Goal: Task Accomplishment & Management: Manage account settings

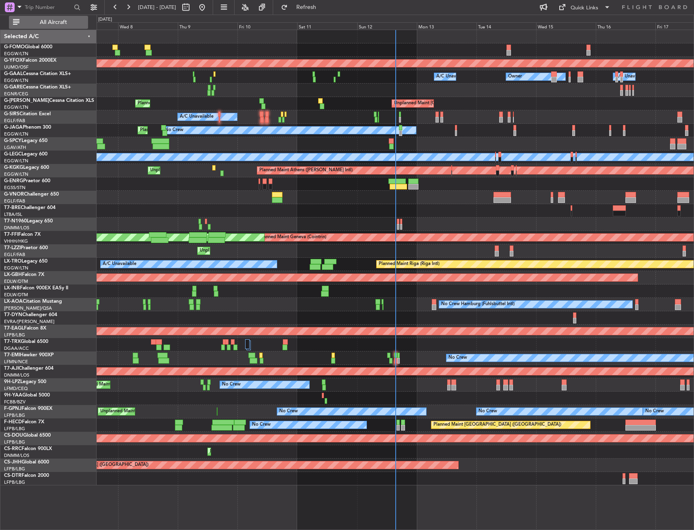
click at [70, 22] on span "All Aircraft" at bounding box center [53, 22] width 65 height 6
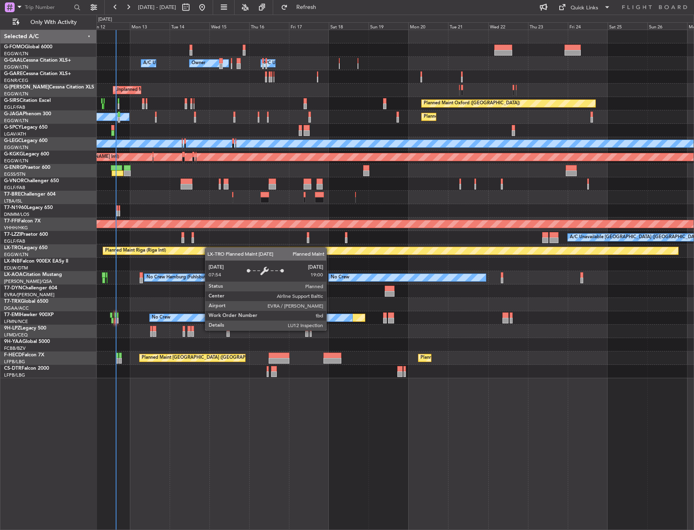
click at [197, 251] on div "Owner Owner A/C Unavailable A/C Unavailable Unplanned Maint [GEOGRAPHIC_DATA] (…" at bounding box center [395, 204] width 597 height 348
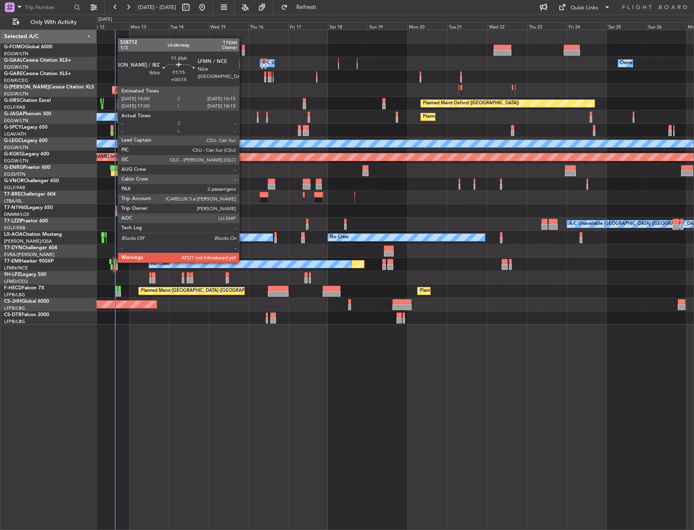
click at [114, 262] on div at bounding box center [115, 262] width 2 height 6
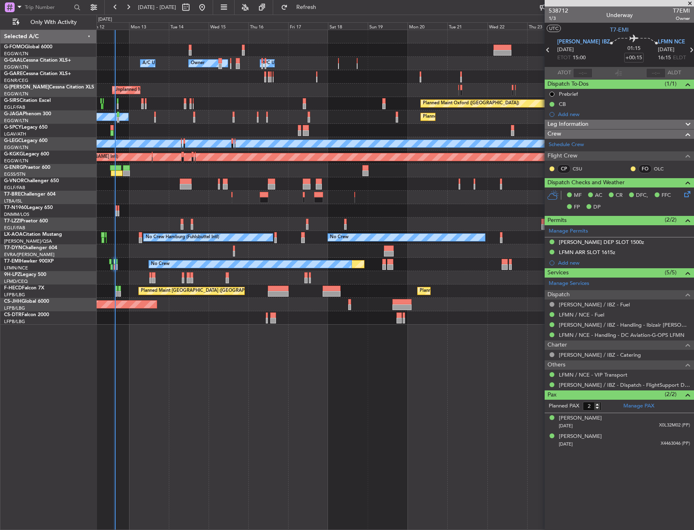
drag, startPoint x: 330, startPoint y: 12, endPoint x: 336, endPoint y: 70, distance: 58.4
click at [326, 12] on button "Refresh" at bounding box center [301, 7] width 49 height 13
type input "15:31"
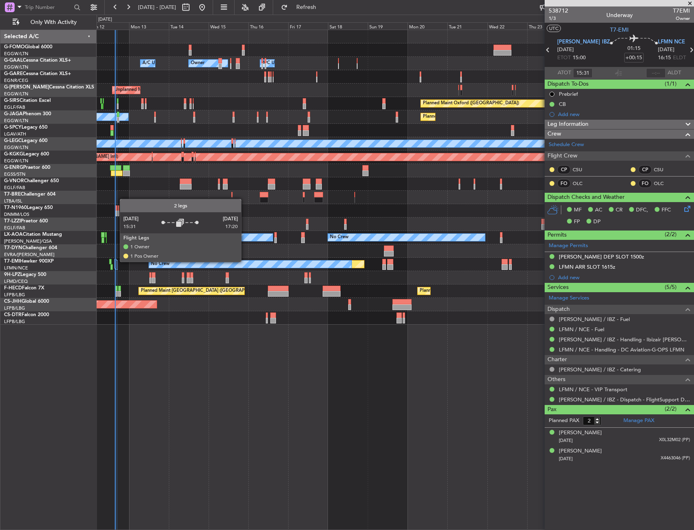
click at [116, 261] on div at bounding box center [115, 264] width 2 height 10
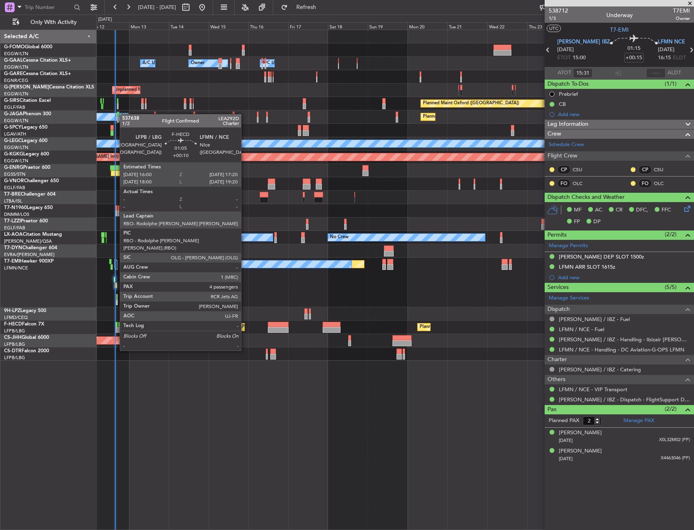
click at [116, 328] on div at bounding box center [116, 330] width 2 height 6
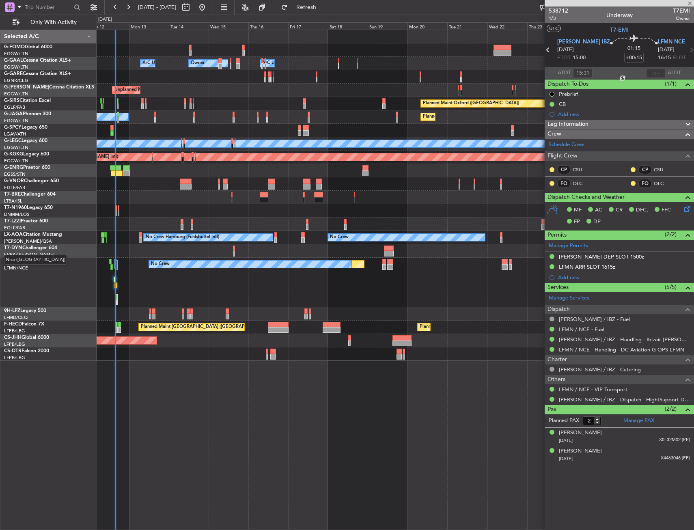
type input "+00:10"
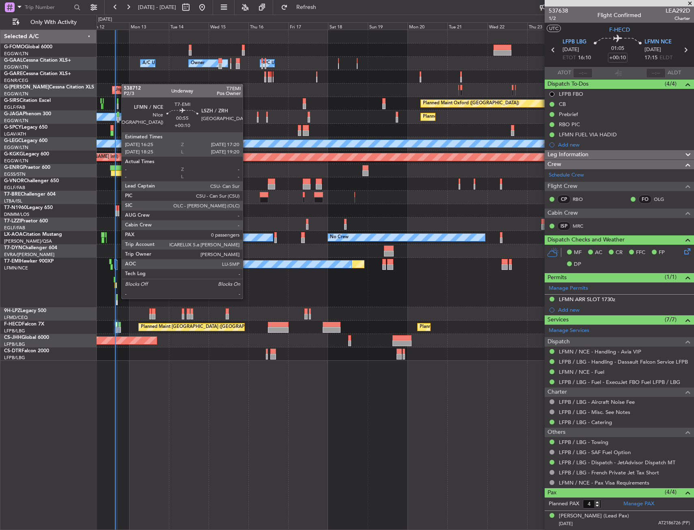
click at [117, 298] on div at bounding box center [117, 299] width 2 height 11
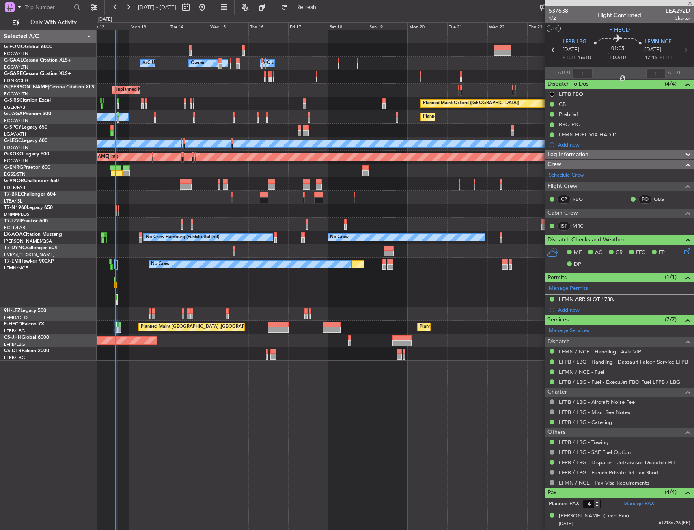
type input "0"
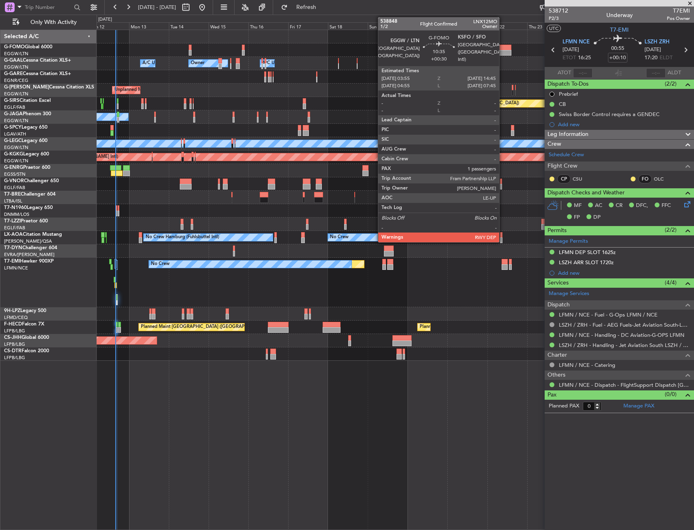
click at [503, 49] on div at bounding box center [503, 48] width 18 height 6
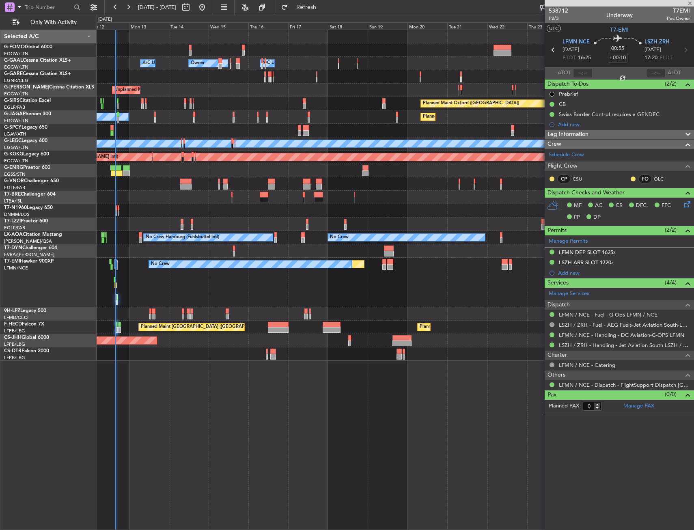
type input "+00:30"
type input "1"
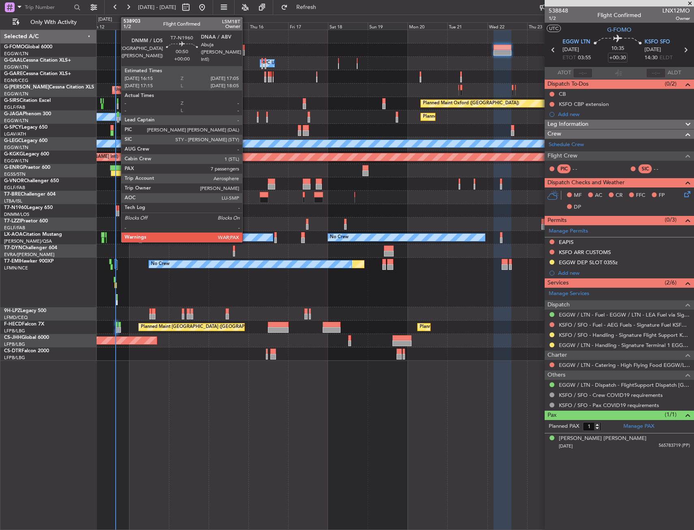
click at [117, 211] on div at bounding box center [117, 214] width 2 height 6
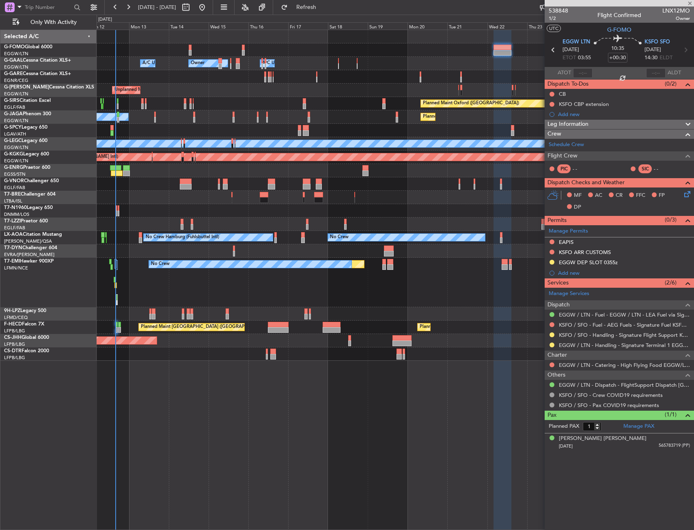
type input "7"
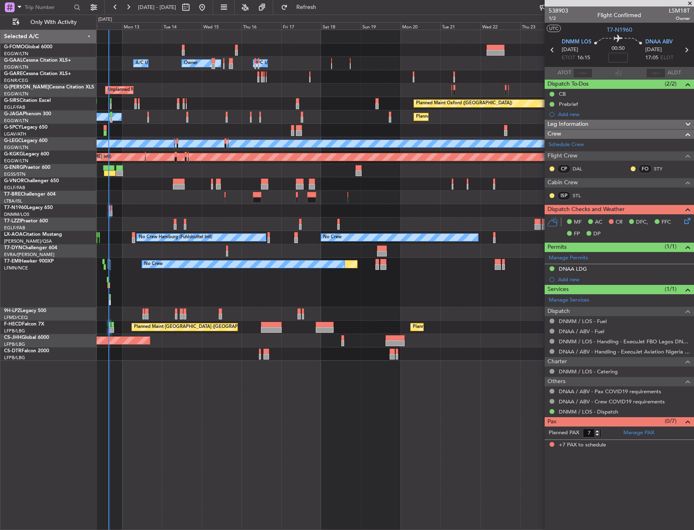
click at [171, 271] on div "Planned Maint No Crew" at bounding box center [395, 283] width 597 height 50
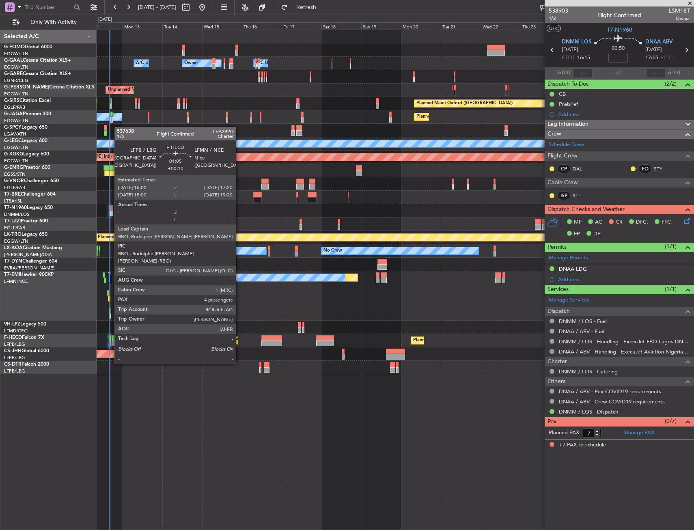
click at [110, 341] on div at bounding box center [110, 344] width 2 height 6
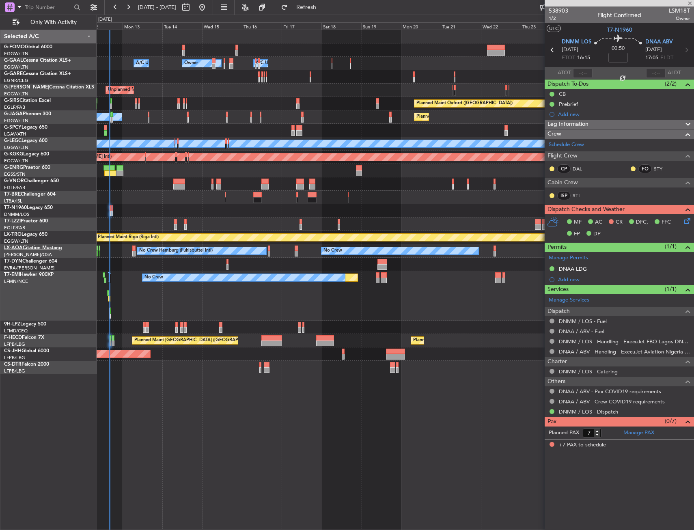
type input "+00:10"
type input "4"
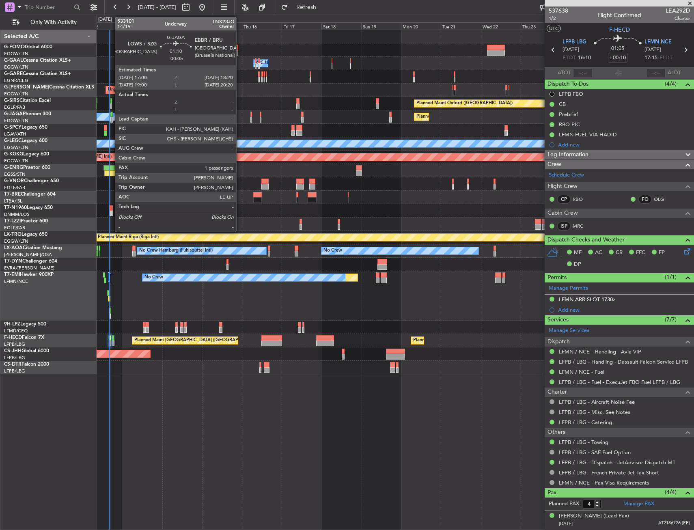
click at [111, 114] on div at bounding box center [111, 115] width 2 height 6
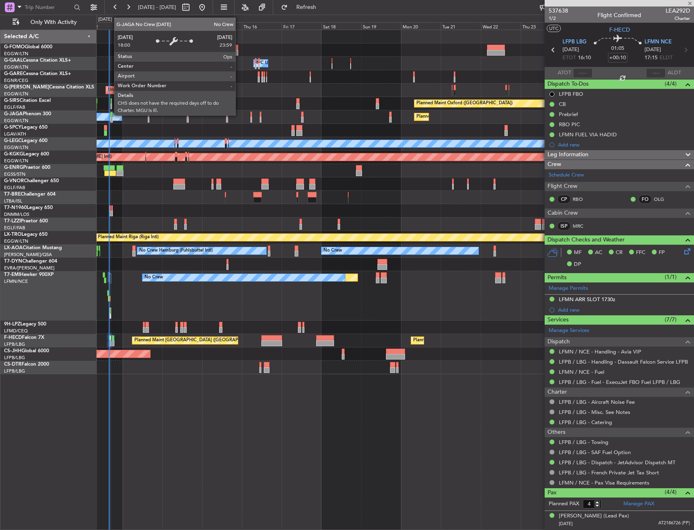
type input "-00:05"
type input "1"
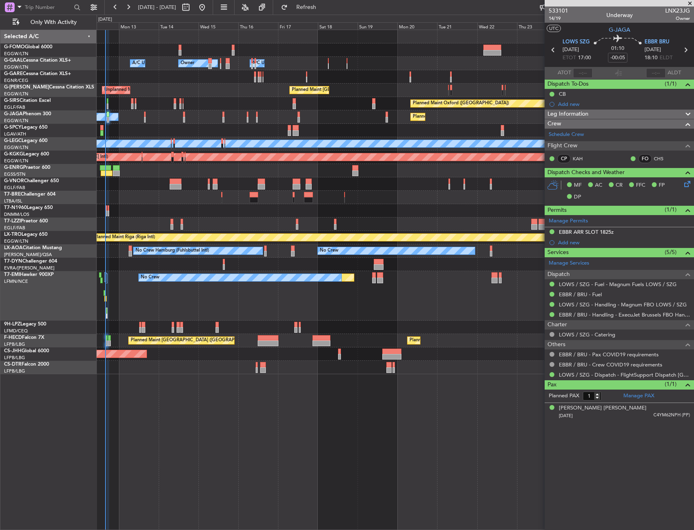
click at [206, 297] on div "Planned Maint No Crew" at bounding box center [395, 296] width 597 height 50
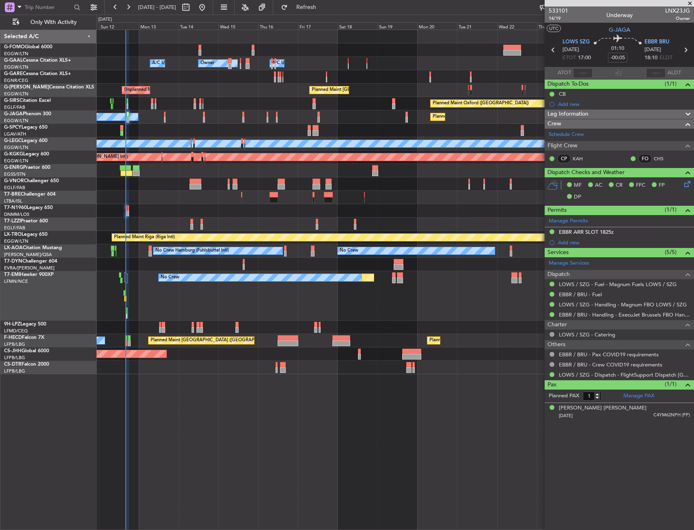
click at [131, 262] on div at bounding box center [395, 264] width 597 height 13
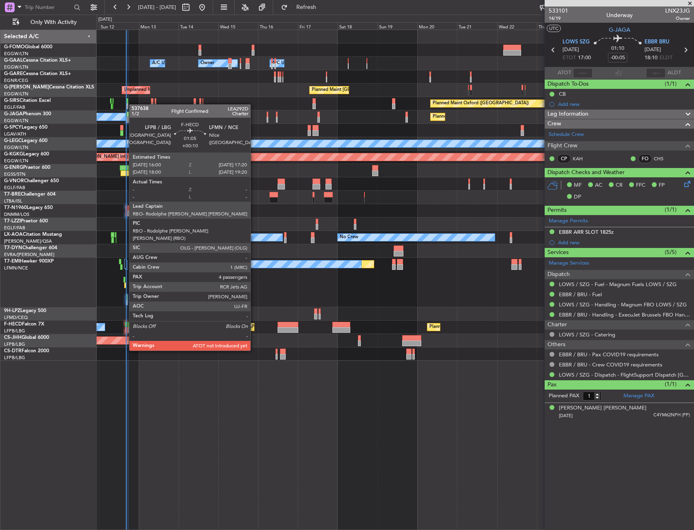
click at [125, 328] on div at bounding box center [126, 330] width 2 height 6
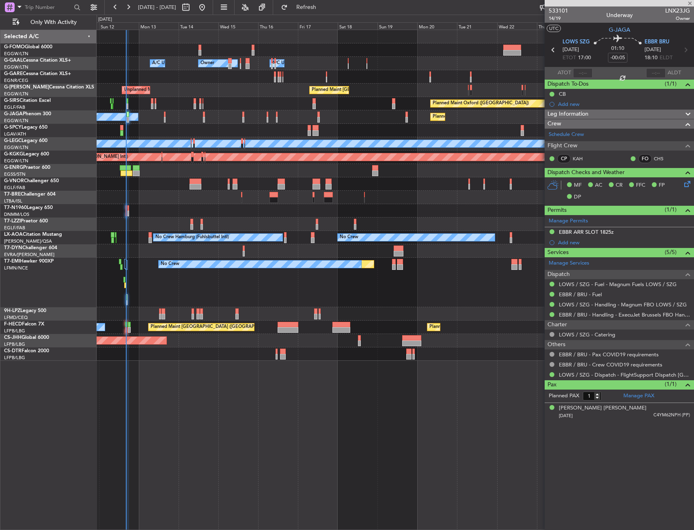
type input "+00:10"
type input "4"
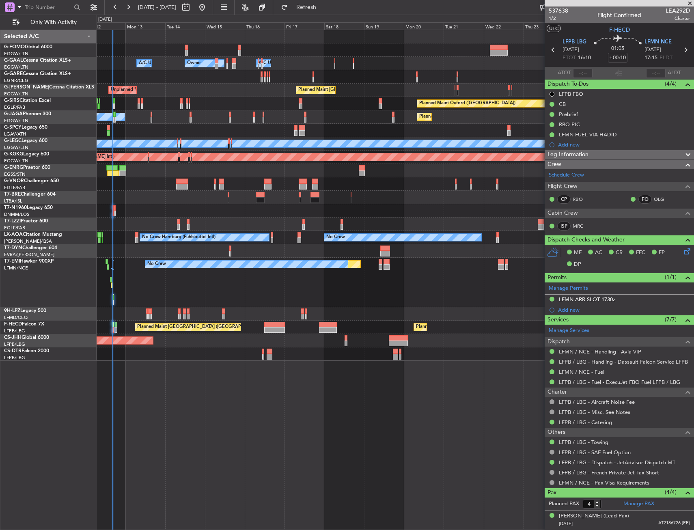
click at [297, 289] on div "Planned Maint No Crew" at bounding box center [395, 283] width 597 height 50
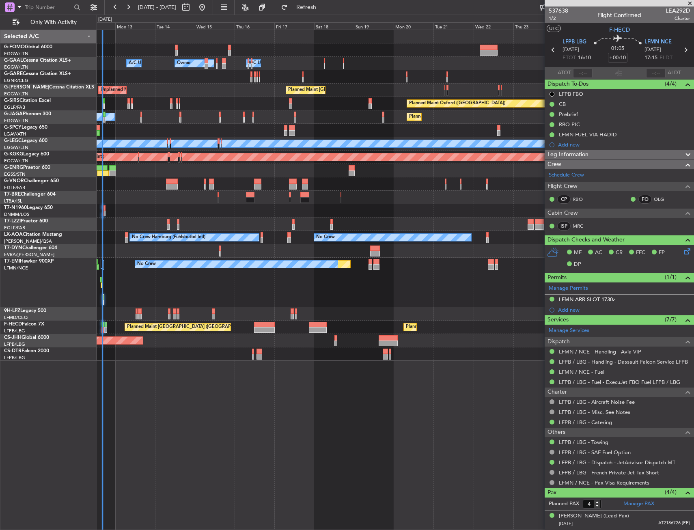
click at [324, 456] on div "Owner Owner Owner A/C Unavailable A/C Unavailable Planned Maint London (Luton) …" at bounding box center [396, 280] width 598 height 501
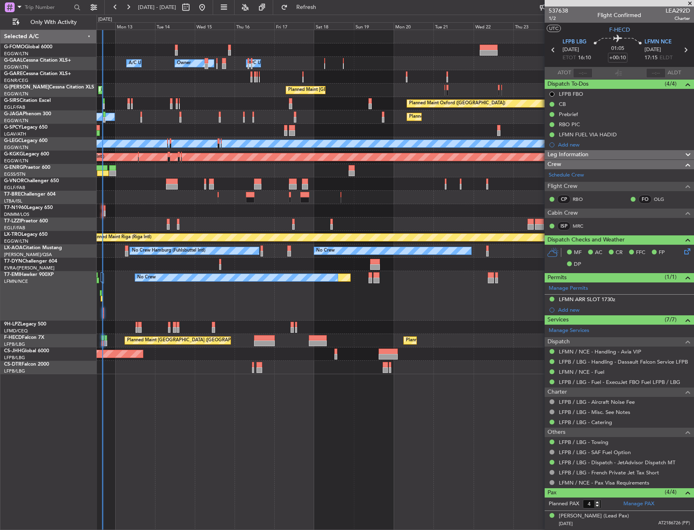
click at [101, 214] on div at bounding box center [395, 210] width 597 height 13
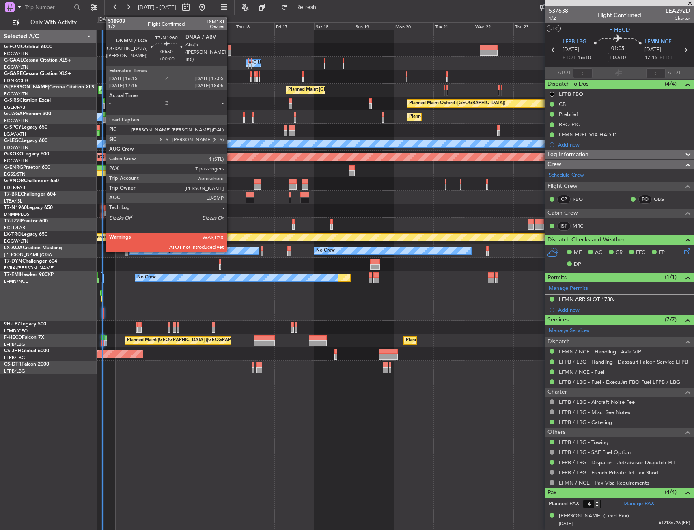
click at [102, 214] on div at bounding box center [103, 214] width 2 height 6
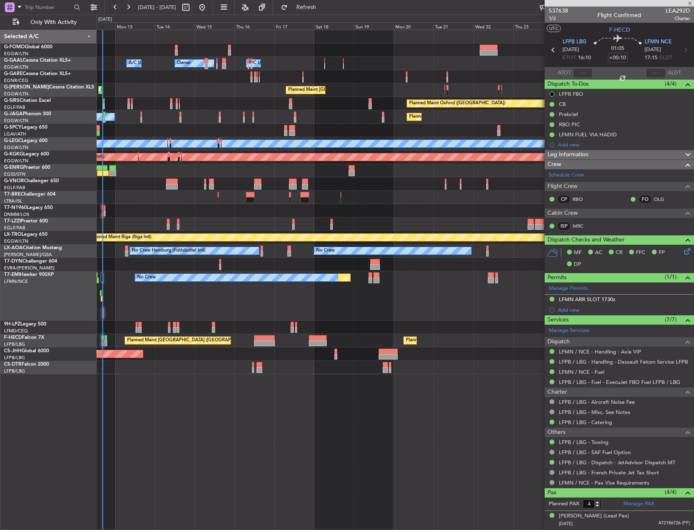
type input "7"
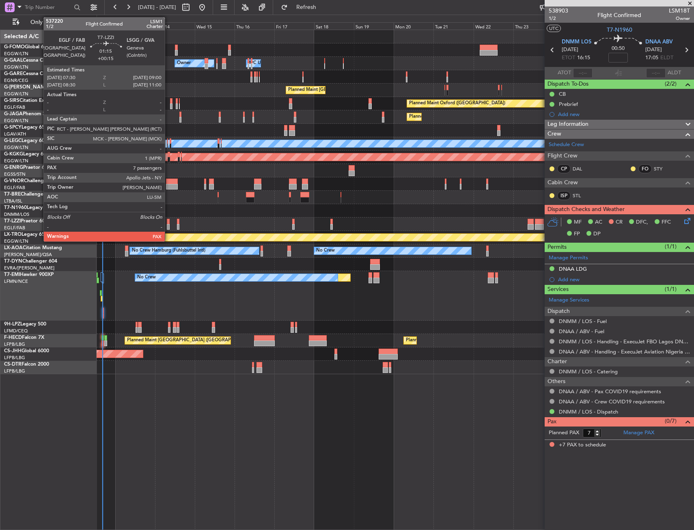
click at [168, 226] on div at bounding box center [168, 227] width 3 height 6
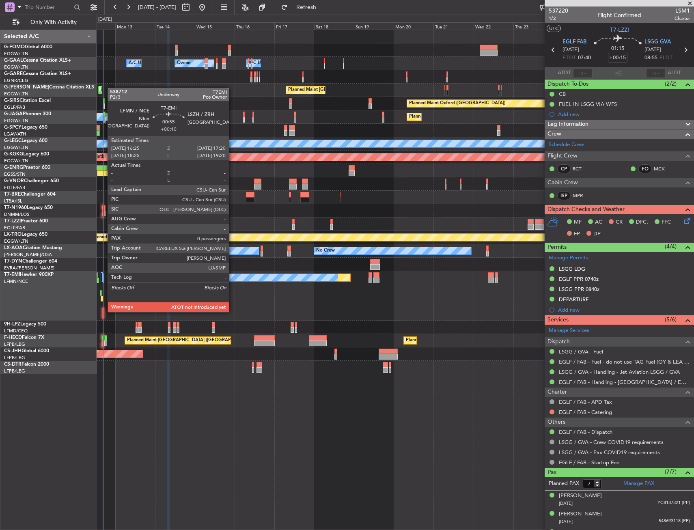
click at [104, 311] on div at bounding box center [103, 311] width 2 height 6
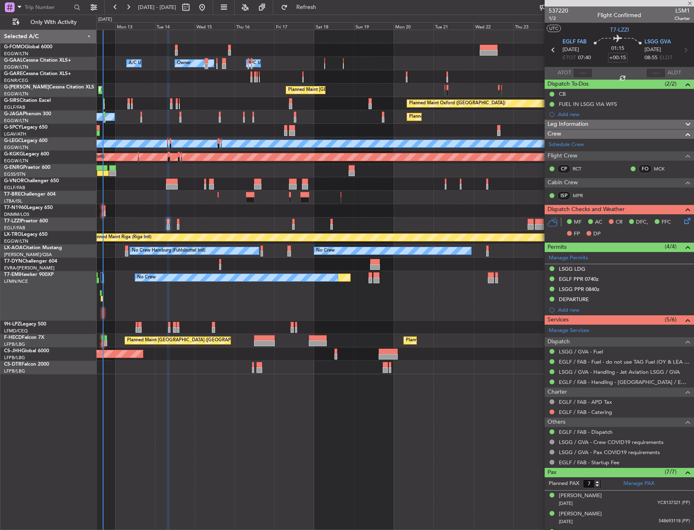
type input "+00:10"
type input "0"
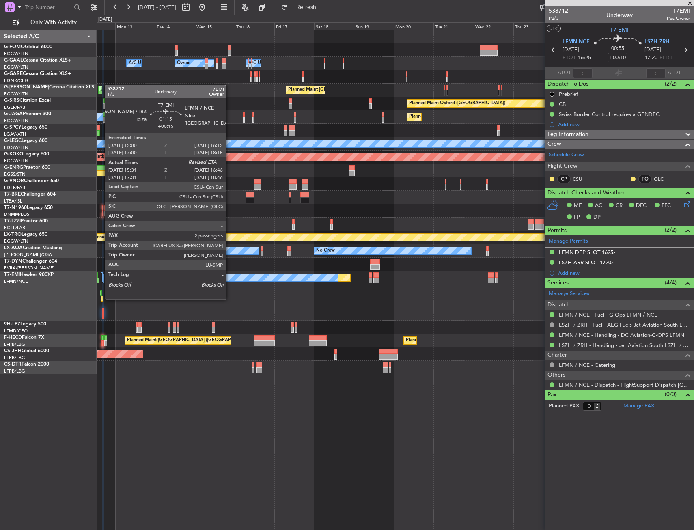
click at [101, 299] on div at bounding box center [102, 299] width 2 height 6
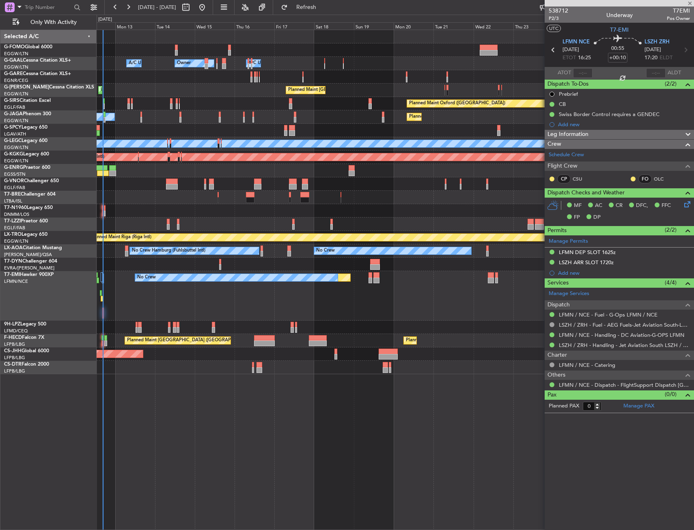
type input "+00:15"
type input "15:31"
type input "2"
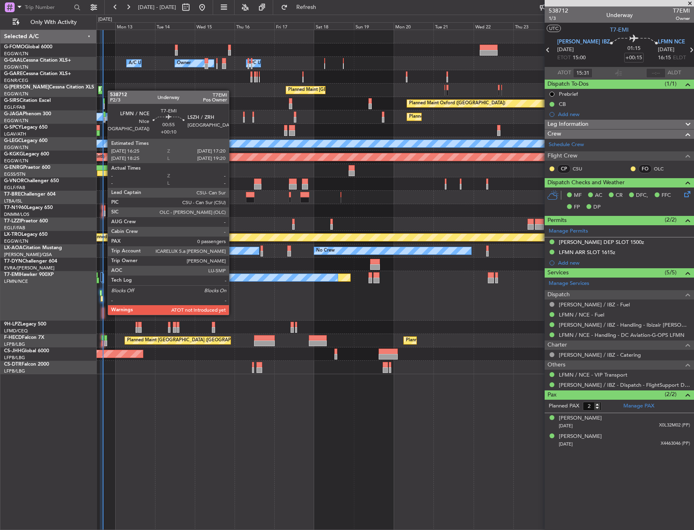
click at [104, 314] on div at bounding box center [103, 316] width 2 height 6
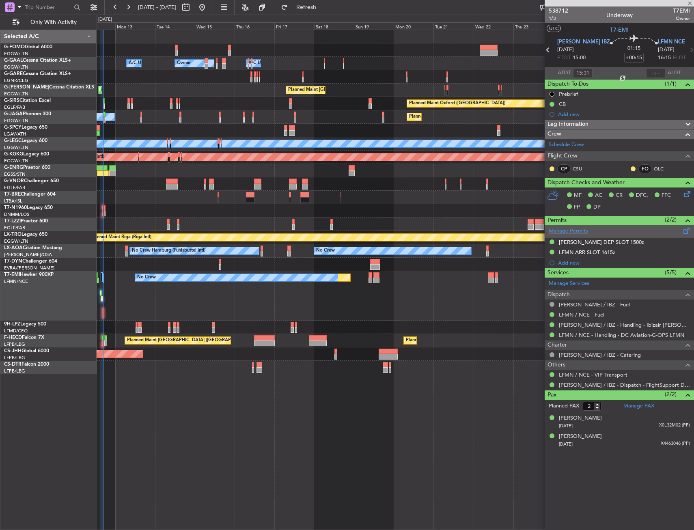
type input "+00:10"
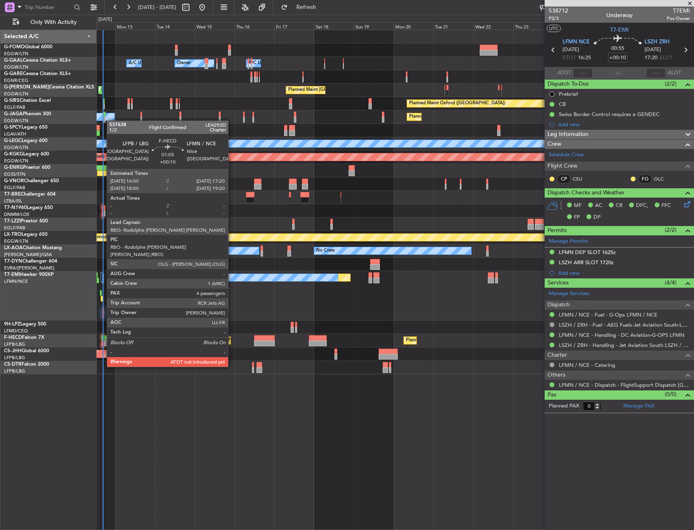
click at [103, 344] on div at bounding box center [102, 344] width 2 height 6
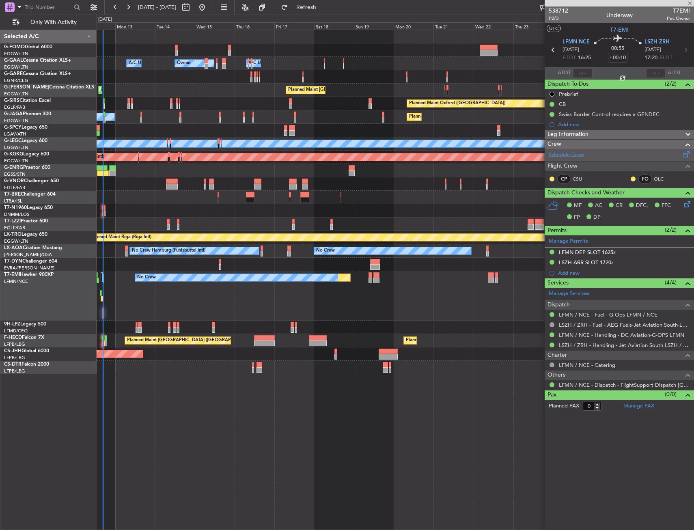
type input "4"
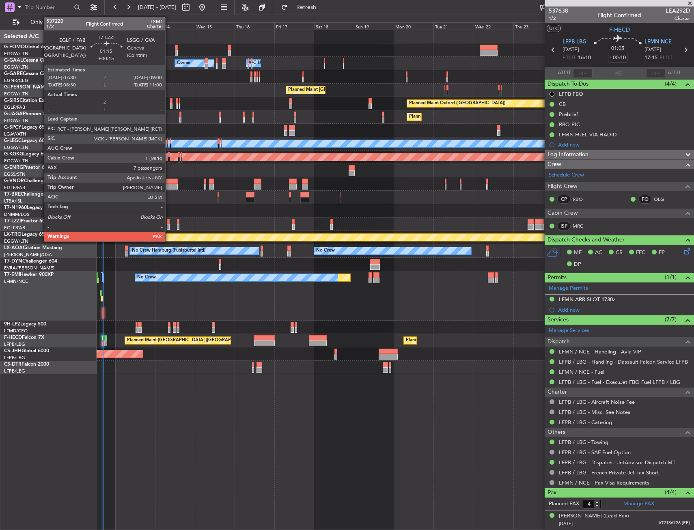
click at [169, 219] on div at bounding box center [168, 222] width 3 height 6
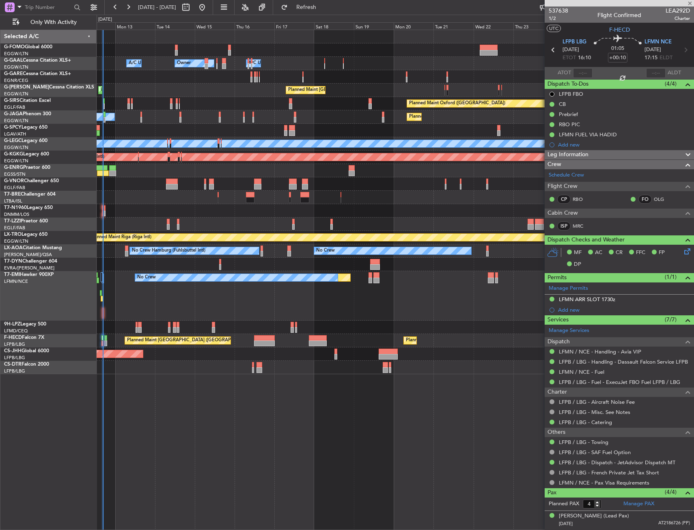
type input "+00:15"
type input "7"
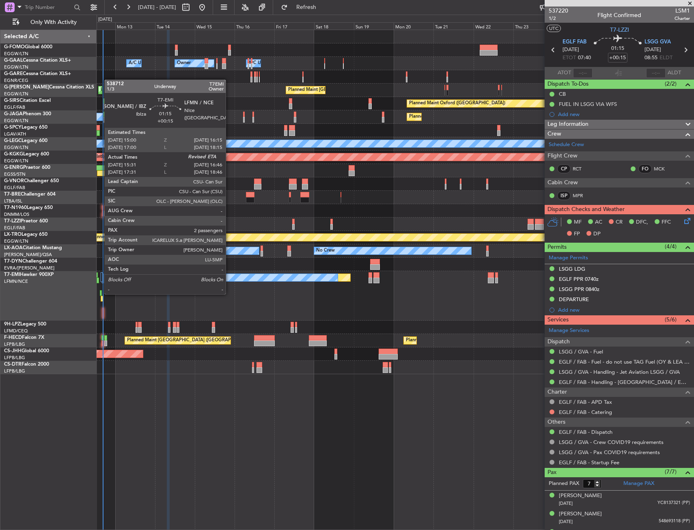
click at [100, 293] on div at bounding box center [101, 293] width 2 height 6
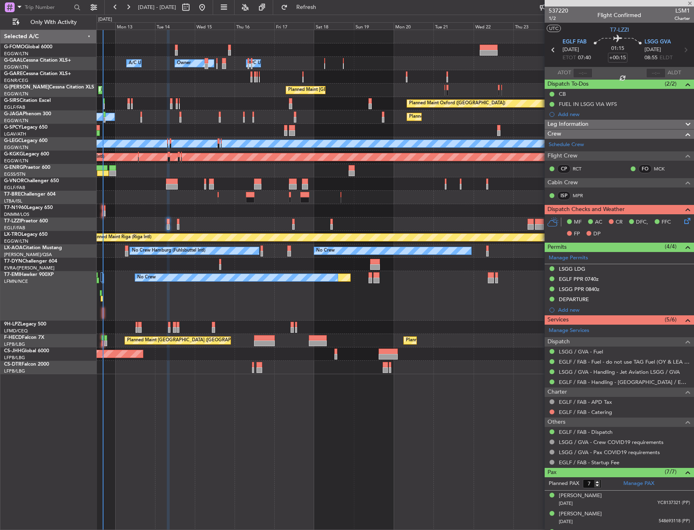
type input "15:31"
type input "2"
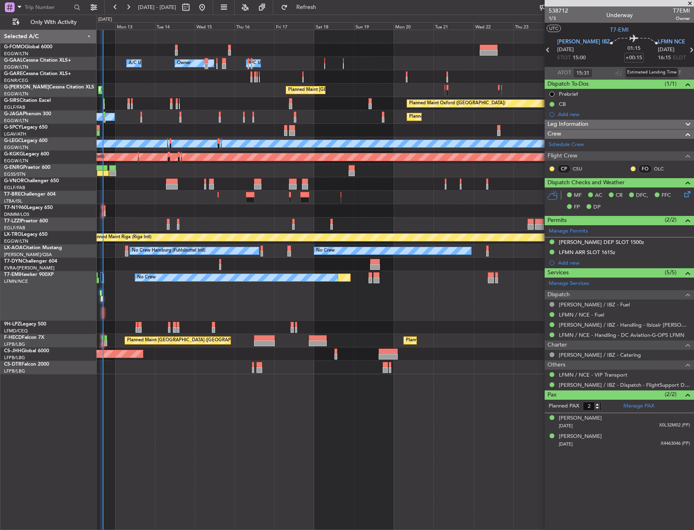
click at [658, 75] on div "Estimated Landing Time" at bounding box center [652, 72] width 53 height 10
click at [653, 74] on input "text" at bounding box center [655, 73] width 19 height 10
click at [641, 32] on section "UTC T7-EMI" at bounding box center [619, 29] width 149 height 12
type input "16:43"
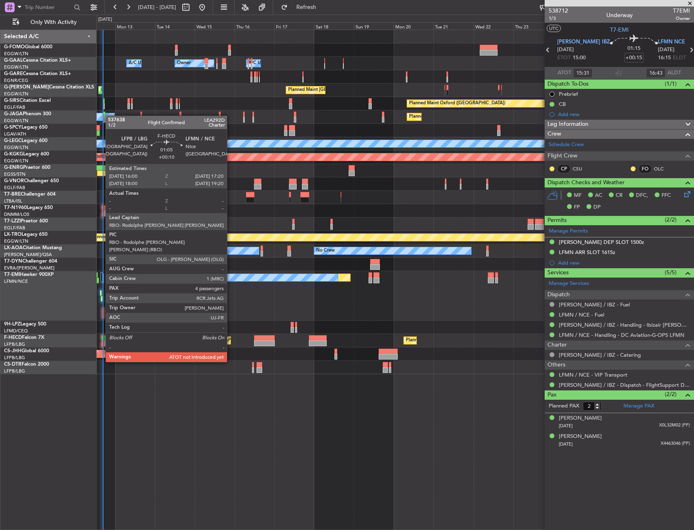
click at [101, 339] on div at bounding box center [102, 338] width 2 height 6
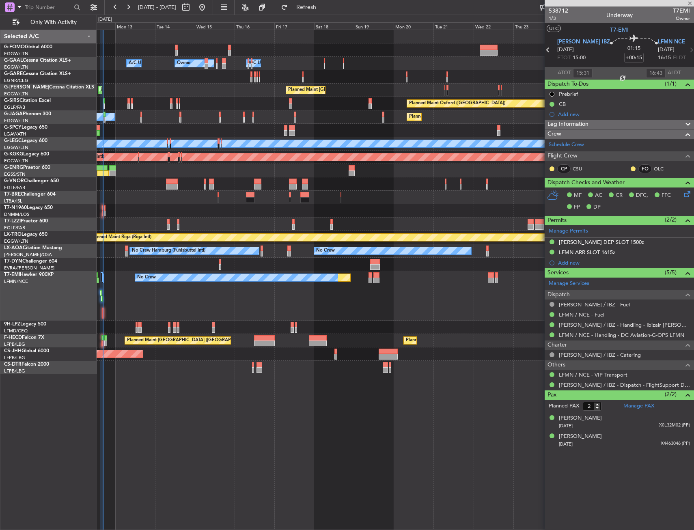
type input "+00:10"
type input "4"
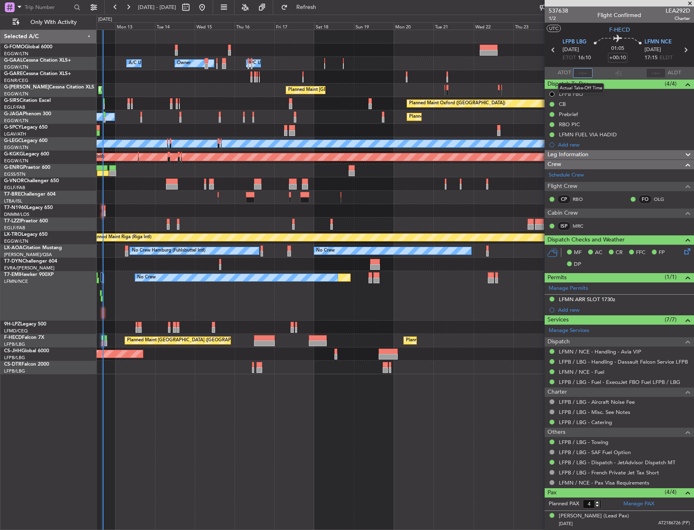
click at [578, 71] on input "text" at bounding box center [582, 73] width 19 height 10
click at [588, 32] on section "UTC F-HECD" at bounding box center [619, 29] width 149 height 12
type input "16:42"
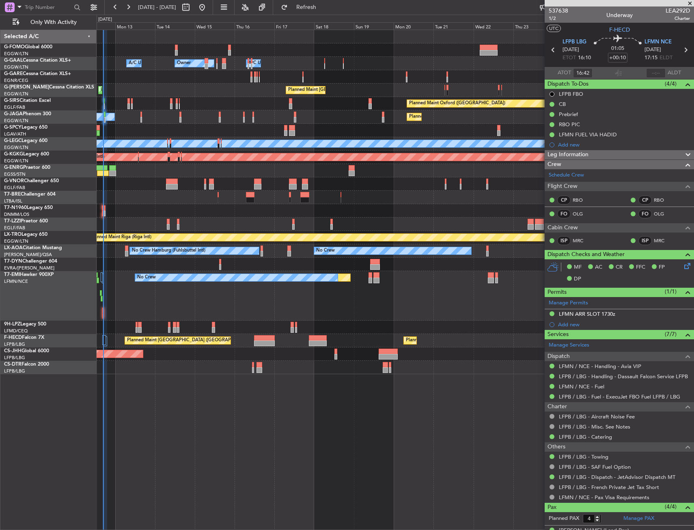
click at [103, 342] on div at bounding box center [104, 340] width 4 height 10
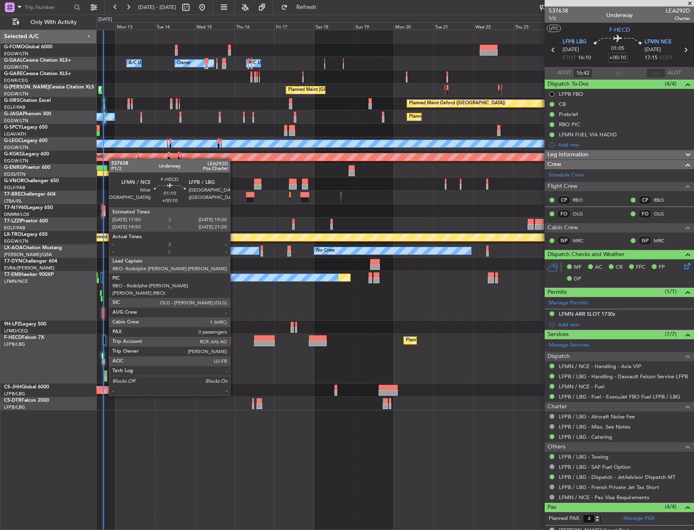
click at [105, 373] on div at bounding box center [106, 374] width 2 height 6
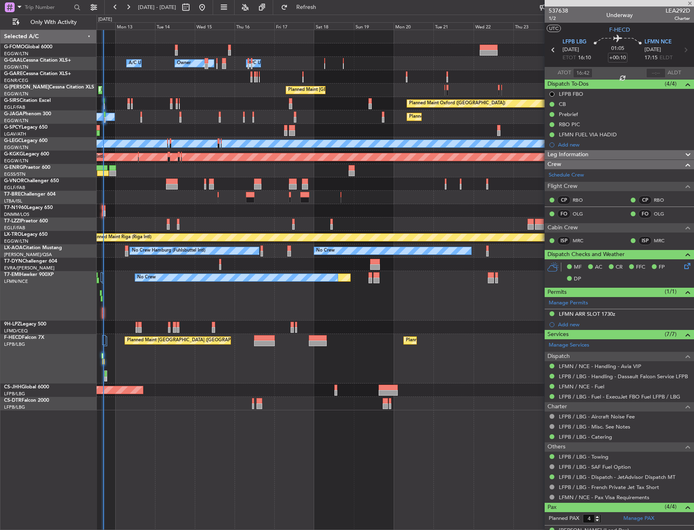
type input "0"
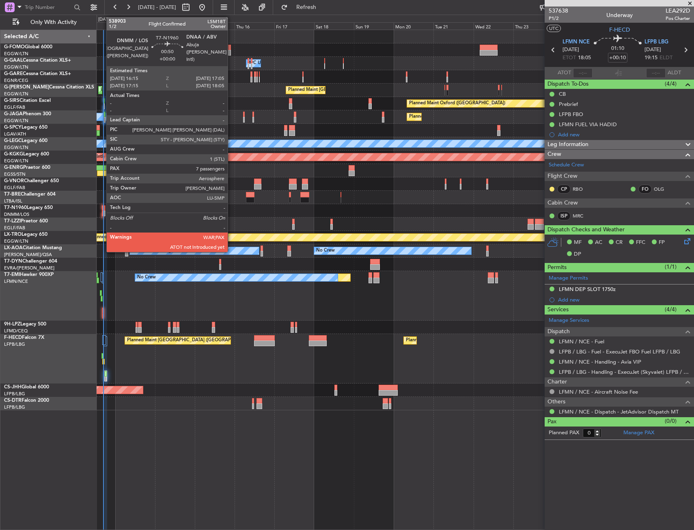
click at [102, 208] on div at bounding box center [103, 208] width 2 height 6
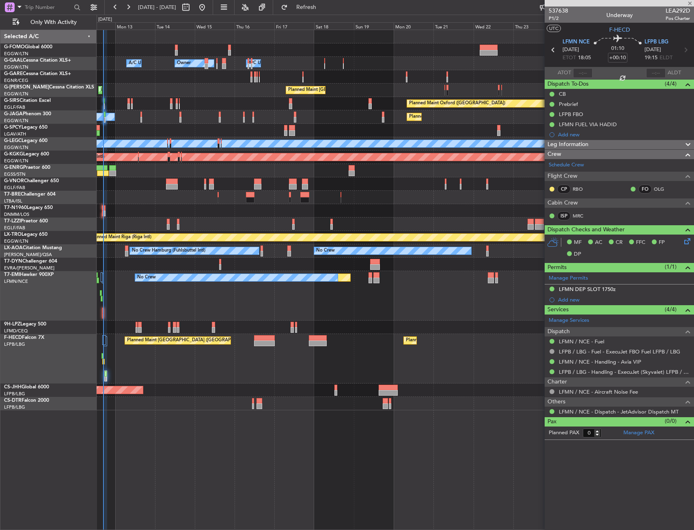
type input "7"
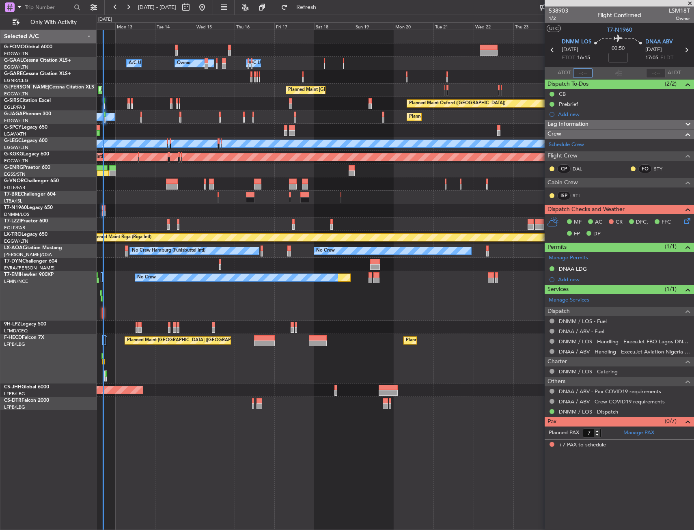
click at [584, 74] on input "text" at bounding box center [582, 73] width 19 height 10
click at [578, 29] on section "UTC T7-N1960" at bounding box center [619, 29] width 149 height 12
type input "16:48"
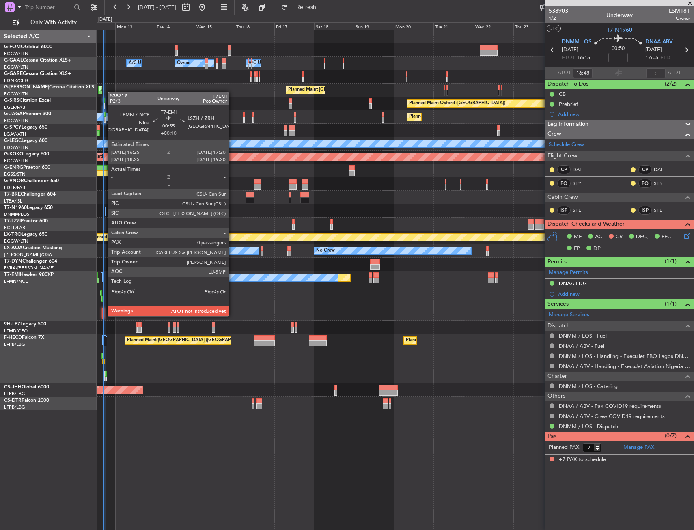
click at [104, 315] on div at bounding box center [103, 316] width 2 height 6
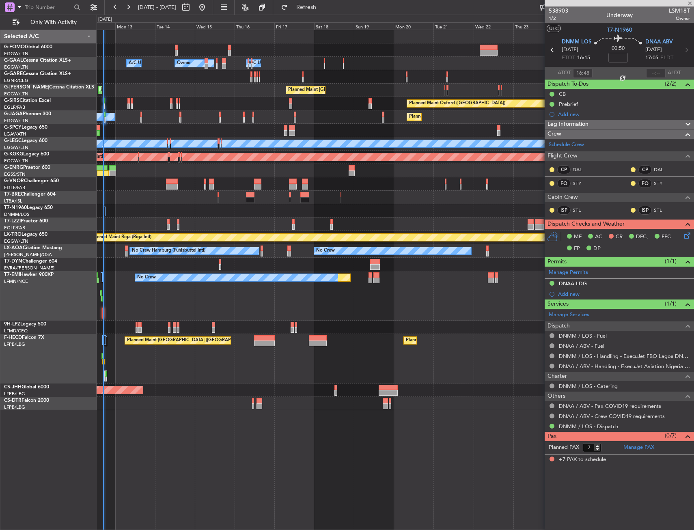
type input "+00:10"
type input "0"
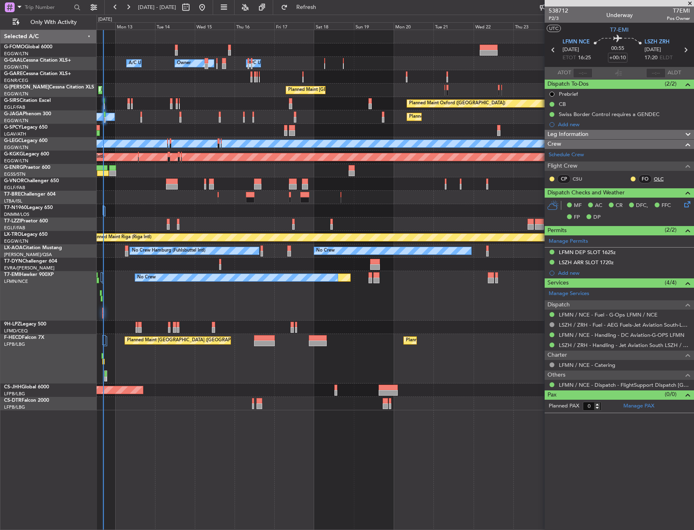
click at [655, 178] on link "OLC" at bounding box center [663, 178] width 18 height 7
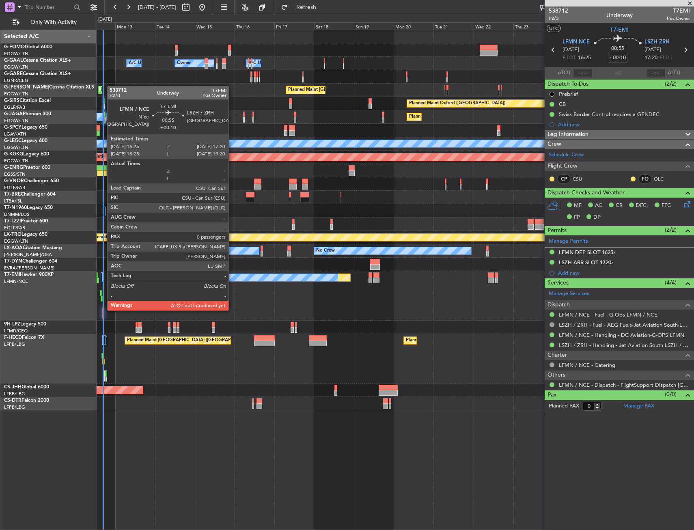
click at [103, 310] on div at bounding box center [103, 311] width 2 height 6
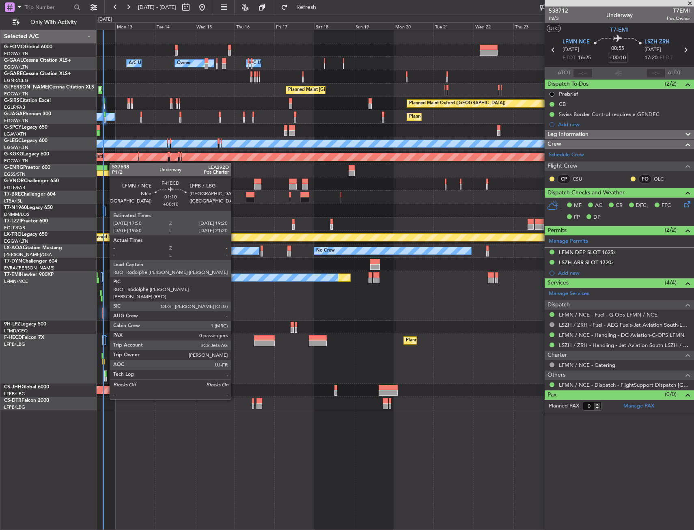
click at [106, 377] on div at bounding box center [106, 380] width 2 height 6
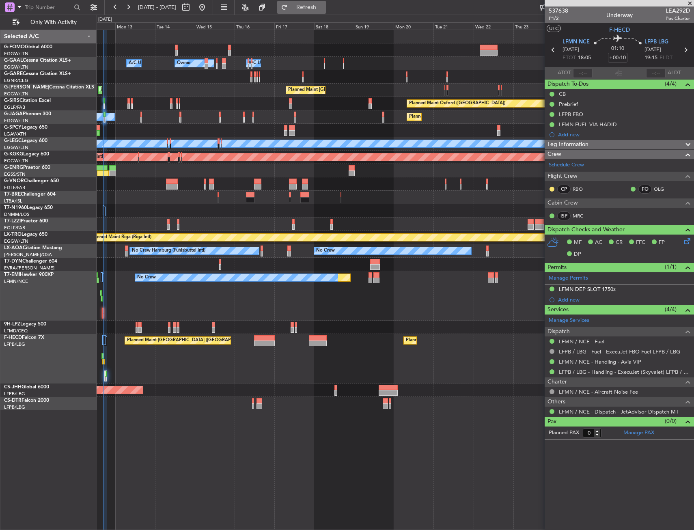
click at [324, 4] on span "Refresh" at bounding box center [306, 7] width 34 height 6
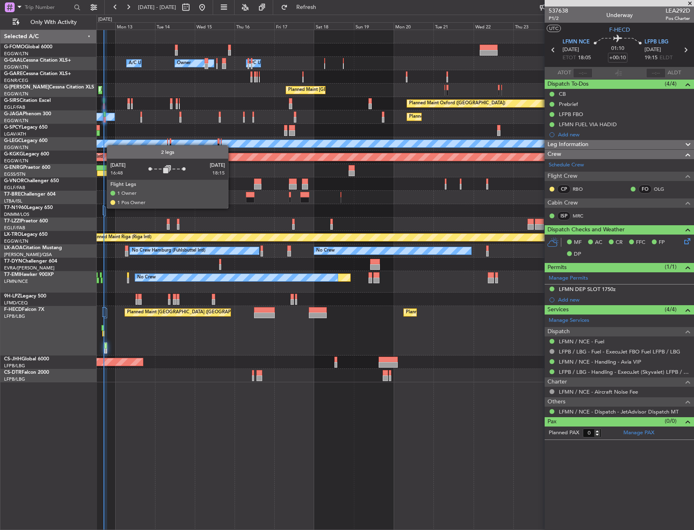
click at [103, 208] on div at bounding box center [103, 210] width 1 height 10
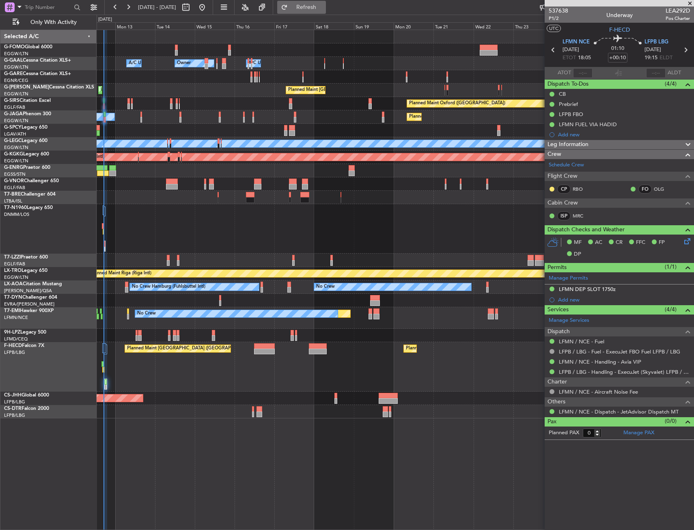
click at [308, 13] on button "Refresh" at bounding box center [301, 7] width 49 height 13
click at [322, 9] on span "Refresh" at bounding box center [306, 7] width 34 height 6
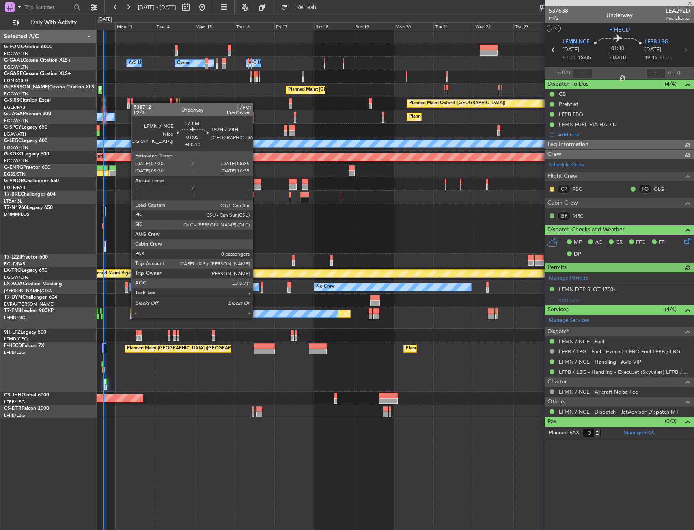
click at [127, 317] on div "Planned Maint No Crew" at bounding box center [395, 318] width 597 height 22
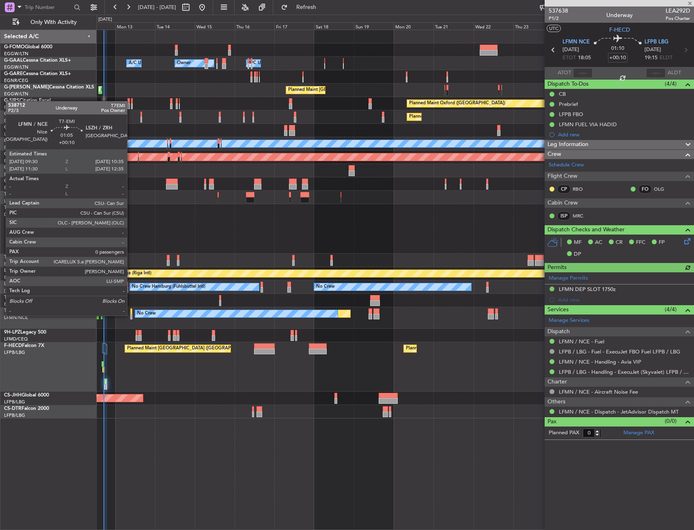
click at [131, 315] on div at bounding box center [131, 317] width 2 height 6
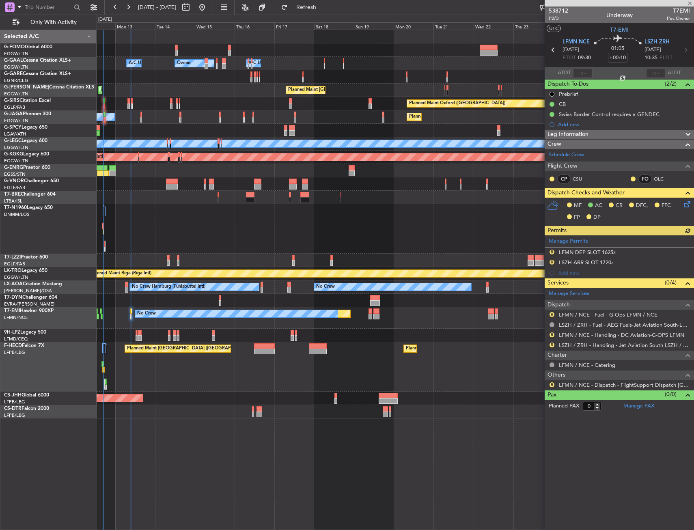
click at [636, 249] on div "Manage Permits R LFMN DEP SLOT 1625z R LSZH ARR SLOT 1720z Add new" at bounding box center [619, 256] width 149 height 43
click at [632, 252] on div "R LFMN DEP SLOT 1625z" at bounding box center [619, 253] width 149 height 10
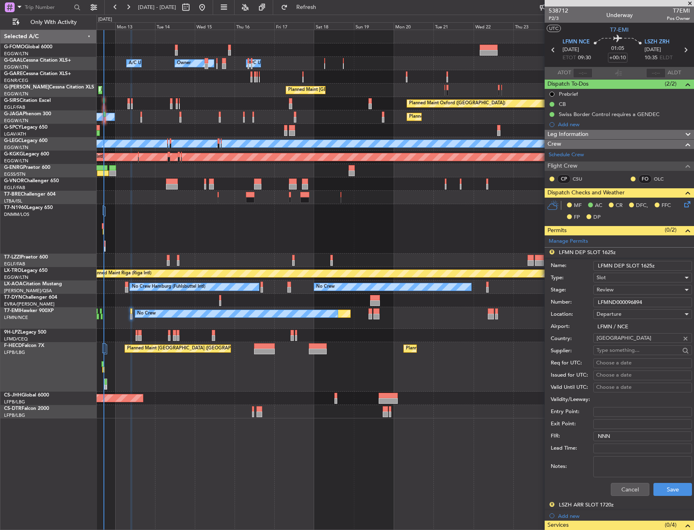
drag, startPoint x: 648, startPoint y: 268, endPoint x: 641, endPoint y: 268, distance: 7.4
click at [641, 268] on input "LFMN DEP SLOT 1625z" at bounding box center [642, 266] width 99 height 10
type input "LFMN DEP SLOT 0930z"
click at [622, 293] on div "Review" at bounding box center [640, 290] width 86 height 12
drag, startPoint x: 615, startPoint y: 340, endPoint x: 640, endPoint y: 425, distance: 88.0
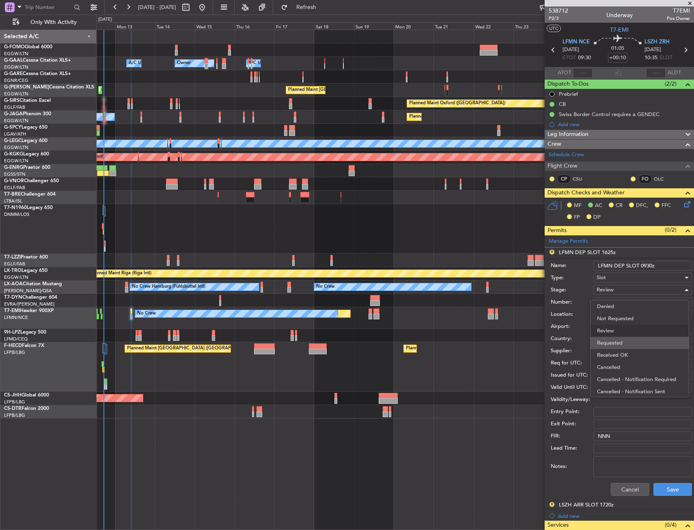
click at [615, 341] on span "Requested" at bounding box center [639, 343] width 85 height 12
click at [664, 494] on button "Save" at bounding box center [673, 489] width 39 height 13
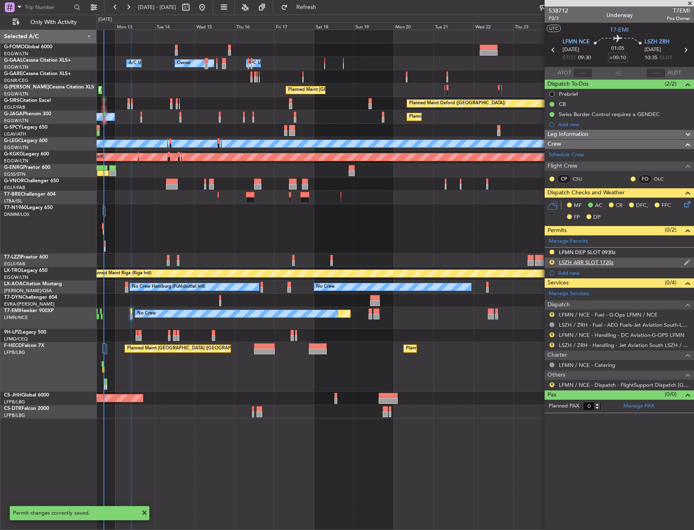
click at [617, 263] on div "R LSZH ARR SLOT 1720z" at bounding box center [619, 263] width 149 height 10
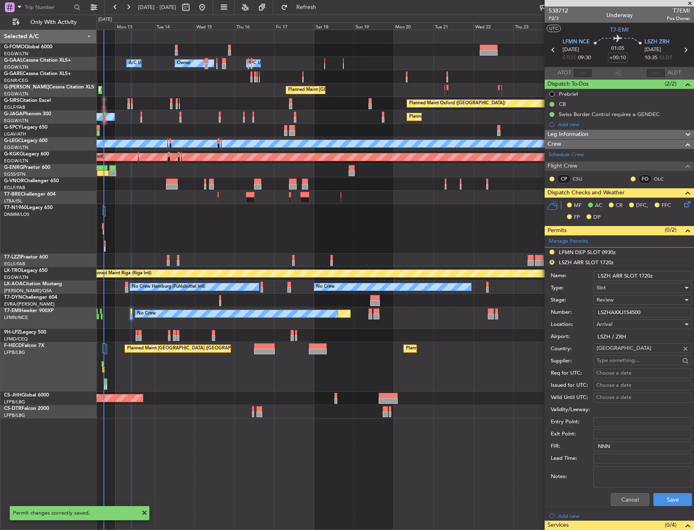
drag, startPoint x: 649, startPoint y: 278, endPoint x: 641, endPoint y: 276, distance: 9.0
click at [641, 276] on input "LSZH ARR SLOT 1720z" at bounding box center [642, 276] width 99 height 10
type input "LSZH ARR SLOT 1030z"
click at [617, 303] on div "Review" at bounding box center [640, 300] width 86 height 12
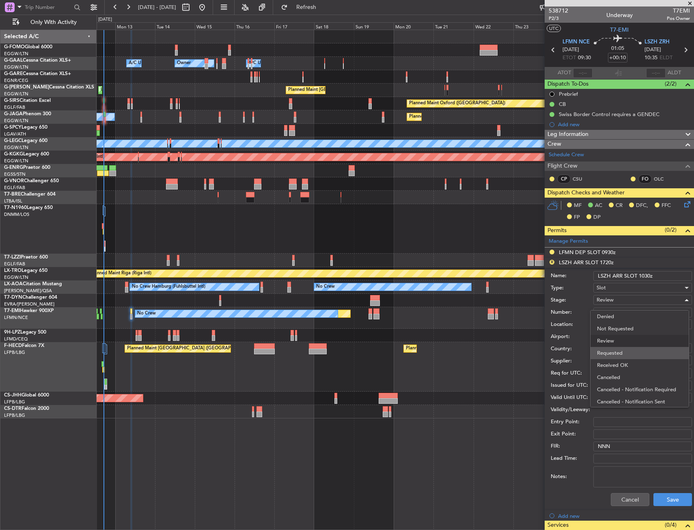
click at [618, 356] on span "Requested" at bounding box center [639, 353] width 85 height 12
click at [669, 503] on button "Save" at bounding box center [673, 499] width 39 height 13
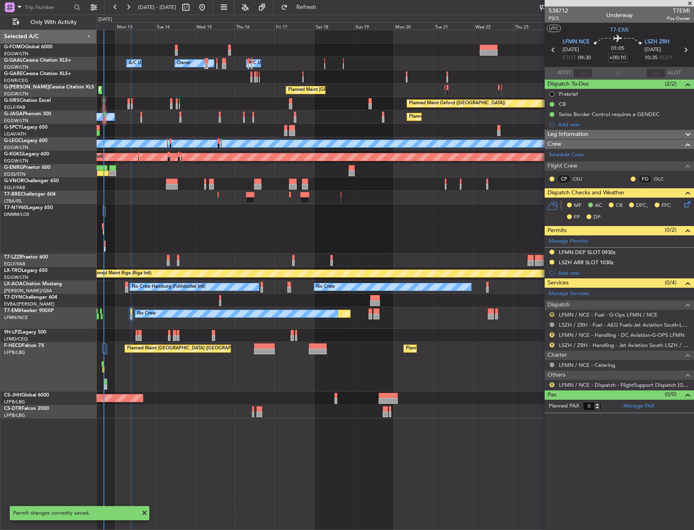
click at [553, 314] on button "R" at bounding box center [552, 314] width 5 height 5
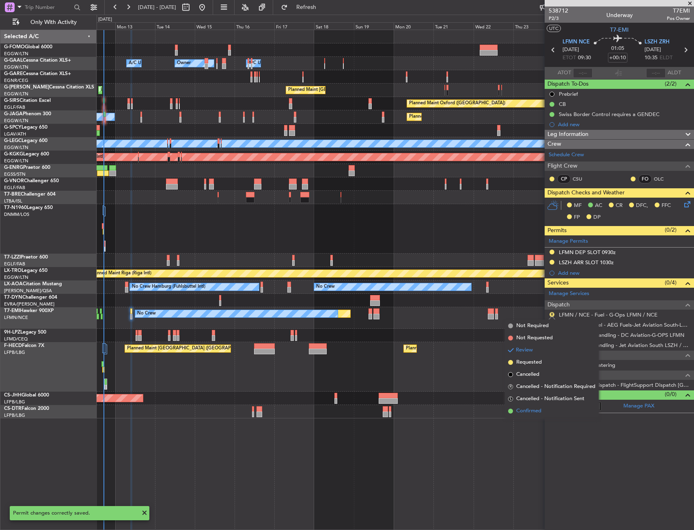
click at [531, 407] on li "Confirmed" at bounding box center [552, 411] width 94 height 12
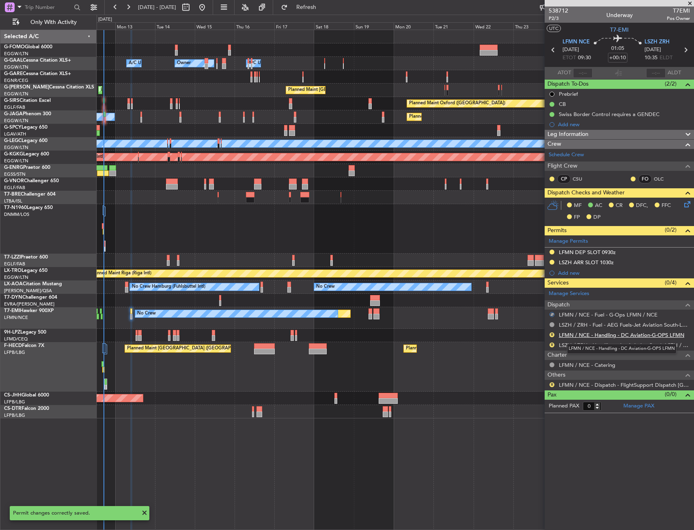
click at [569, 336] on link "LFMN / NCE - Handling - DC Aviation-G-OPS LFMN" at bounding box center [621, 335] width 125 height 7
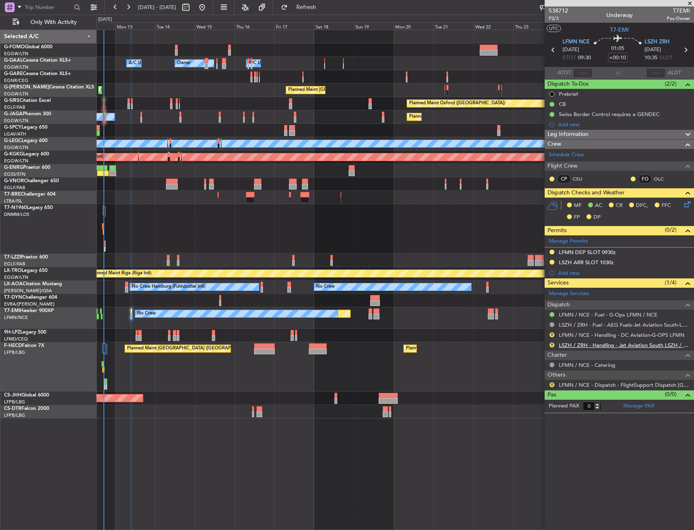
click at [583, 347] on link "LSZH / ZRH - Handling - Jet Aviation South LSZH / ZRH" at bounding box center [624, 345] width 131 height 7
drag, startPoint x: 552, startPoint y: 336, endPoint x: 553, endPoint y: 345, distance: 9.0
click at [553, 345] on mat-tooltip-component "Review" at bounding box center [551, 348] width 29 height 22
click at [551, 346] on button "R" at bounding box center [552, 345] width 5 height 5
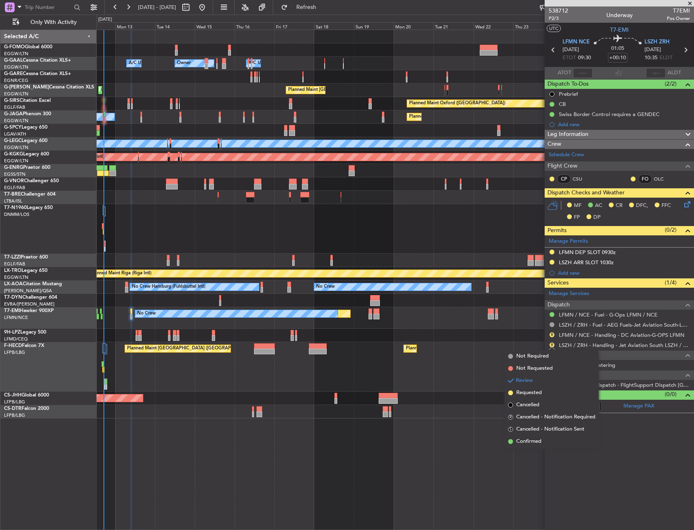
click at [535, 444] on span "Confirmed" at bounding box center [528, 442] width 25 height 8
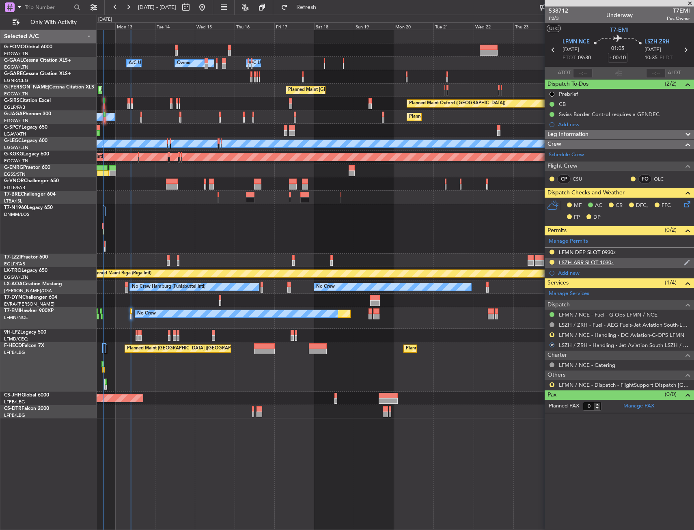
click at [637, 265] on div "LSZH ARR SLOT 1030z" at bounding box center [619, 263] width 149 height 10
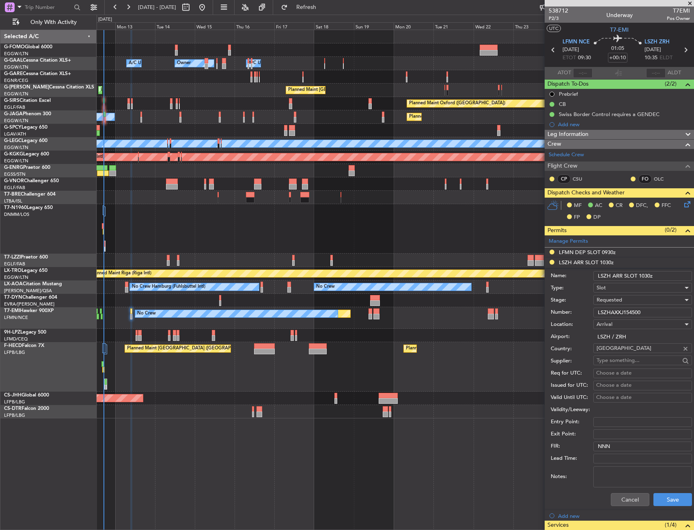
click at [639, 310] on input "LSZHAXXJ154500" at bounding box center [642, 313] width 99 height 10
click at [636, 298] on div "Requested" at bounding box center [640, 300] width 86 height 12
click at [620, 358] on span "Received OK" at bounding box center [639, 362] width 85 height 12
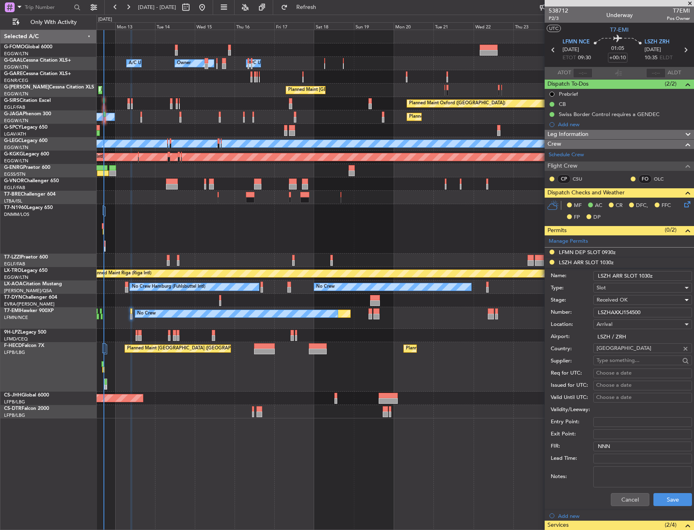
click at [663, 492] on div "Cancel Save" at bounding box center [621, 499] width 141 height 21
click at [662, 495] on button "Save" at bounding box center [673, 499] width 39 height 13
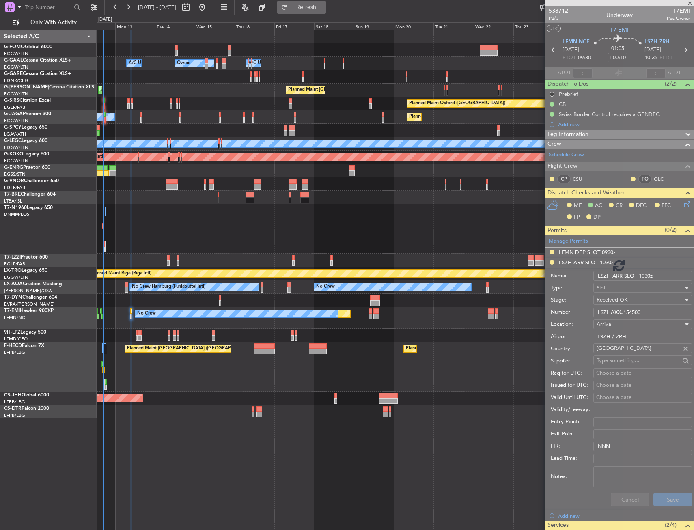
click at [324, 4] on span "Refresh" at bounding box center [306, 7] width 34 height 6
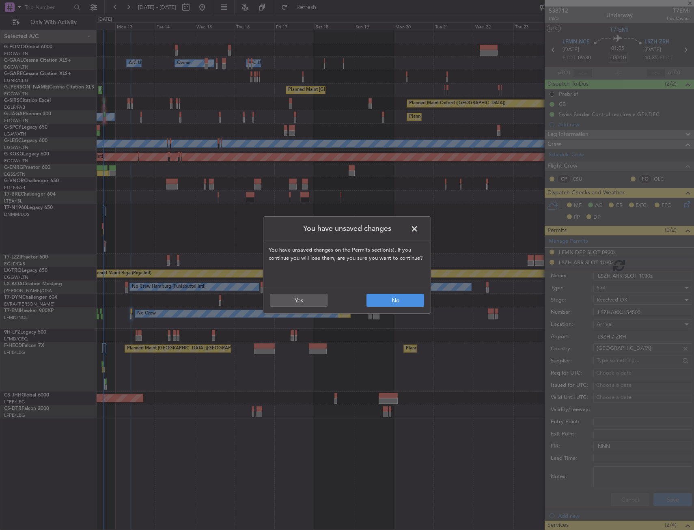
click at [419, 227] on span at bounding box center [419, 231] width 0 height 16
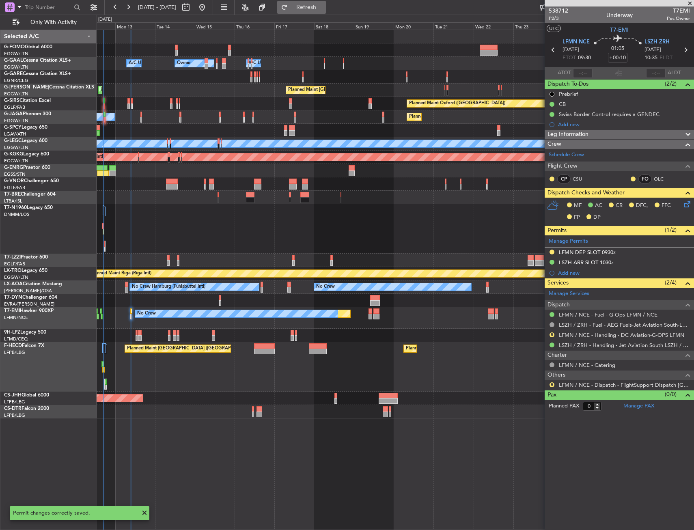
click at [324, 6] on span "Refresh" at bounding box center [306, 7] width 34 height 6
click at [552, 334] on mat-tooltip-component "Not Required" at bounding box center [552, 338] width 43 height 22
click at [552, 334] on div "Not Required" at bounding box center [552, 337] width 31 height 10
click at [551, 336] on button at bounding box center [552, 334] width 5 height 5
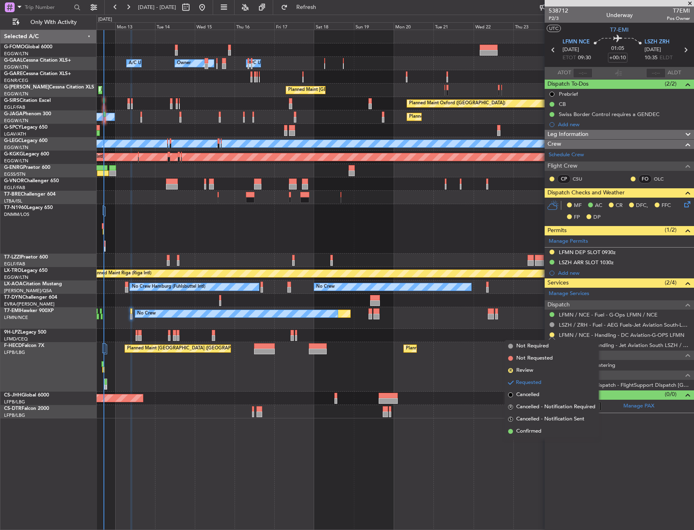
click at [529, 434] on span "Confirmed" at bounding box center [528, 431] width 25 height 8
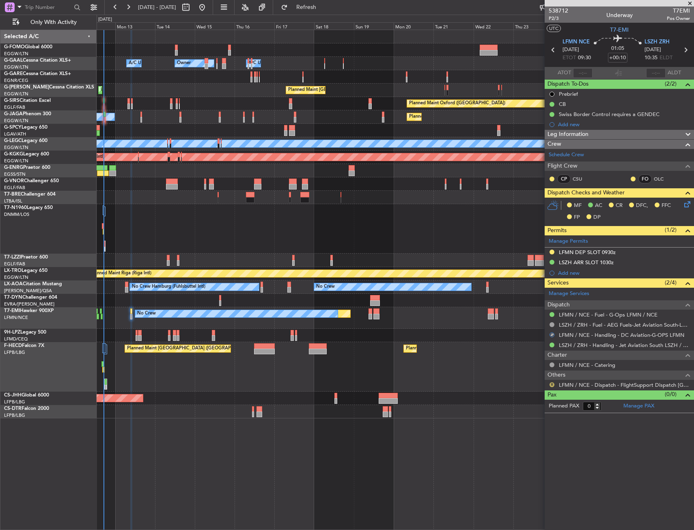
click at [551, 384] on button "R" at bounding box center [552, 384] width 5 height 5
click at [524, 479] on span "Confirmed" at bounding box center [528, 481] width 25 height 8
click at [631, 249] on div "LFMN DEP SLOT 0930z" at bounding box center [619, 253] width 149 height 10
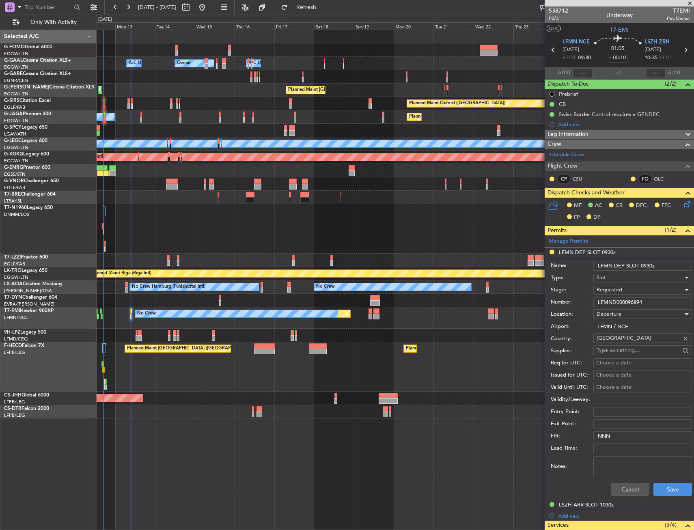
click at [622, 304] on input "LFMND000096894" at bounding box center [642, 303] width 99 height 10
paste input "text"
type input "LFMND000096894"
click at [626, 288] on div "Requested" at bounding box center [640, 290] width 86 height 12
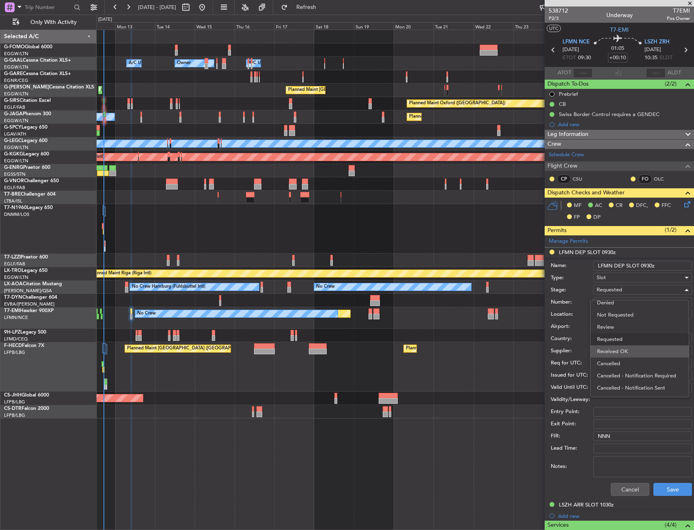
click at [627, 347] on span "Received OK" at bounding box center [639, 351] width 85 height 12
click at [667, 483] on button "Save" at bounding box center [673, 489] width 39 height 13
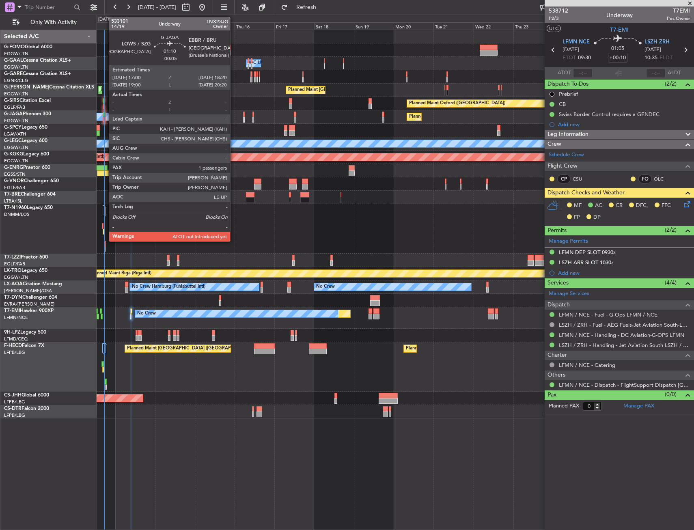
click at [105, 116] on div at bounding box center [104, 115] width 2 height 6
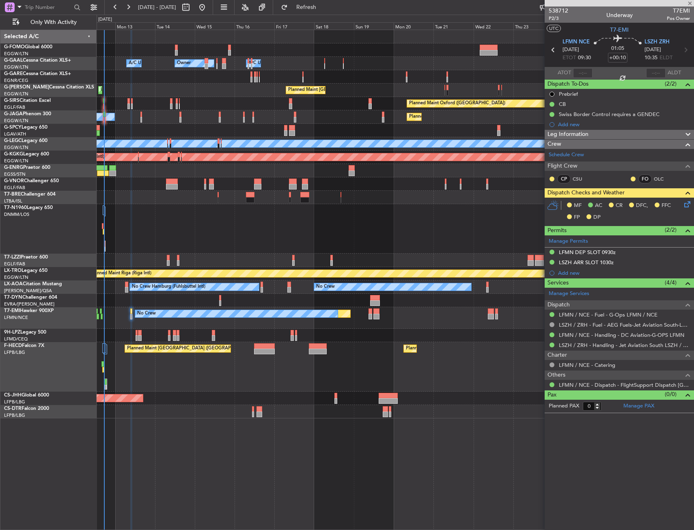
type input "-00:05"
type input "1"
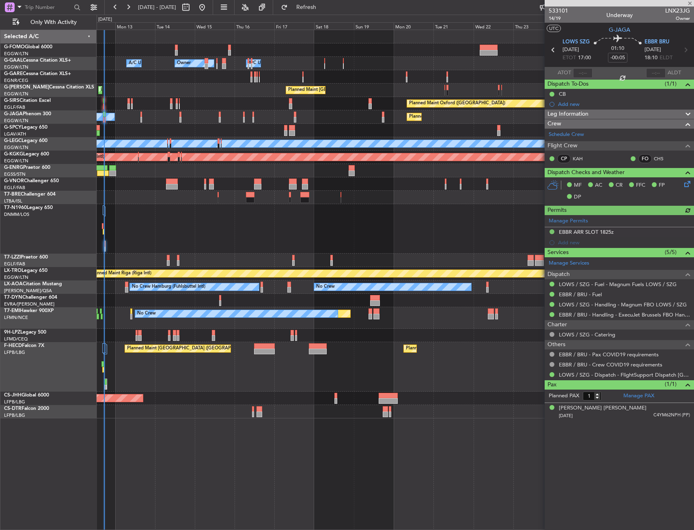
click at [578, 73] on div at bounding box center [582, 73] width 19 height 10
click at [580, 71] on div at bounding box center [582, 73] width 19 height 10
click at [584, 71] on input "text" at bounding box center [582, 73] width 19 height 10
click at [593, 26] on section "UTC G-JAGA" at bounding box center [619, 29] width 149 height 12
type input "17:14"
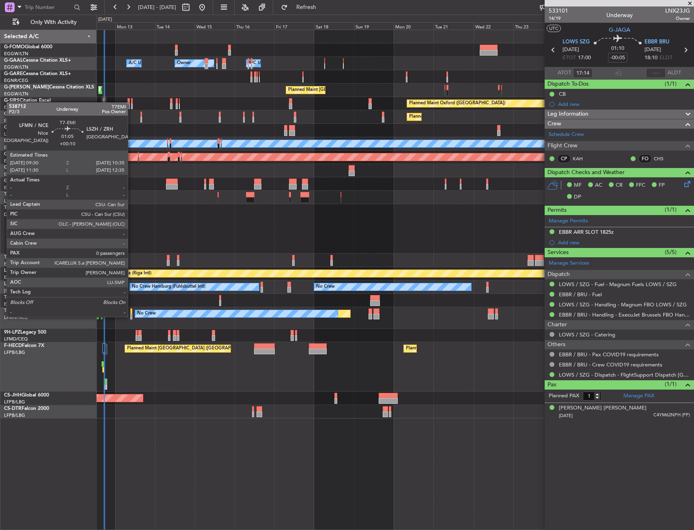
click at [132, 316] on div at bounding box center [131, 317] width 2 height 6
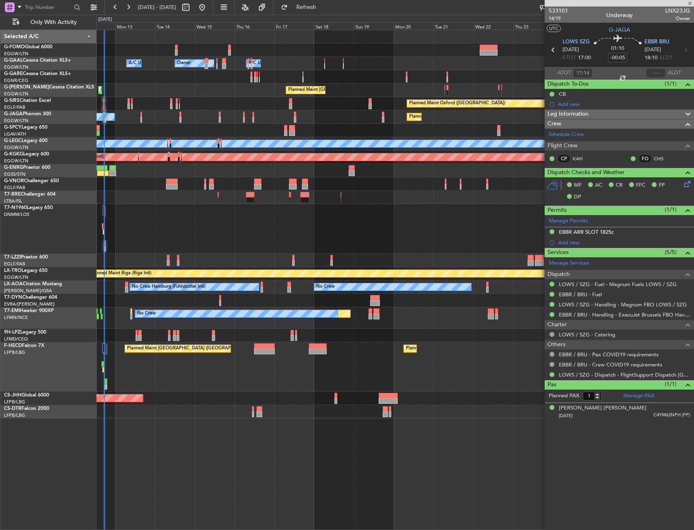
type input "+00:10"
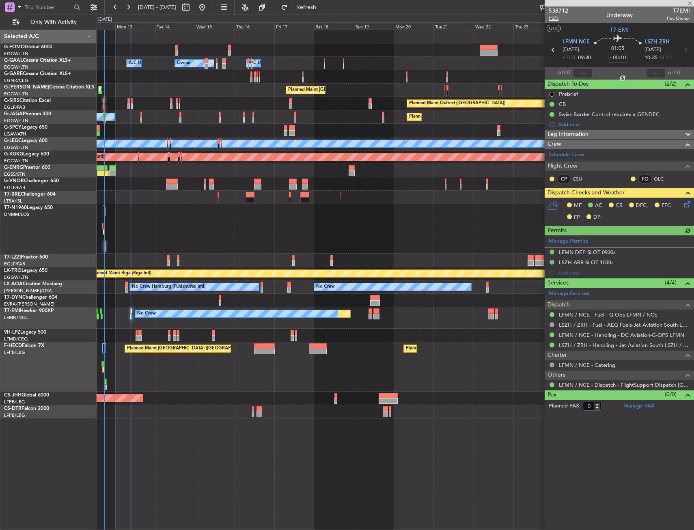
click at [557, 18] on span "P2/3" at bounding box center [558, 18] width 19 height 7
click at [688, 204] on icon at bounding box center [686, 203] width 6 height 6
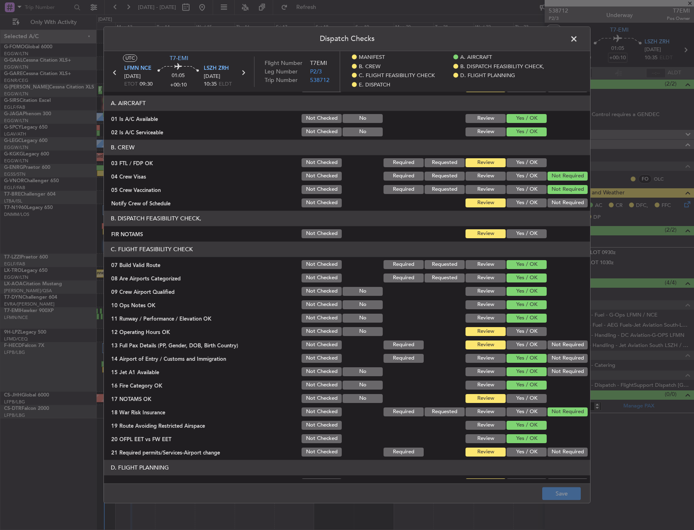
click at [528, 237] on button "Yes / OK" at bounding box center [527, 233] width 40 height 9
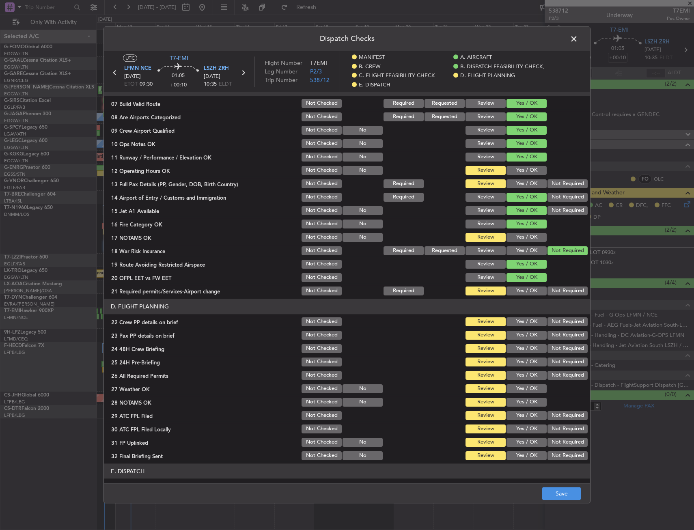
scroll to position [203, 0]
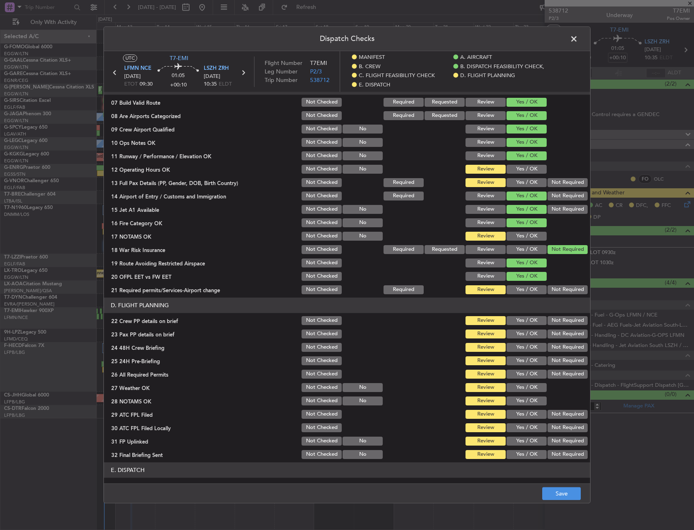
click at [519, 169] on button "Yes / OK" at bounding box center [527, 169] width 40 height 9
drag, startPoint x: 522, startPoint y: 181, endPoint x: 526, endPoint y: 209, distance: 28.7
click at [522, 181] on button "Yes / OK" at bounding box center [527, 182] width 40 height 9
click at [529, 237] on button "Yes / OK" at bounding box center [527, 236] width 40 height 9
click at [526, 290] on button "Yes / OK" at bounding box center [527, 289] width 40 height 9
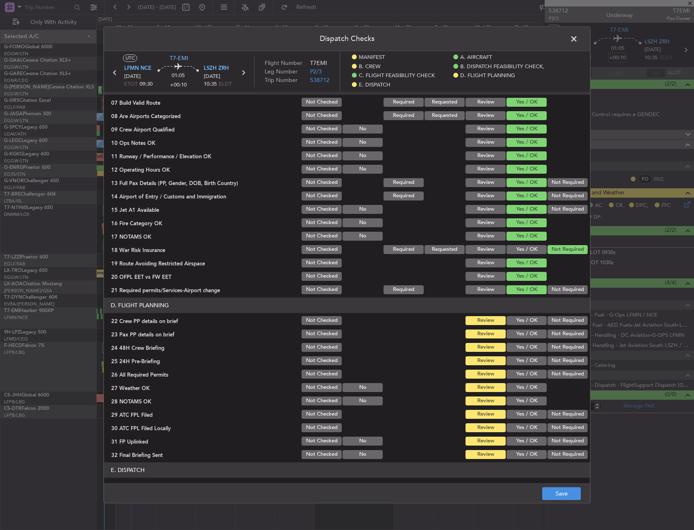
scroll to position [365, 0]
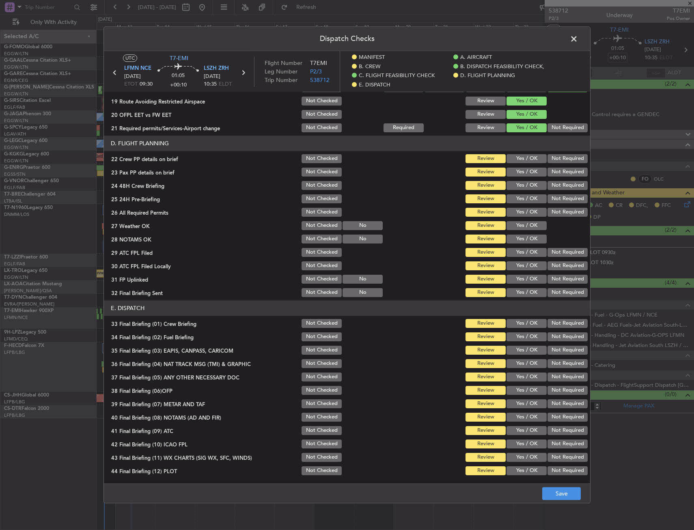
click at [520, 155] on button "Yes / OK" at bounding box center [527, 158] width 40 height 9
click at [522, 171] on button "Yes / OK" at bounding box center [527, 172] width 40 height 9
drag, startPoint x: 522, startPoint y: 182, endPoint x: 532, endPoint y: 196, distance: 17.0
click at [522, 183] on button "Yes / OK" at bounding box center [527, 185] width 40 height 9
click at [548, 199] on button "Not Required" at bounding box center [568, 198] width 40 height 9
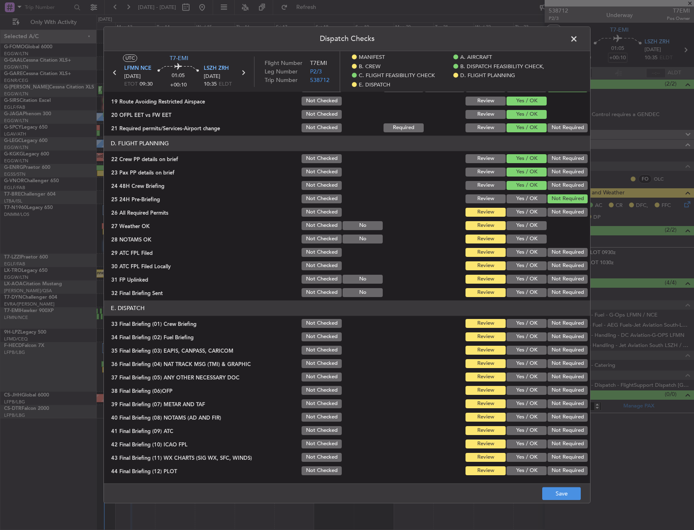
click at [539, 213] on button "Yes / OK" at bounding box center [527, 212] width 40 height 9
click at [532, 228] on button "Yes / OK" at bounding box center [527, 225] width 40 height 9
drag, startPoint x: 531, startPoint y: 238, endPoint x: 526, endPoint y: 246, distance: 8.7
click at [530, 239] on button "Yes / OK" at bounding box center [527, 239] width 40 height 9
click at [521, 260] on section "D. FLIGHT PLANNING 22 Crew PP details on brief Not Checked Review Yes / OK Not …" at bounding box center [347, 217] width 486 height 163
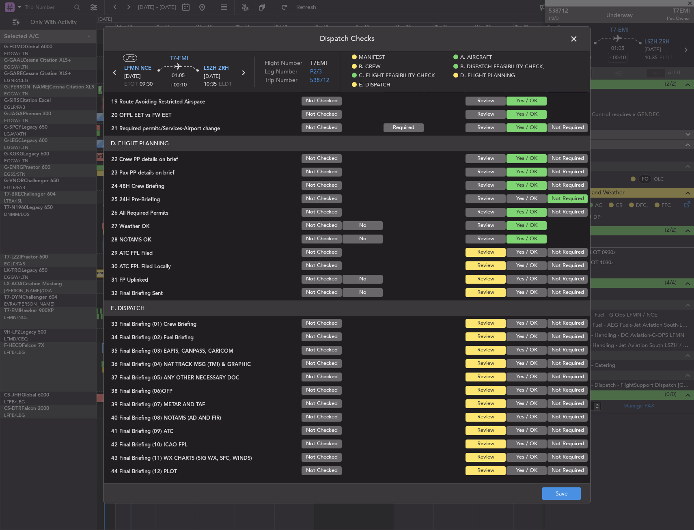
click at [523, 234] on div "Yes / OK" at bounding box center [525, 238] width 41 height 11
click at [525, 227] on button "Yes / OK" at bounding box center [527, 225] width 40 height 9
click at [524, 214] on button "Yes / OK" at bounding box center [527, 212] width 40 height 9
click at [481, 235] on button "Review" at bounding box center [486, 239] width 40 height 9
click at [481, 229] on button "Review" at bounding box center [486, 225] width 40 height 9
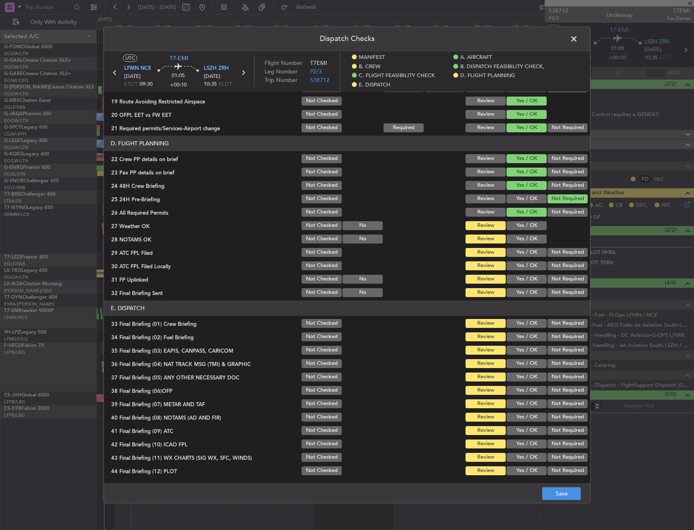
click at [483, 214] on button "Review" at bounding box center [486, 212] width 40 height 9
click at [574, 496] on button "Save" at bounding box center [561, 494] width 39 height 13
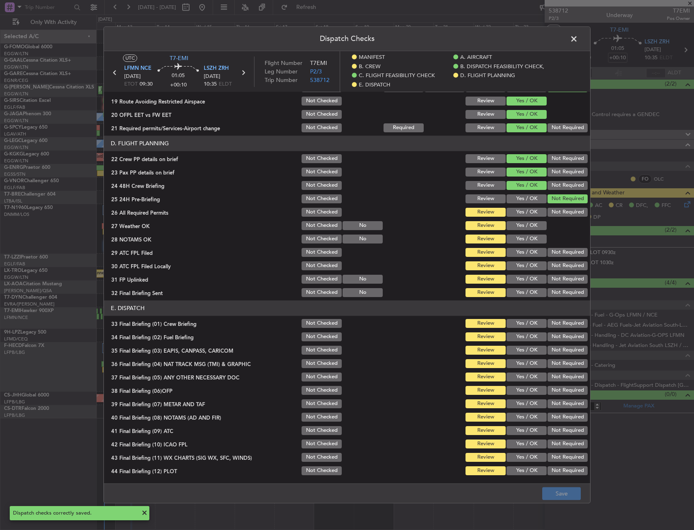
click at [578, 37] on span at bounding box center [578, 41] width 0 height 16
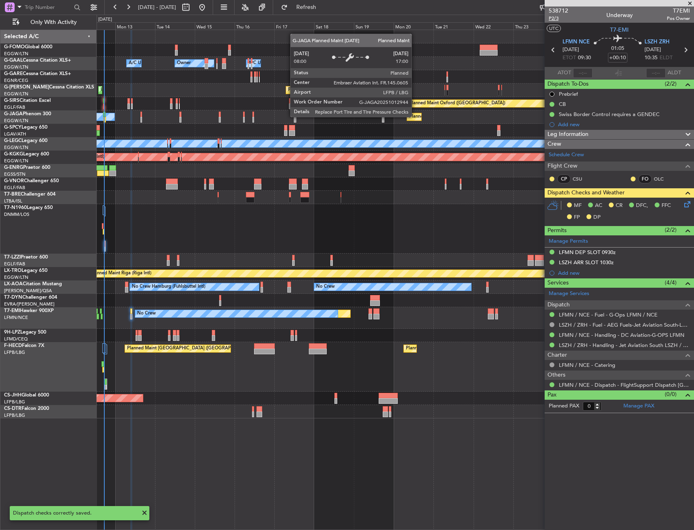
click at [552, 20] on span "P2/3" at bounding box center [558, 18] width 19 height 7
click at [555, 17] on span "P2/3" at bounding box center [558, 18] width 19 height 7
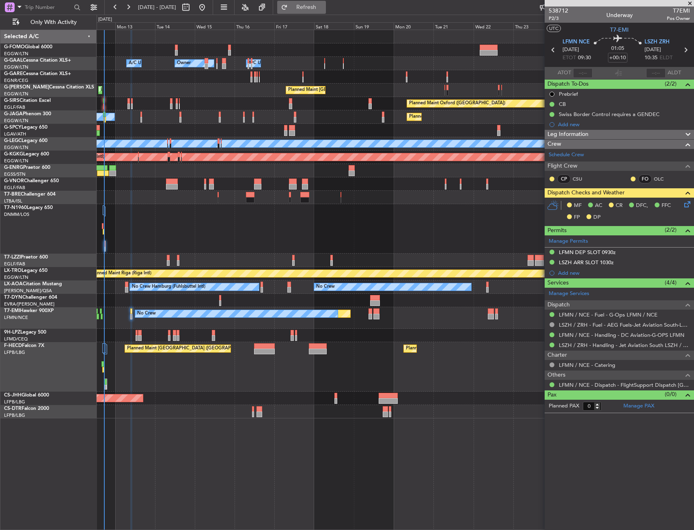
click at [324, 10] on span "Refresh" at bounding box center [306, 7] width 34 height 6
click at [102, 106] on div "Planned Maint Oxford (Kidlington) A/C Unavailable" at bounding box center [395, 103] width 597 height 13
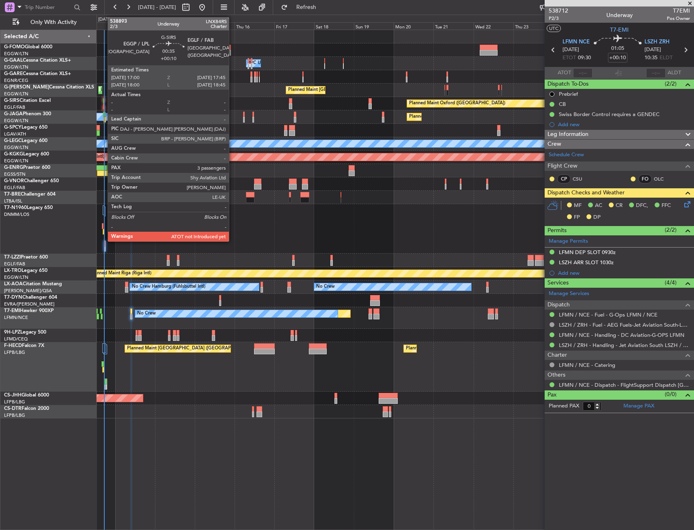
click at [104, 106] on div at bounding box center [104, 107] width 2 height 6
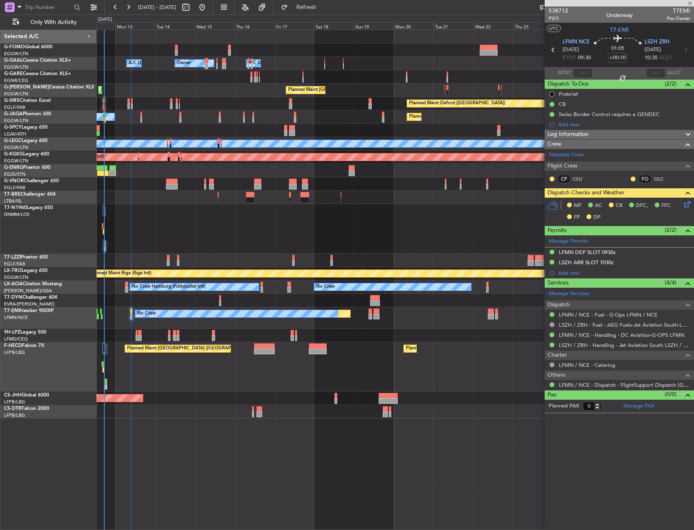
type input "3"
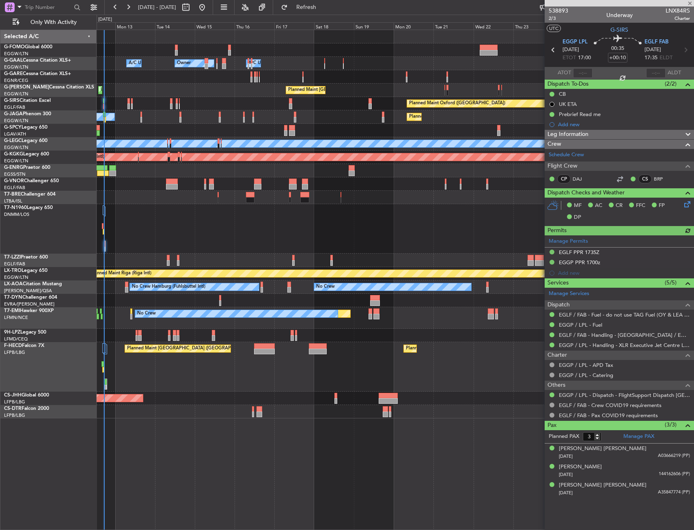
click at [589, 75] on div at bounding box center [582, 73] width 19 height 10
click at [580, 72] on div at bounding box center [582, 73] width 19 height 10
click at [585, 71] on input "text" at bounding box center [582, 73] width 19 height 10
click at [574, 32] on section "UTC G-SIRS" at bounding box center [619, 29] width 149 height 12
type input "17:24"
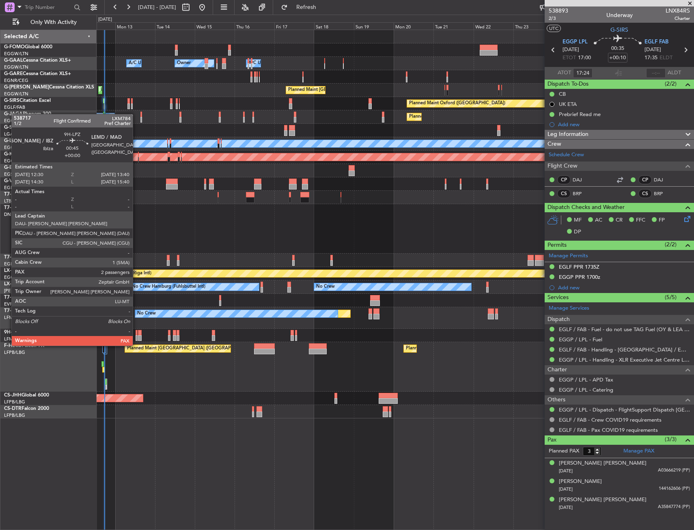
click at [136, 338] on div at bounding box center [137, 338] width 2 height 6
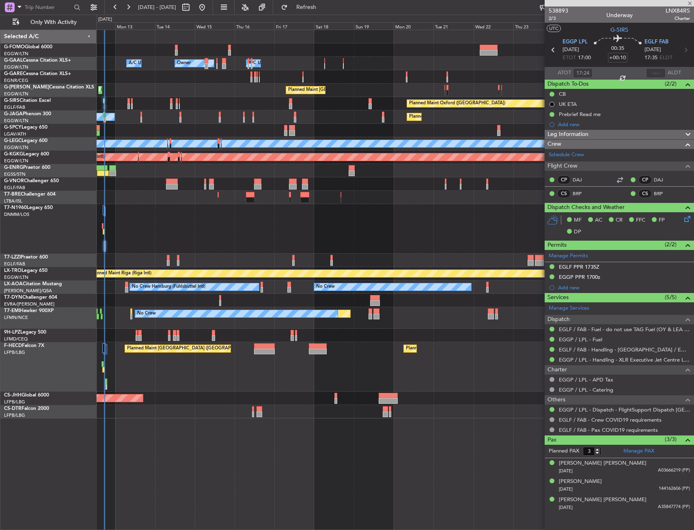
type input "2"
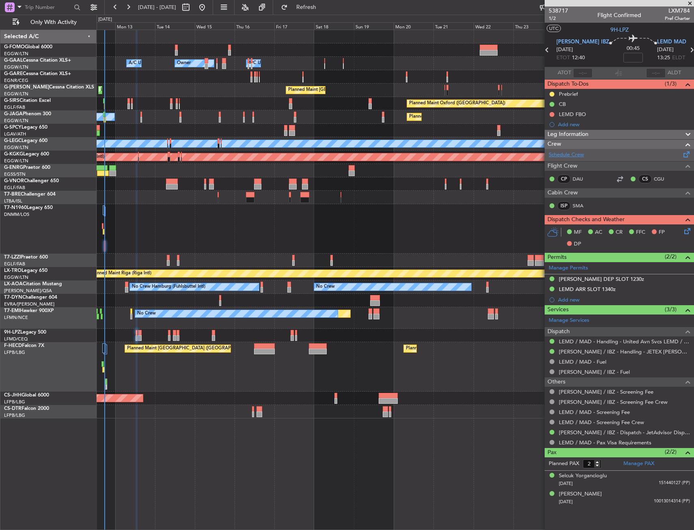
click at [562, 158] on link "Schedule Crew" at bounding box center [566, 155] width 35 height 8
click at [554, 20] on span "1/2" at bounding box center [558, 18] width 19 height 7
click at [324, 10] on span "Refresh" at bounding box center [306, 7] width 34 height 6
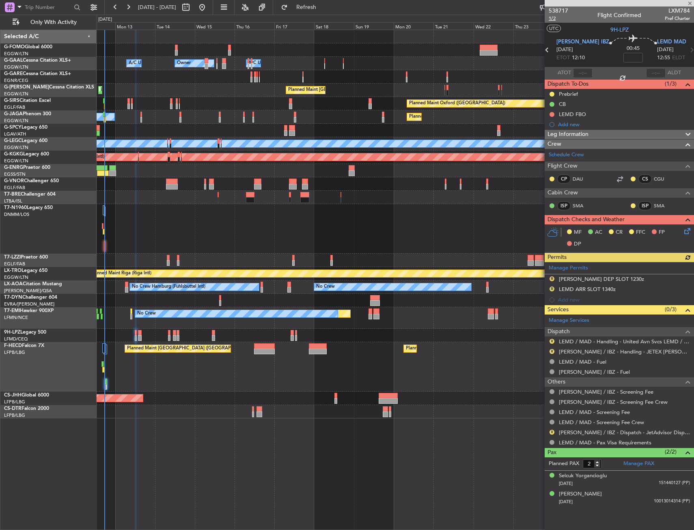
click at [551, 21] on span "1/2" at bounding box center [558, 18] width 19 height 7
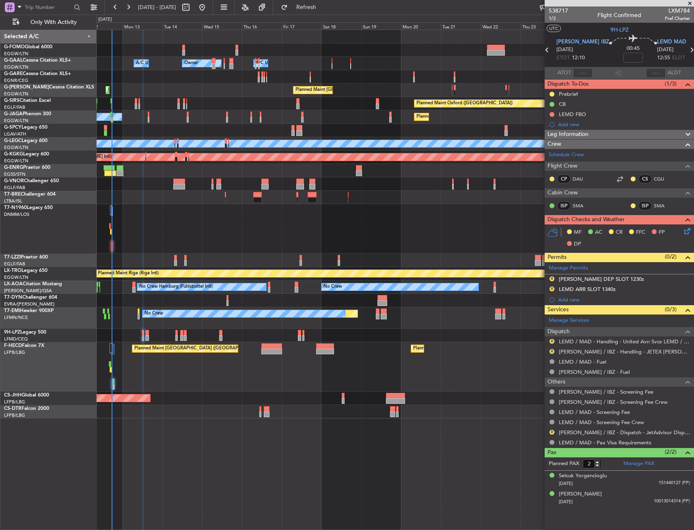
click at [261, 443] on div "Owner Owner Owner A/C Unavailable A/C Unavailable Planned Maint [GEOGRAPHIC_DAT…" at bounding box center [396, 280] width 598 height 501
click at [571, 158] on link "Schedule Crew" at bounding box center [566, 155] width 35 height 8
click at [317, 9] on span "Refresh" at bounding box center [306, 7] width 34 height 6
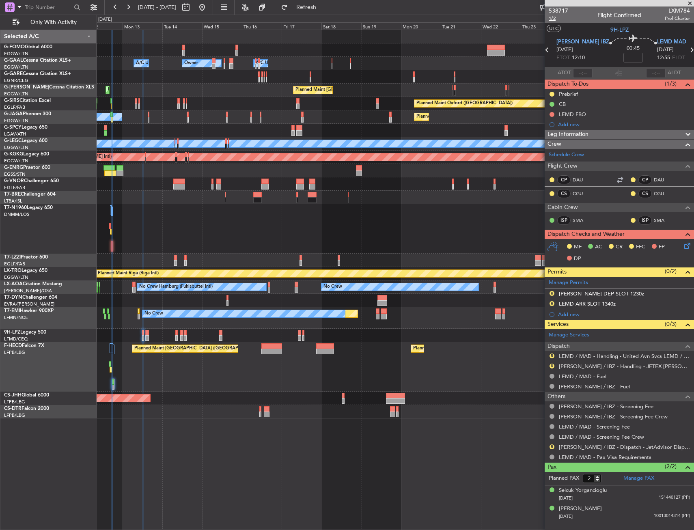
click at [553, 19] on span "1/2" at bounding box center [558, 18] width 19 height 7
click at [324, 6] on span "Refresh" at bounding box center [306, 7] width 34 height 6
click at [550, 18] on span "1/2" at bounding box center [558, 18] width 19 height 7
click at [686, 243] on icon at bounding box center [686, 244] width 6 height 6
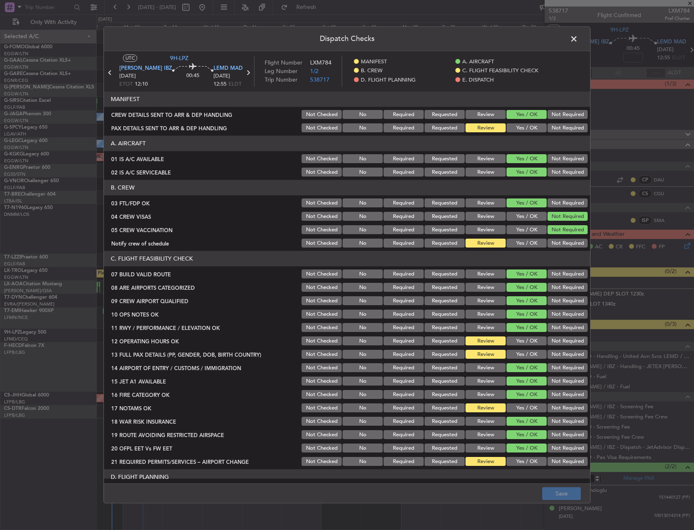
click at [512, 247] on button "Yes / OK" at bounding box center [527, 243] width 40 height 9
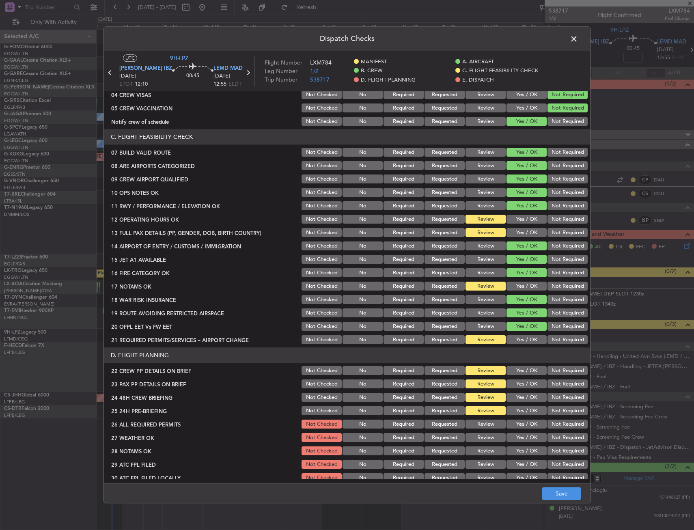
click at [518, 219] on button "Yes / OK" at bounding box center [527, 219] width 40 height 9
click at [520, 233] on button "Yes / OK" at bounding box center [527, 233] width 40 height 9
click at [520, 282] on button "Yes / OK" at bounding box center [527, 286] width 40 height 9
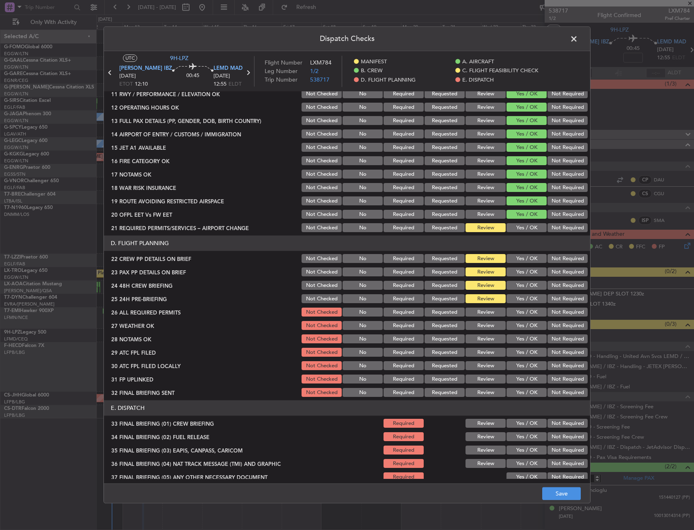
scroll to position [244, 0]
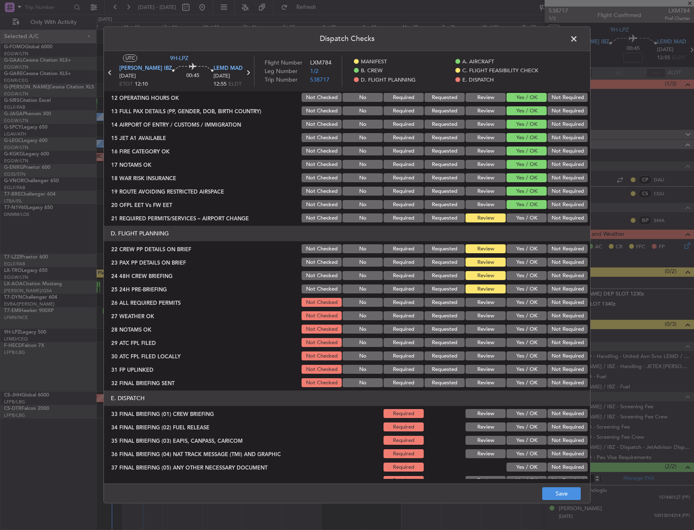
click at [528, 221] on button "Yes / OK" at bounding box center [527, 218] width 40 height 9
click at [523, 245] on button "Yes / OK" at bounding box center [527, 249] width 40 height 9
click at [523, 261] on button "Yes / OK" at bounding box center [527, 262] width 40 height 9
click at [523, 274] on button "Yes / OK" at bounding box center [527, 276] width 40 height 9
click at [556, 287] on button "Not Required" at bounding box center [568, 289] width 40 height 9
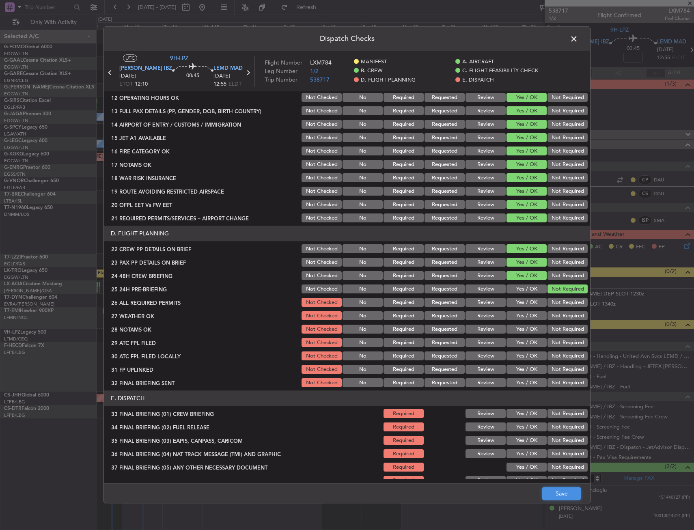
click at [551, 500] on button "Save" at bounding box center [561, 494] width 39 height 13
click at [578, 33] on span at bounding box center [578, 41] width 0 height 16
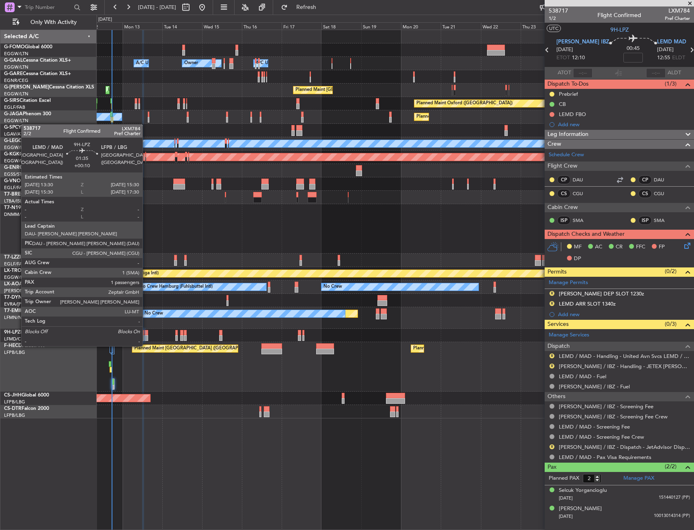
click at [146, 338] on div at bounding box center [147, 338] width 4 height 6
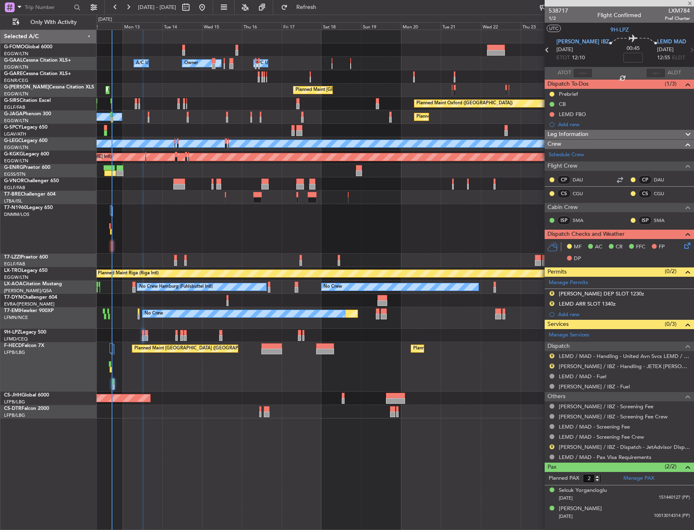
type input "+00:10"
type input "1"
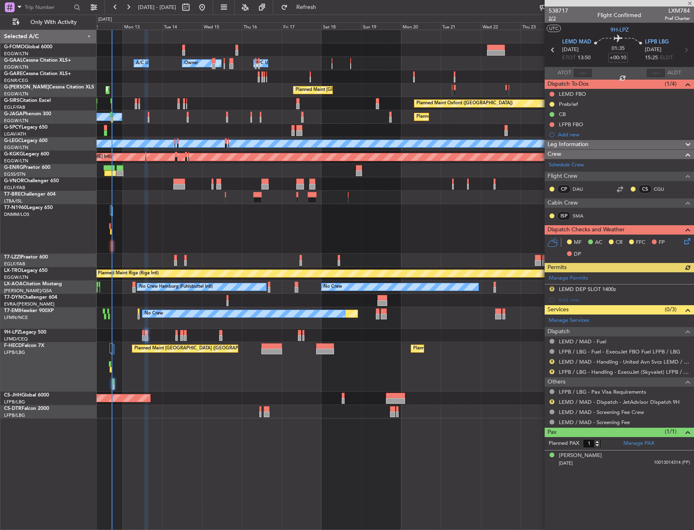
click at [550, 19] on span "2/2" at bounding box center [558, 18] width 19 height 7
click at [686, 241] on icon at bounding box center [686, 240] width 6 height 6
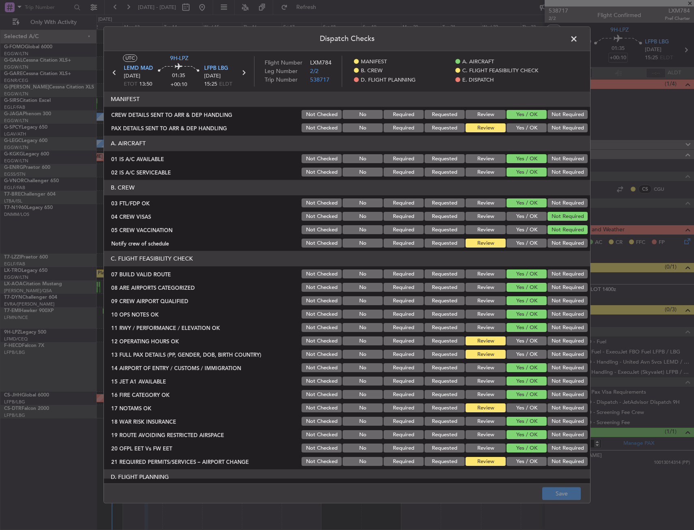
click at [523, 242] on button "Yes / OK" at bounding box center [527, 243] width 40 height 9
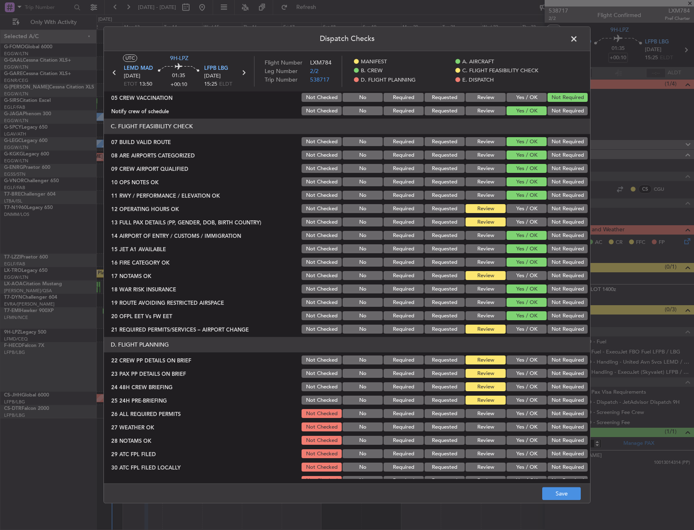
scroll to position [162, 0]
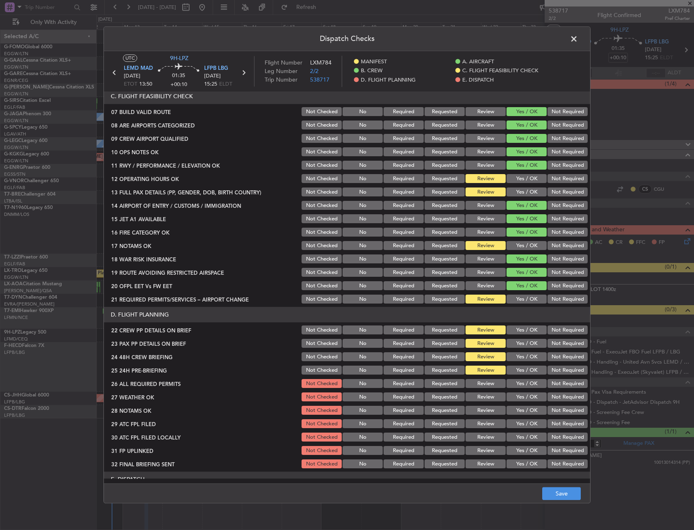
click at [524, 175] on button "Yes / OK" at bounding box center [527, 179] width 40 height 9
click at [524, 185] on section "C. FLIGHT FEASIBILITY CHECK 07 BUILD VALID ROUTE Not Checked No Required Reques…" at bounding box center [347, 197] width 486 height 216
click at [524, 186] on section "C. FLIGHT FEASIBILITY CHECK 07 BUILD VALID ROUTE Not Checked No Required Reques…" at bounding box center [347, 197] width 486 height 216
drag, startPoint x: 524, startPoint y: 186, endPoint x: 524, endPoint y: 200, distance: 13.8
click at [524, 192] on button "Yes / OK" at bounding box center [527, 192] width 40 height 9
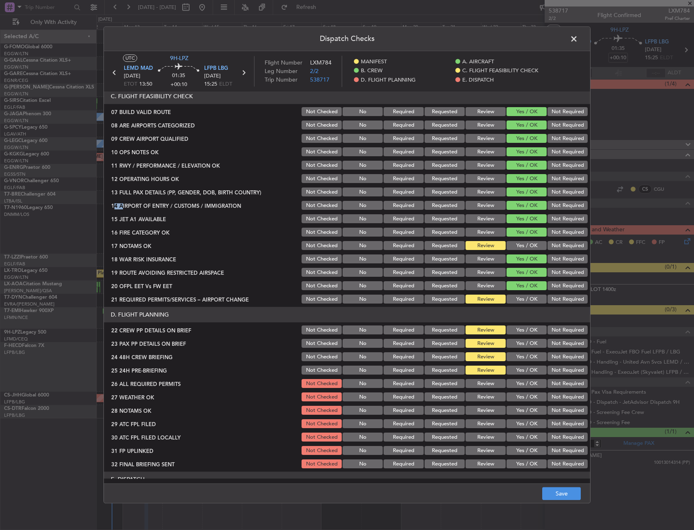
click at [526, 249] on button "Yes / OK" at bounding box center [527, 246] width 40 height 9
click at [511, 294] on div "Yes / OK" at bounding box center [525, 299] width 41 height 11
click at [511, 296] on button "Yes / OK" at bounding box center [527, 299] width 40 height 9
click at [516, 331] on button "Yes / OK" at bounding box center [527, 330] width 40 height 9
click at [517, 344] on button "Yes / OK" at bounding box center [527, 343] width 40 height 9
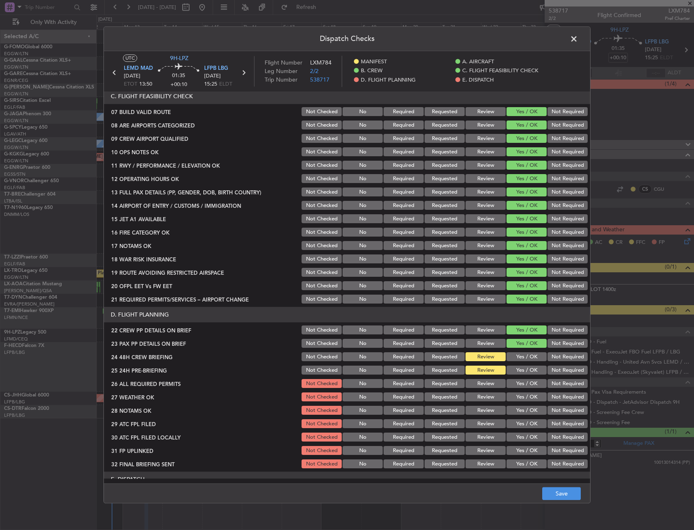
drag, startPoint x: 519, startPoint y: 358, endPoint x: 546, endPoint y: 369, distance: 29.9
click at [521, 360] on button "Yes / OK" at bounding box center [527, 357] width 40 height 9
click at [557, 371] on button "Not Required" at bounding box center [568, 370] width 40 height 9
click at [553, 492] on button "Save" at bounding box center [561, 494] width 39 height 13
click at [578, 34] on span at bounding box center [578, 41] width 0 height 16
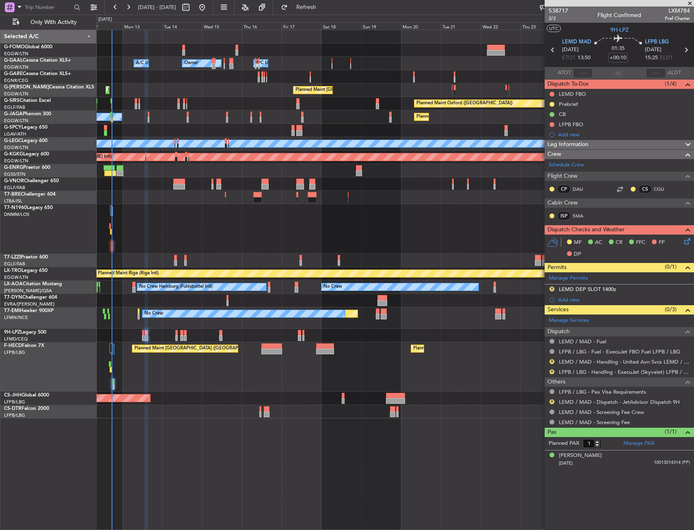
click at [626, 293] on div "R LEMD DEP SLOT 1400z" at bounding box center [619, 290] width 149 height 10
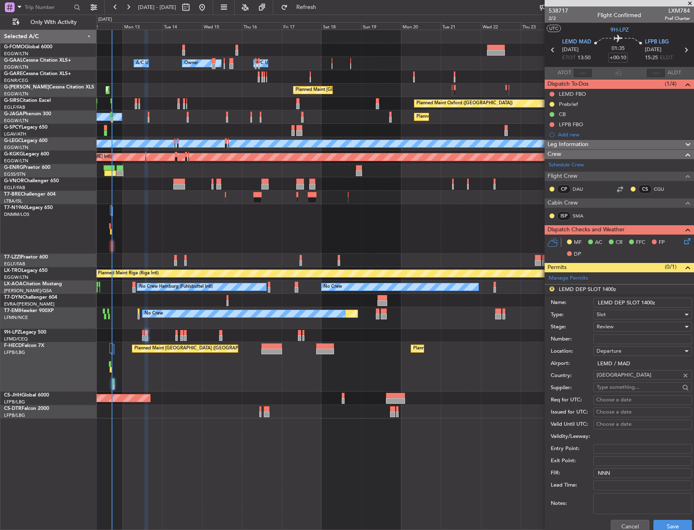
drag, startPoint x: 652, startPoint y: 302, endPoint x: 644, endPoint y: 303, distance: 7.7
click at [644, 303] on input "LEMD DEP SLOT 1400z" at bounding box center [642, 303] width 99 height 10
type input "LEMD DEP SLOT 1330z"
click at [609, 325] on span "Review" at bounding box center [605, 326] width 17 height 7
click at [607, 379] on span "Requested" at bounding box center [639, 380] width 85 height 12
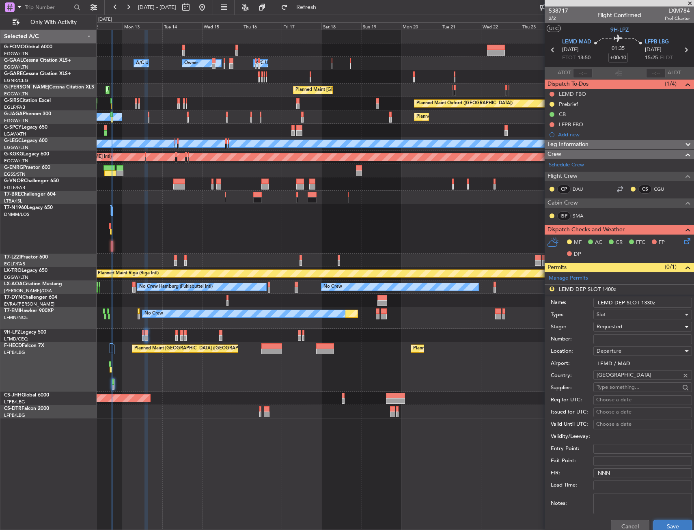
click at [663, 520] on button "Save" at bounding box center [673, 526] width 39 height 13
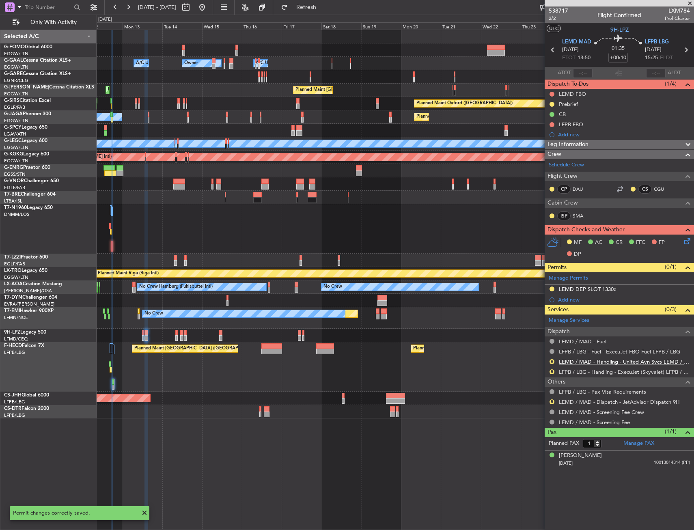
click at [578, 362] on link "LEMD / MAD - Handling - United Avn Svcs LEMD / MAD" at bounding box center [624, 361] width 131 height 7
click at [587, 371] on div "LEMD / MAD - Handling - United Avn Svcs LEMD / MAD" at bounding box center [624, 376] width 118 height 10
click at [590, 371] on link "LFPB / LBG - Handling - ExecuJet (Skyvalet) LFPB / LBG" at bounding box center [624, 372] width 131 height 7
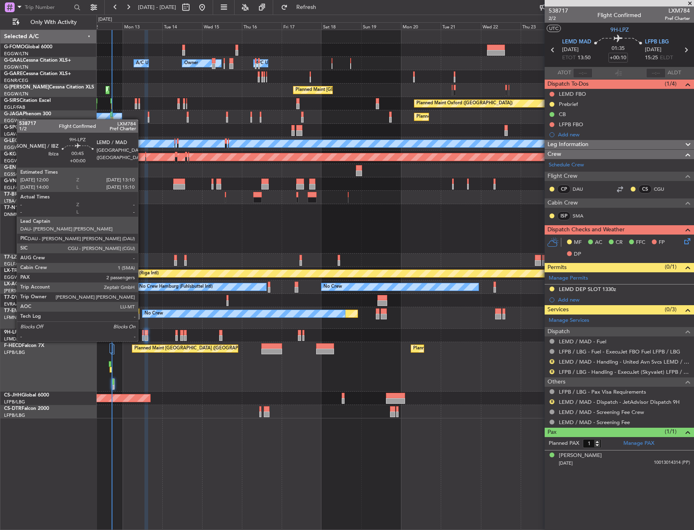
click at [142, 333] on div at bounding box center [143, 333] width 2 height 6
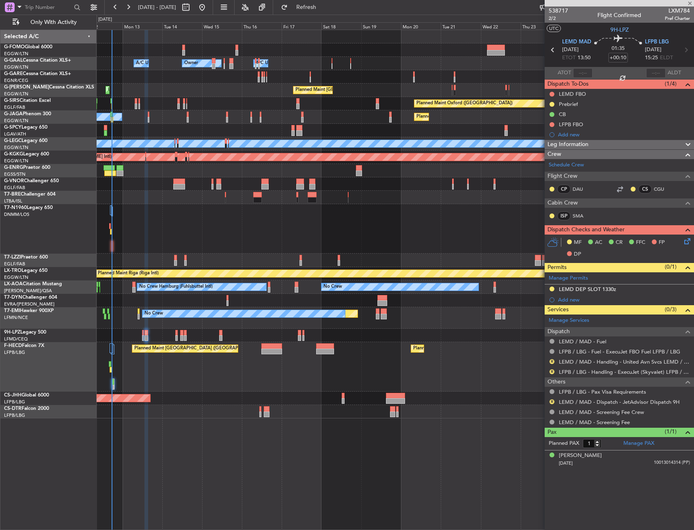
type input "2"
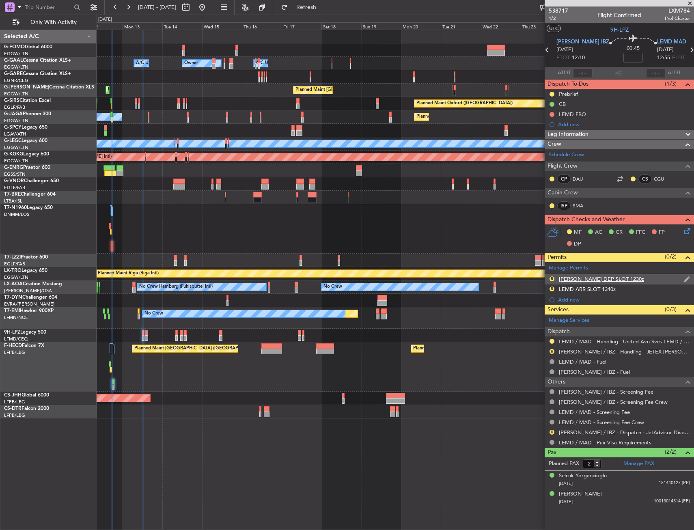
click at [622, 276] on div "R [PERSON_NAME] DEP SLOT 1230z" at bounding box center [619, 279] width 149 height 10
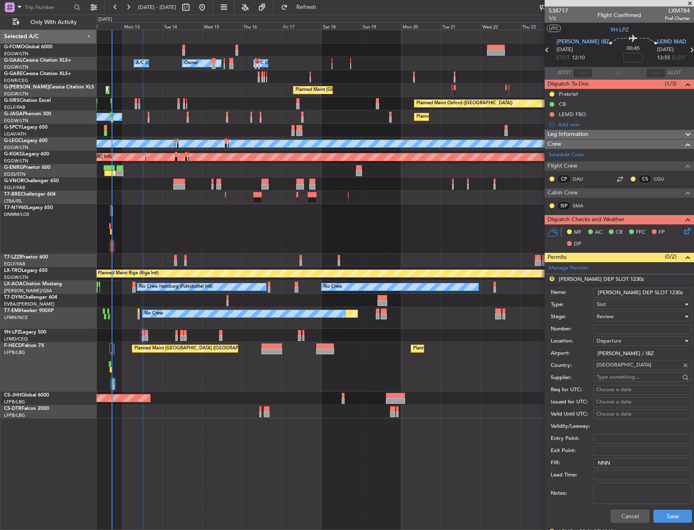
click at [649, 292] on input "[PERSON_NAME] DEP SLOT 1230z" at bounding box center [642, 293] width 99 height 10
type input "[PERSON_NAME] DEP SLOT 1200z"
click at [602, 319] on span "Review" at bounding box center [605, 316] width 17 height 7
click at [609, 369] on span "Requested" at bounding box center [639, 370] width 85 height 12
click at [664, 512] on button "Save" at bounding box center [673, 516] width 39 height 13
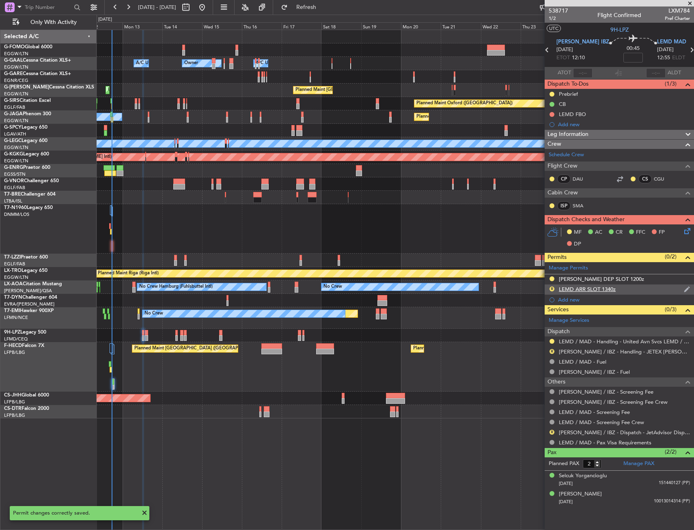
click at [630, 289] on div "R LEMD ARR SLOT 1340z" at bounding box center [619, 290] width 149 height 10
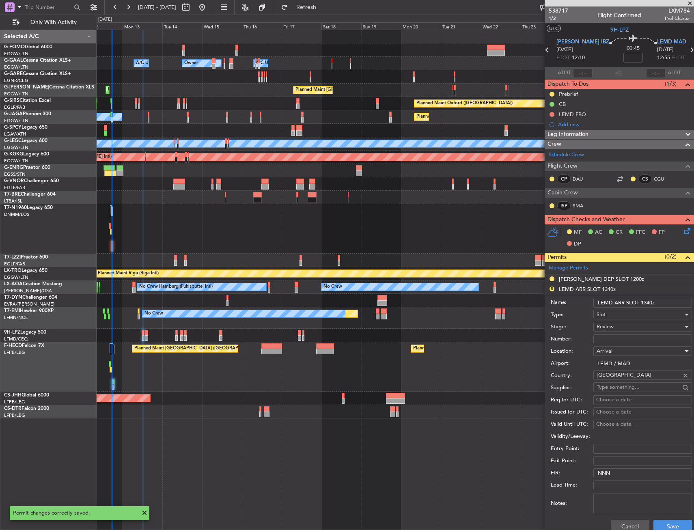
click at [649, 303] on input "LEMD ARR SLOT 1340z" at bounding box center [642, 303] width 99 height 10
drag, startPoint x: 653, startPoint y: 303, endPoint x: 647, endPoint y: 303, distance: 6.1
click at [647, 303] on input "LEMD ARR SLOT 1340z" at bounding box center [642, 303] width 99 height 10
type input "LEMD ARR SLOT 1300z"
click at [631, 330] on div "Review" at bounding box center [640, 327] width 86 height 12
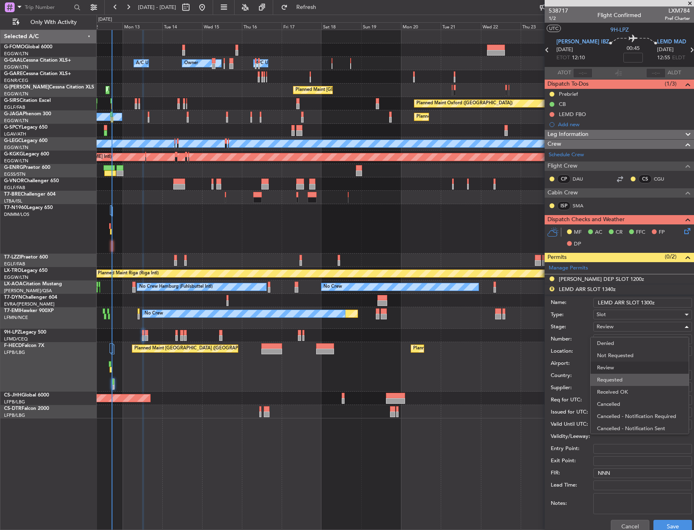
click at [621, 379] on span "Requested" at bounding box center [639, 380] width 85 height 12
click at [667, 519] on div "Cancel Save" at bounding box center [621, 526] width 141 height 21
click at [666, 522] on button "Save" at bounding box center [673, 526] width 39 height 13
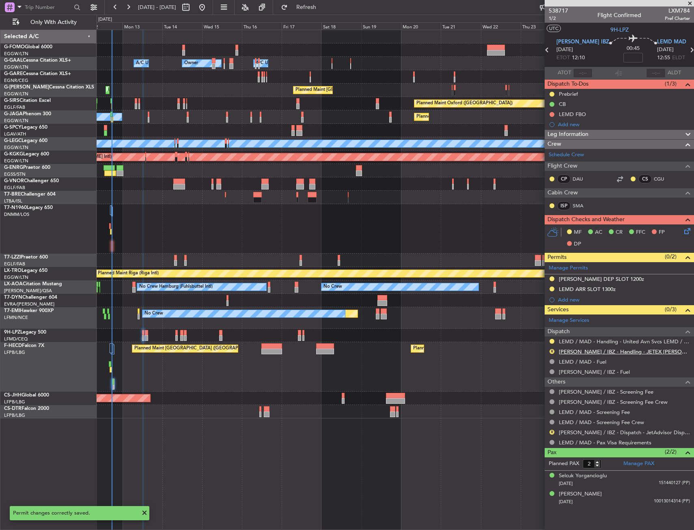
click at [577, 350] on link "[PERSON_NAME] / IBZ - Handling - JETEX [PERSON_NAME]" at bounding box center [624, 351] width 131 height 7
click at [554, 433] on button "R" at bounding box center [552, 432] width 5 height 5
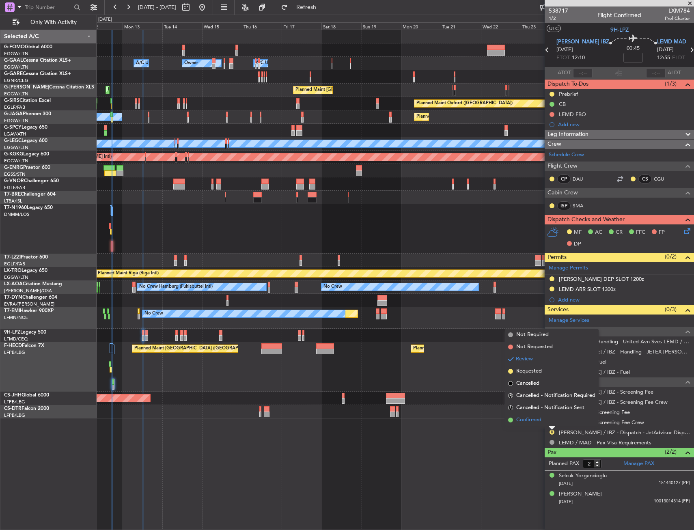
click at [529, 418] on span "Confirmed" at bounding box center [528, 420] width 25 height 8
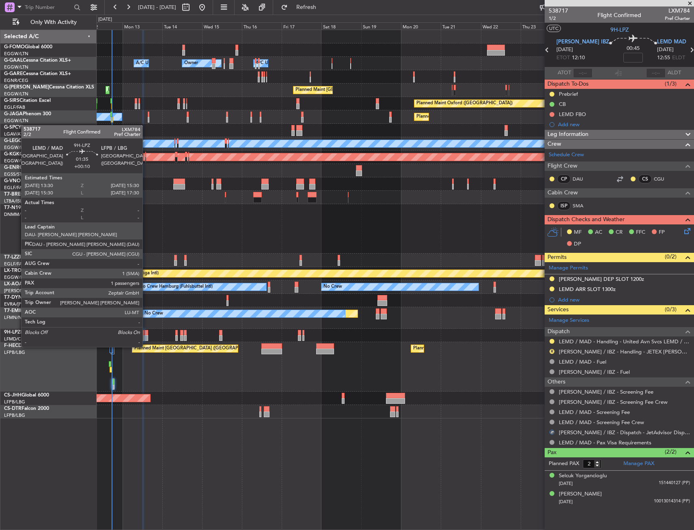
click at [147, 339] on div at bounding box center [147, 338] width 4 height 6
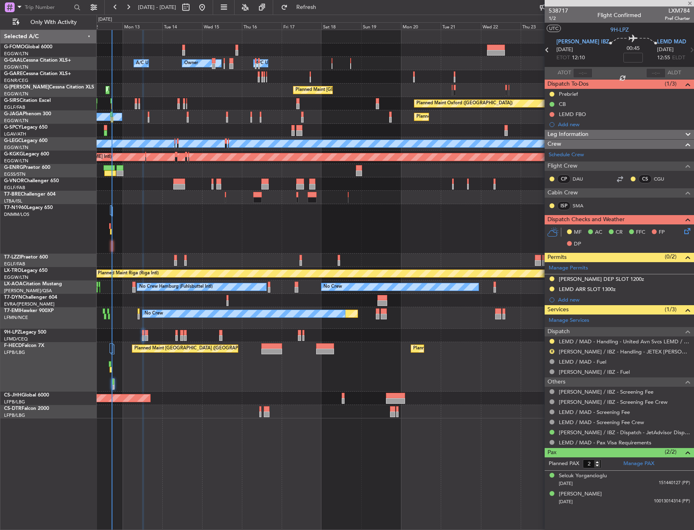
type input "+00:10"
type input "1"
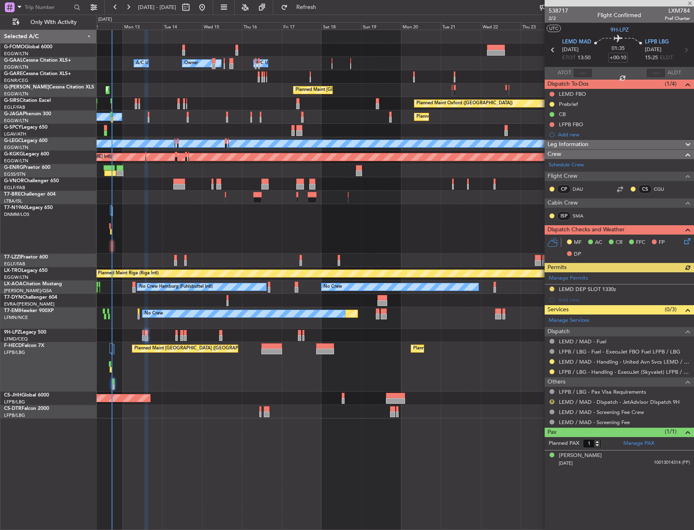
click at [554, 401] on button "R" at bounding box center [552, 401] width 5 height 5
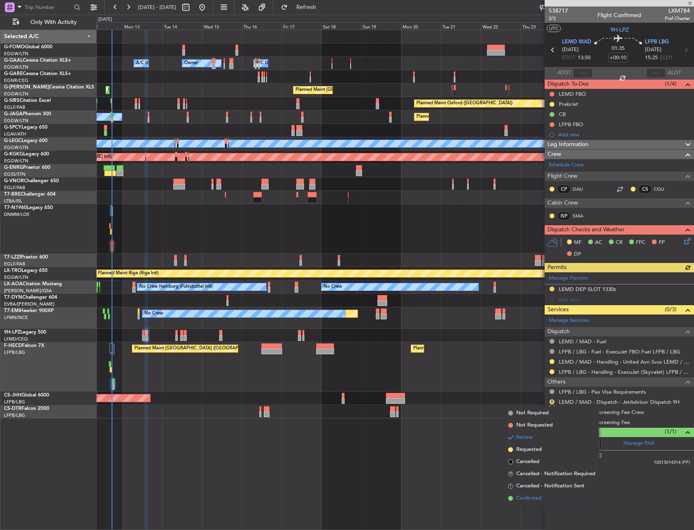
click at [538, 495] on span "Confirmed" at bounding box center [528, 498] width 25 height 8
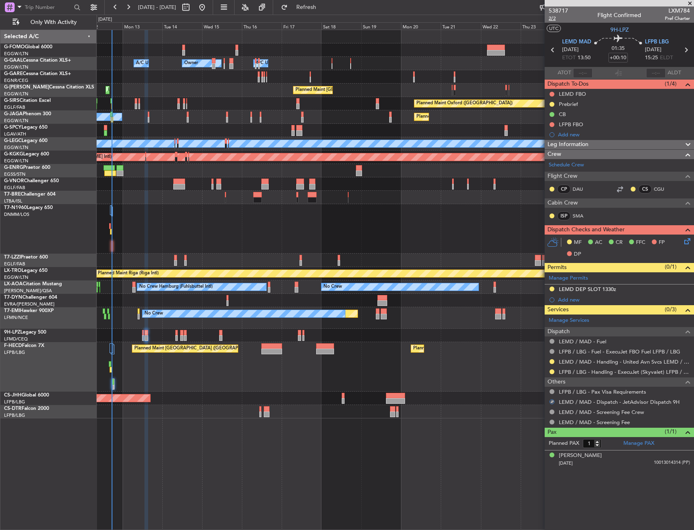
click at [553, 19] on span "2/2" at bounding box center [558, 18] width 19 height 7
click at [320, 11] on button "Refresh" at bounding box center [301, 7] width 49 height 13
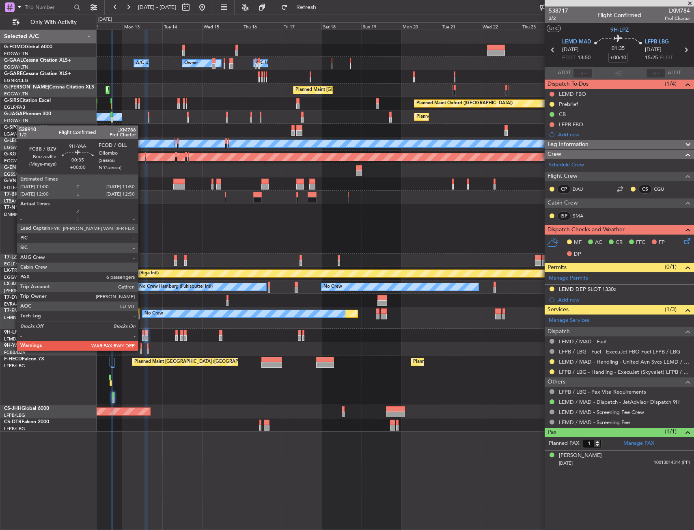
click at [142, 350] on div at bounding box center [141, 352] width 2 height 6
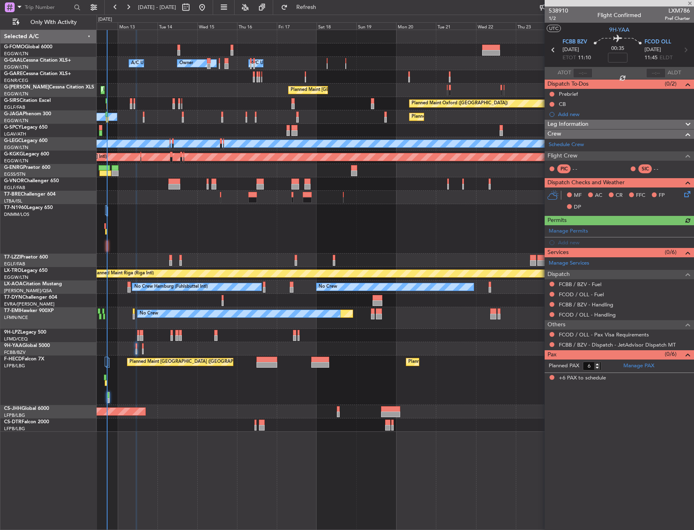
click at [171, 343] on div at bounding box center [395, 348] width 597 height 13
click at [559, 146] on link "Schedule Crew" at bounding box center [566, 145] width 35 height 8
click at [301, 1] on fb-refresh-button "Refresh" at bounding box center [301, 7] width 57 height 15
click at [314, 9] on button "Refresh" at bounding box center [301, 7] width 49 height 13
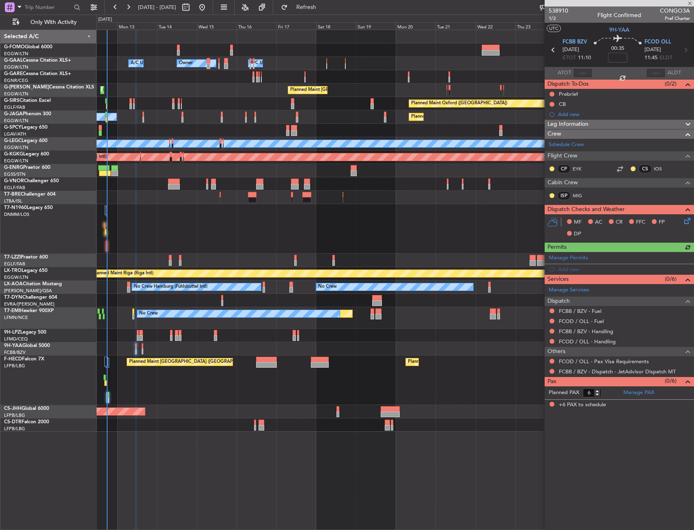
click at [688, 218] on icon at bounding box center [686, 219] width 6 height 6
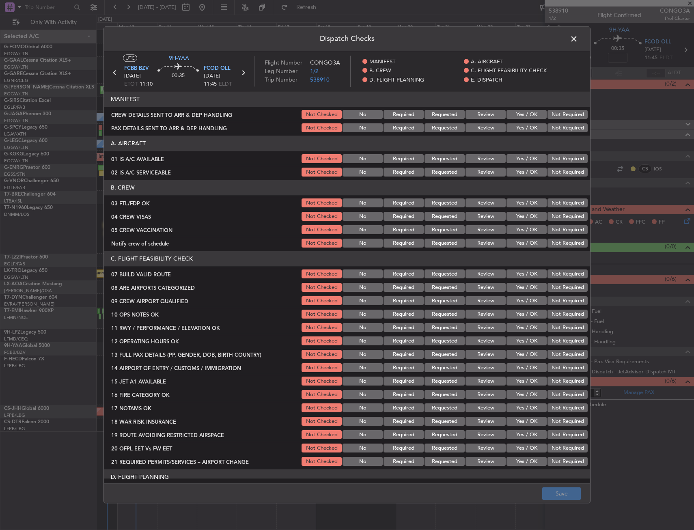
click at [532, 202] on button "Yes / OK" at bounding box center [527, 203] width 40 height 9
click at [553, 216] on button "Not Required" at bounding box center [568, 216] width 40 height 9
click at [550, 227] on button "Not Required" at bounding box center [568, 230] width 40 height 9
drag, startPoint x: 526, startPoint y: 244, endPoint x: 529, endPoint y: 228, distance: 16.2
click at [527, 244] on button "Yes / OK" at bounding box center [527, 243] width 40 height 9
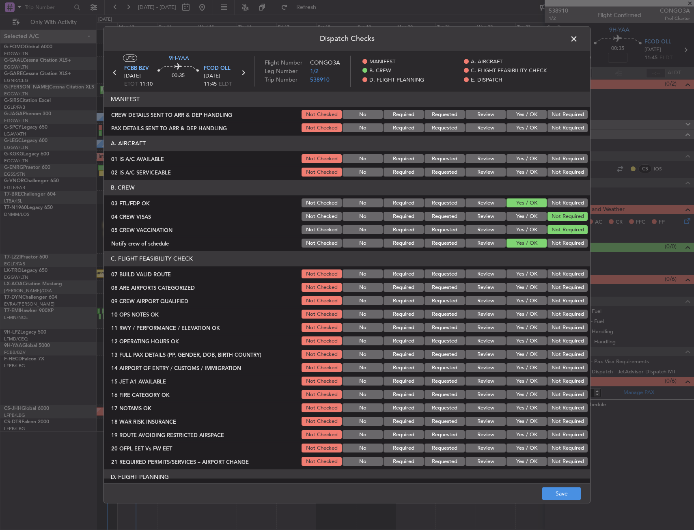
click at [525, 165] on section "A. AIRCRAFT 01 IS A/C AVAILABLE Not Checked No Required Requested Review Yes / …" at bounding box center [347, 157] width 486 height 42
click at [524, 156] on button "Yes / OK" at bounding box center [527, 159] width 40 height 9
click at [524, 168] on button "Yes / OK" at bounding box center [527, 172] width 40 height 9
click at [555, 494] on button "Save" at bounding box center [561, 494] width 39 height 13
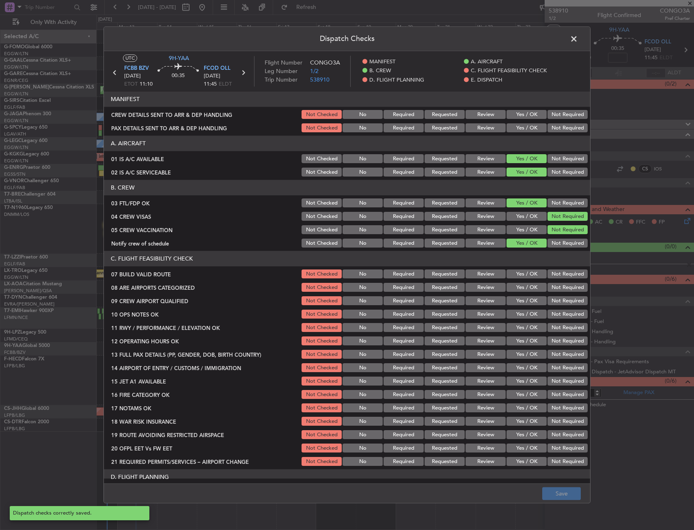
click at [578, 36] on span at bounding box center [578, 41] width 0 height 16
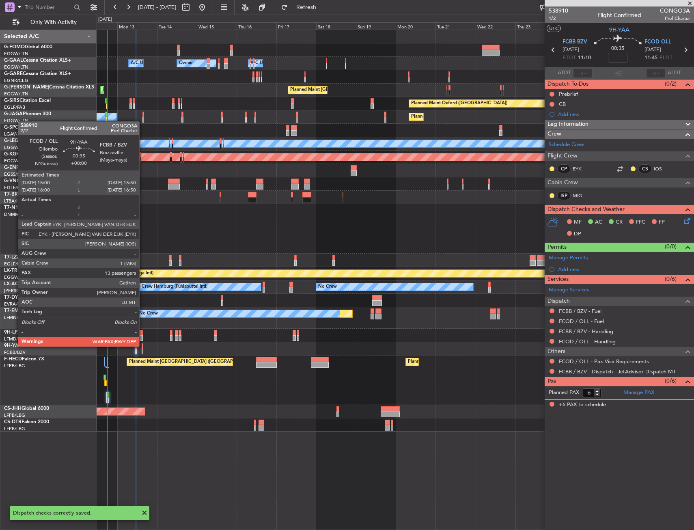
click at [142, 346] on div at bounding box center [143, 346] width 2 height 6
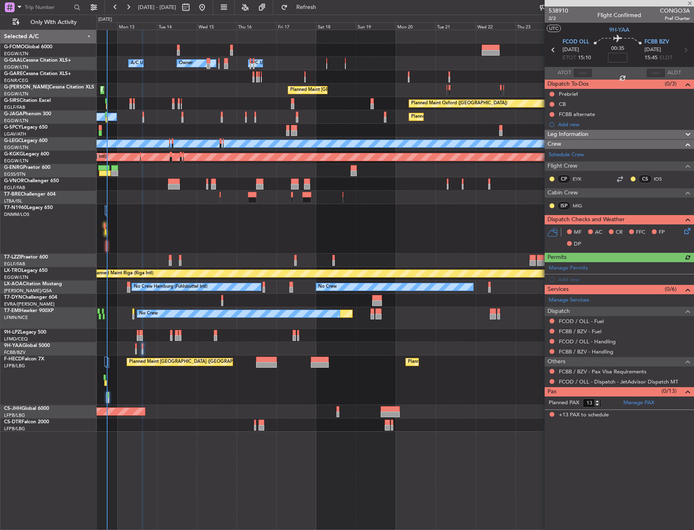
click at [688, 231] on icon at bounding box center [686, 230] width 6 height 6
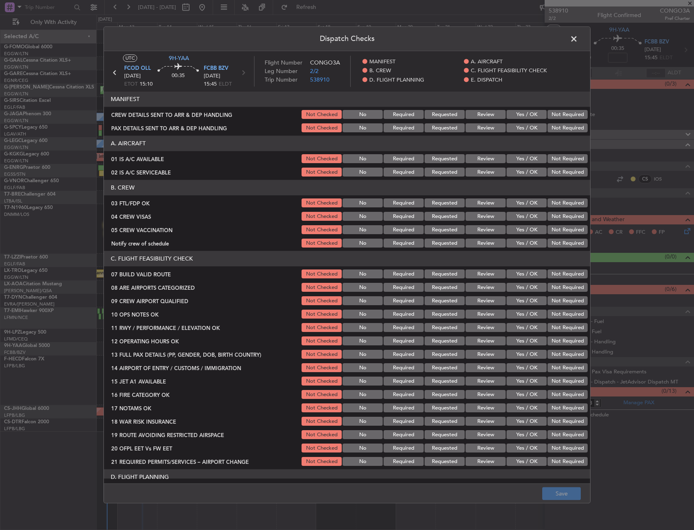
click at [522, 161] on button "Yes / OK" at bounding box center [527, 159] width 40 height 9
click at [522, 170] on button "Yes / OK" at bounding box center [527, 172] width 40 height 9
click at [527, 205] on button "Yes / OK" at bounding box center [527, 203] width 40 height 9
click at [559, 221] on div "Not Required" at bounding box center [566, 216] width 41 height 11
drag, startPoint x: 558, startPoint y: 216, endPoint x: 554, endPoint y: 223, distance: 8.4
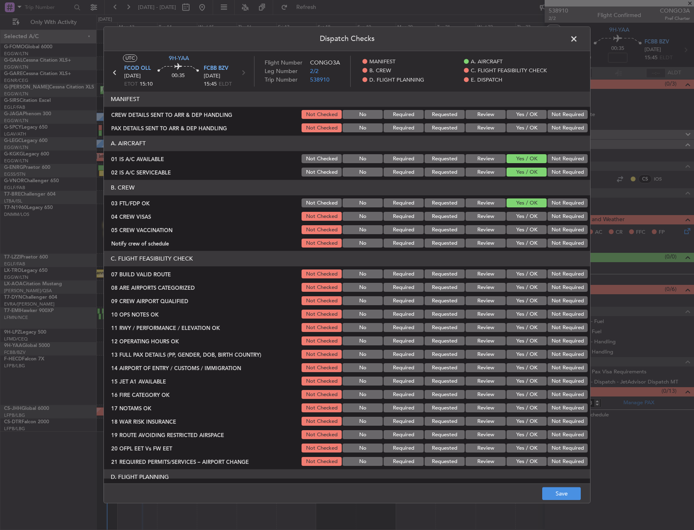
click at [557, 216] on button "Not Required" at bounding box center [568, 216] width 40 height 9
drag, startPoint x: 554, startPoint y: 223, endPoint x: 550, endPoint y: 229, distance: 6.7
click at [554, 224] on section "B. CREW 03 FTL/FDP OK Not Checked No Required Requested Review Yes / OK Not Req…" at bounding box center [347, 214] width 486 height 69
click at [550, 229] on button "Not Required" at bounding box center [568, 230] width 40 height 9
click at [518, 248] on div "Yes / OK" at bounding box center [525, 243] width 41 height 11
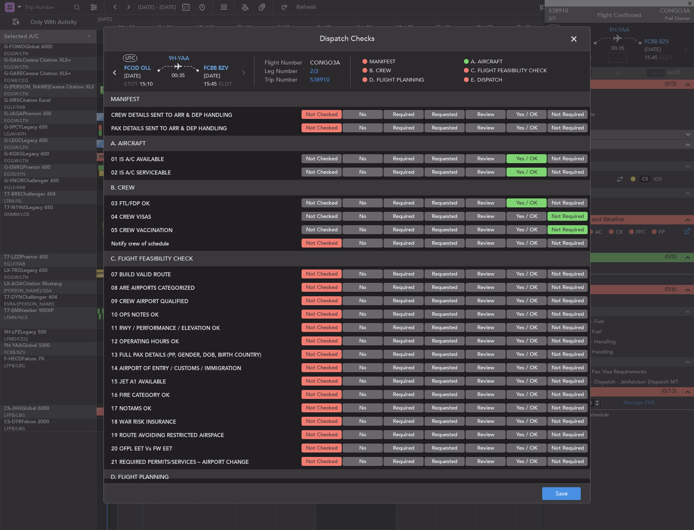
drag, startPoint x: 518, startPoint y: 244, endPoint x: 523, endPoint y: 259, distance: 16.6
click at [518, 245] on button "Yes / OK" at bounding box center [527, 243] width 40 height 9
click at [526, 288] on button "Yes / OK" at bounding box center [527, 287] width 40 height 9
click at [528, 298] on button "Yes / OK" at bounding box center [527, 301] width 40 height 9
click at [565, 505] on div "Dispatch Checks UTC 9H-YAA FCOD OLL [DATE] ETOT 15:10 00:35 FCBB BZV [DATE] 15:…" at bounding box center [347, 265] width 694 height 530
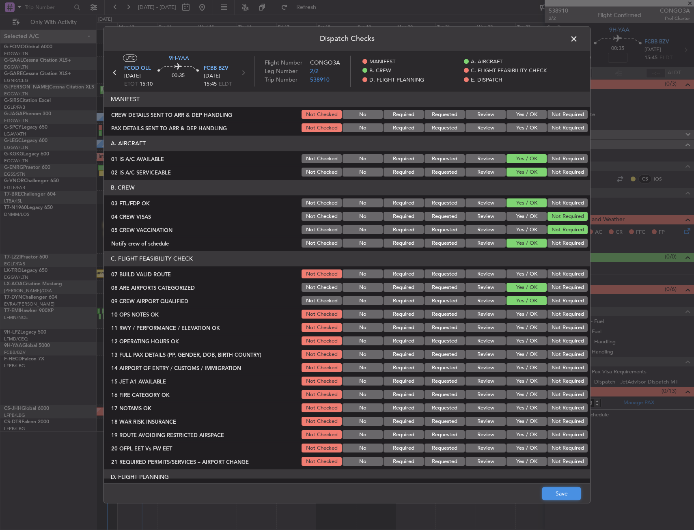
click at [567, 493] on button "Save" at bounding box center [561, 494] width 39 height 13
click at [578, 36] on span at bounding box center [578, 41] width 0 height 16
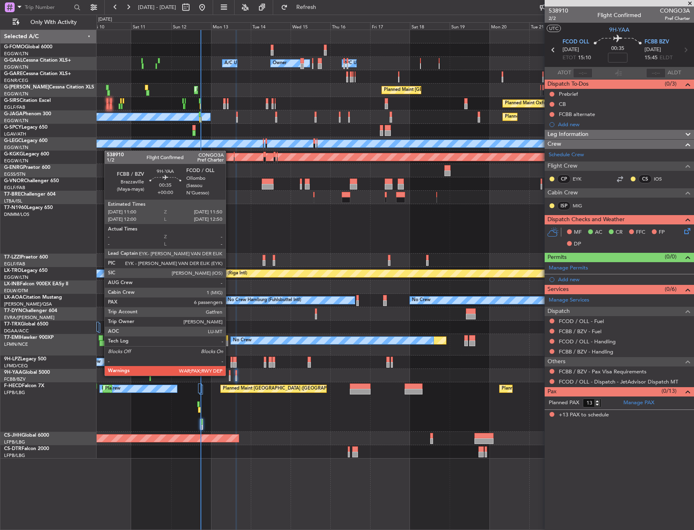
click at [229, 375] on div at bounding box center [230, 373] width 2 height 6
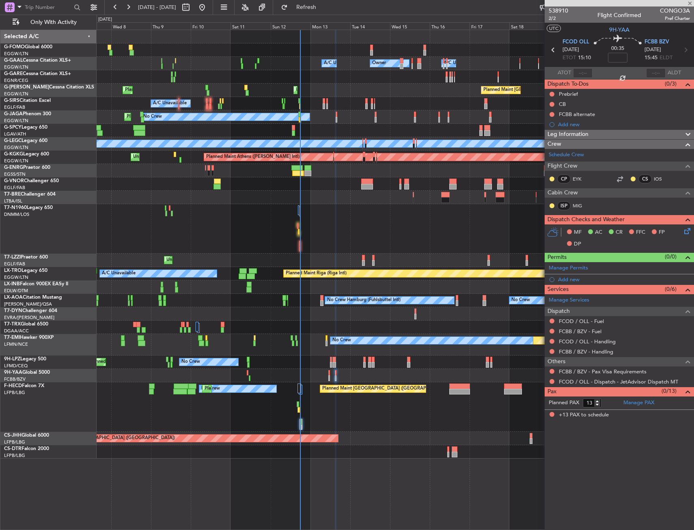
click at [204, 373] on div at bounding box center [395, 375] width 597 height 13
click at [272, 370] on div at bounding box center [395, 375] width 597 height 13
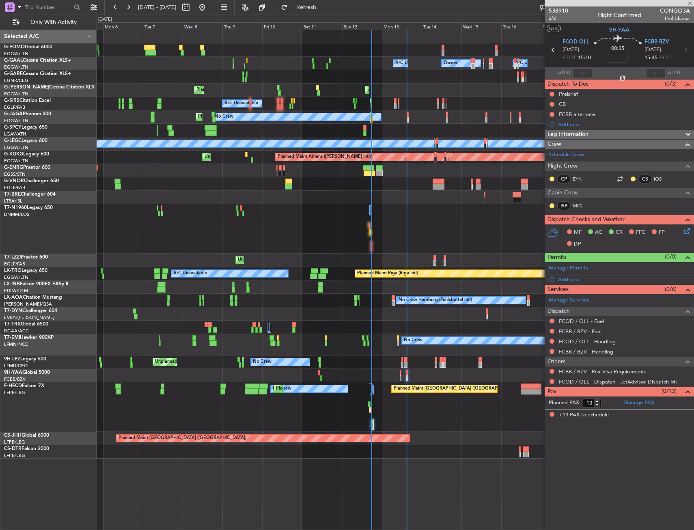
click at [300, 369] on div "Owner A/C Unavailable Owner A/C Unavailable Unplanned Maint [GEOGRAPHIC_DATA] (…" at bounding box center [395, 244] width 597 height 429
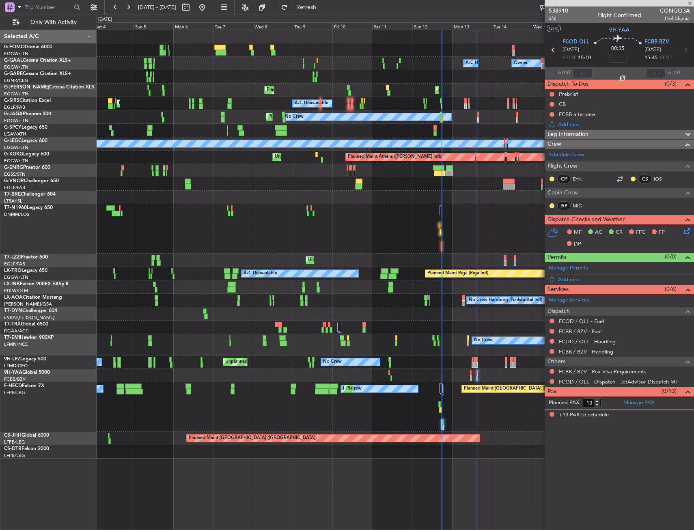
type input "6"
click at [259, 380] on div "Owner A/C Unavailable Owner A/C Unavailable AOG Maint [GEOGRAPHIC_DATA] Planned…" at bounding box center [395, 244] width 597 height 429
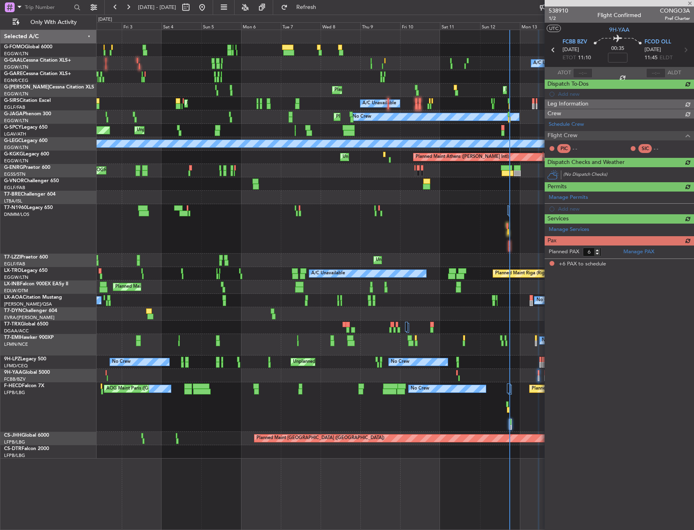
click at [291, 378] on div at bounding box center [395, 375] width 597 height 13
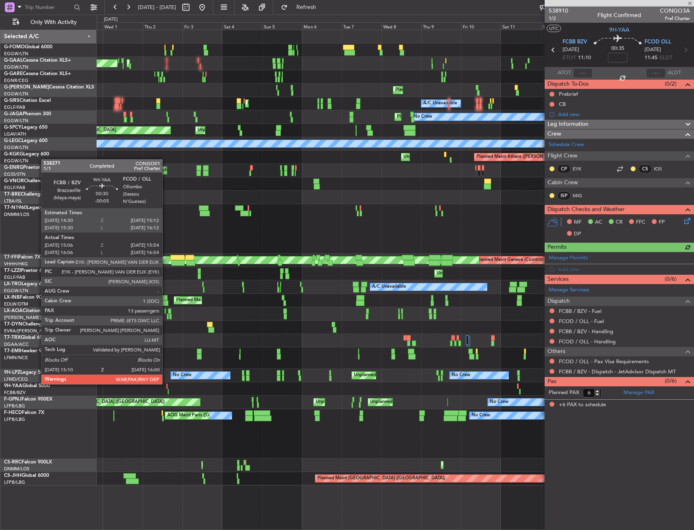
click at [166, 384] on div at bounding box center [166, 387] width 1 height 6
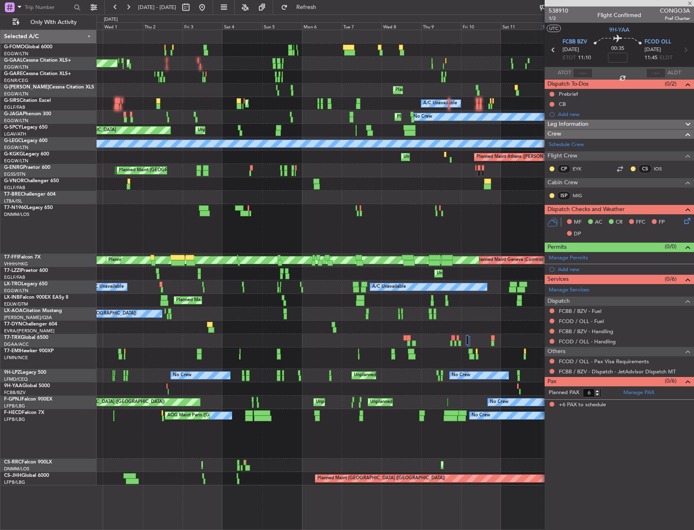
type input "-00:05"
type input "15:16"
type input "15:52"
type input "13"
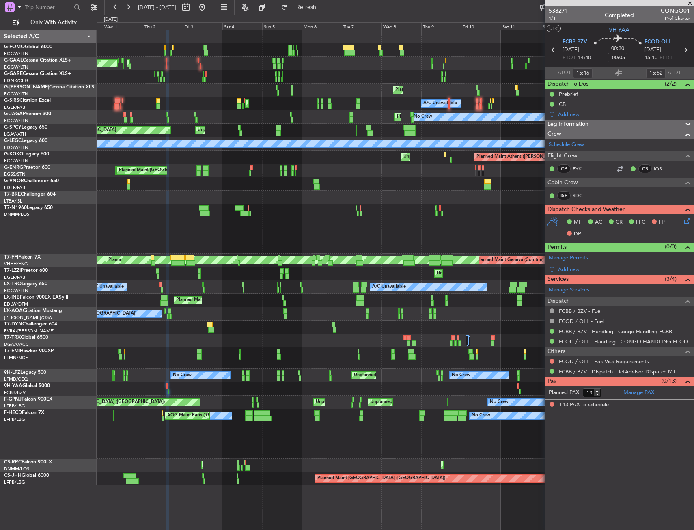
type input "16:16"
type input "16:52"
type input "15:16"
type input "15:52"
type input "16:16"
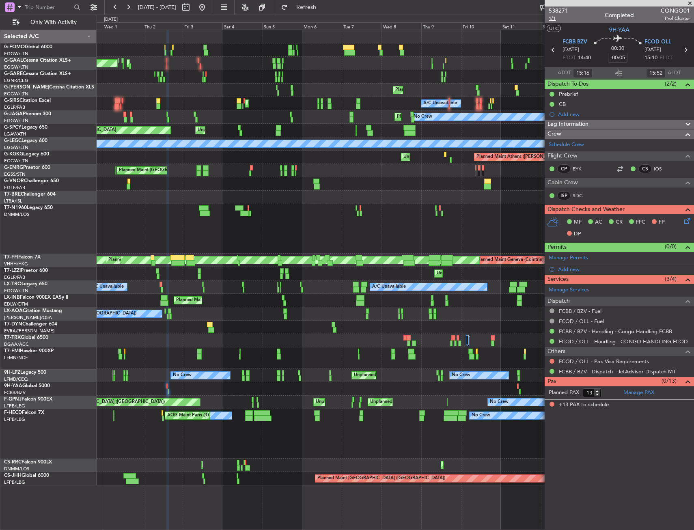
type input "16:52"
type input "15:16"
type input "15:52"
click at [553, 18] on span "1/1" at bounding box center [558, 18] width 19 height 7
click at [255, 285] on div "Owner A/C Unavailable Planned [GEOGRAPHIC_DATA] AOG Maint [GEOGRAPHIC_DATA] Own…" at bounding box center [395, 257] width 597 height 455
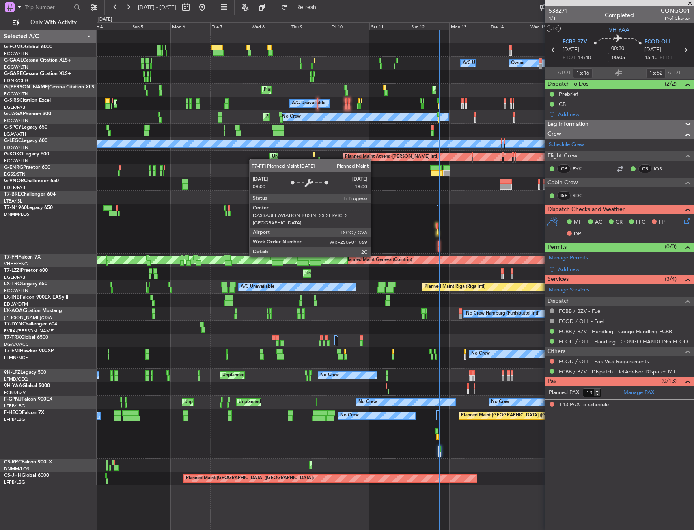
click at [233, 287] on div "Owner A/C Unavailable Owner A/C Unavailable AOG Maint [GEOGRAPHIC_DATA] Planned…" at bounding box center [395, 257] width 597 height 455
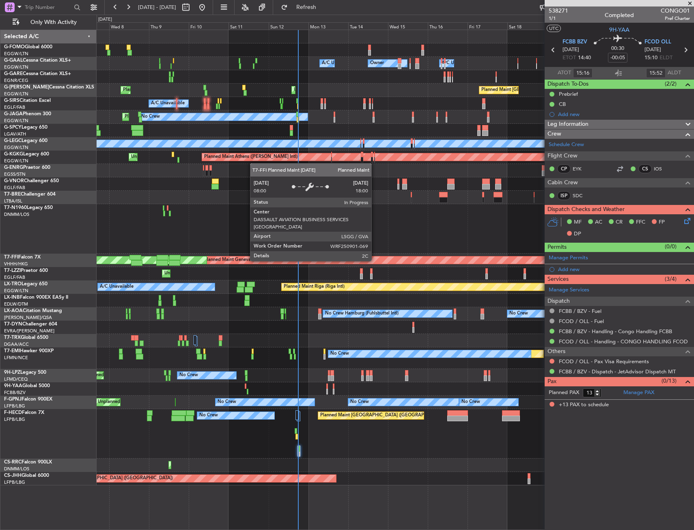
click at [300, 279] on div "Owner A/C Unavailable Owner A/C Unavailable Owner Unplanned Maint [GEOGRAPHIC_D…" at bounding box center [395, 257] width 597 height 455
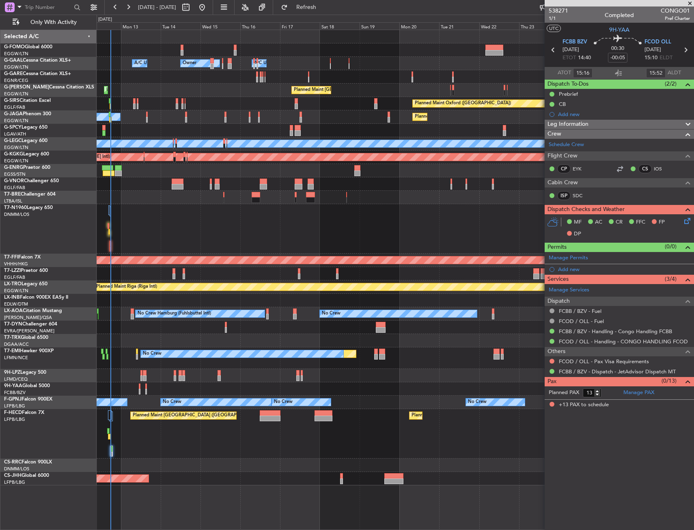
click at [240, 326] on div "Owner A/C Unavailable Owner A/C Unavailable Owner Unplanned Maint [GEOGRAPHIC_D…" at bounding box center [395, 257] width 597 height 455
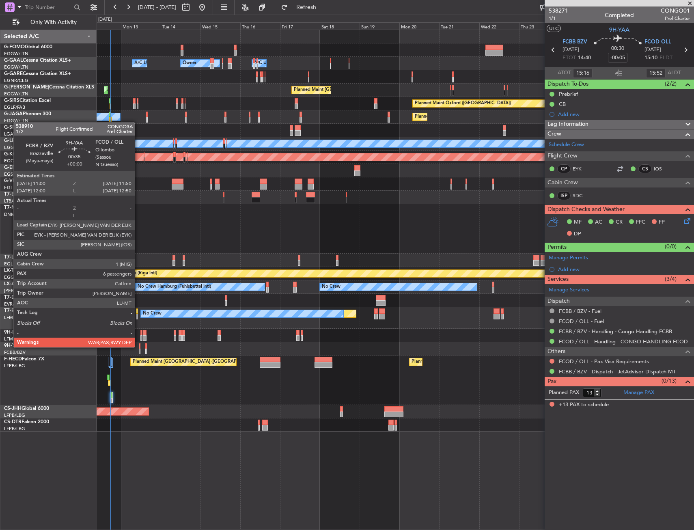
click at [139, 347] on div at bounding box center [140, 346] width 2 height 6
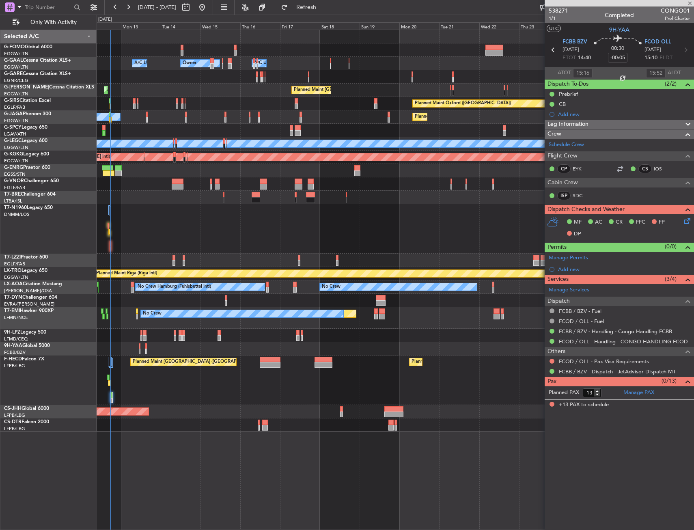
type input "6"
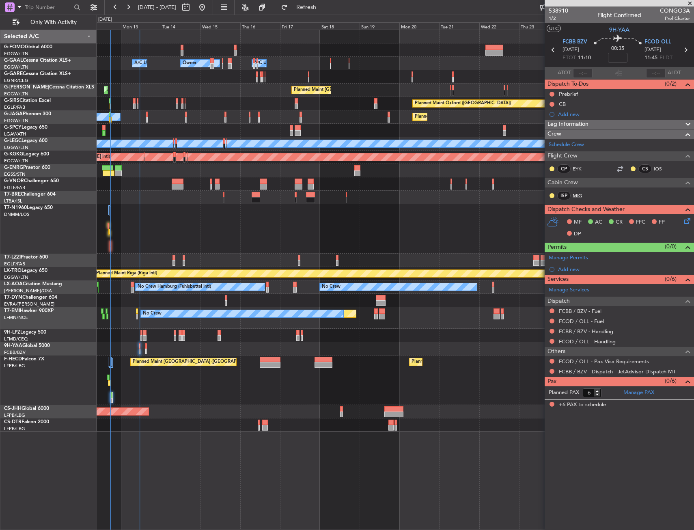
click at [578, 195] on link "MIG" at bounding box center [582, 195] width 18 height 7
click at [607, 95] on div "Prebrief" at bounding box center [619, 94] width 149 height 10
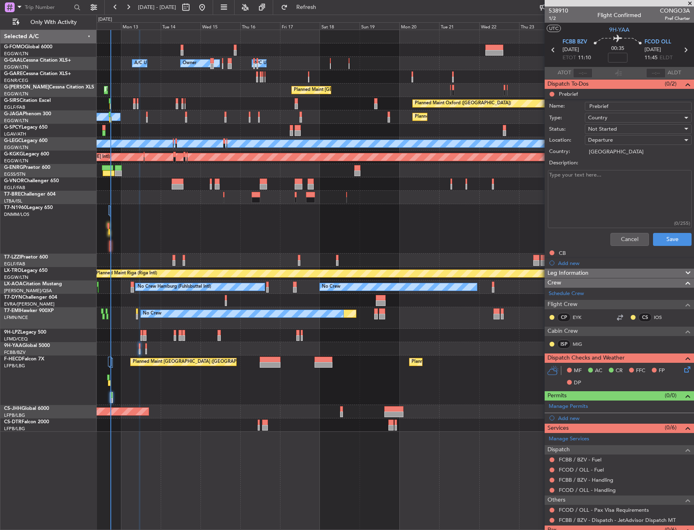
click at [610, 179] on textarea "Description:" at bounding box center [620, 199] width 144 height 58
paste textarea "FOB 22200/ Pax 6/ CARGO 300"
type textarea "FOB 22200/ Pax 6/ CARGO 300"
drag, startPoint x: 610, startPoint y: 178, endPoint x: 607, endPoint y: 128, distance: 50.4
click at [607, 128] on span "Not Started" at bounding box center [602, 128] width 29 height 7
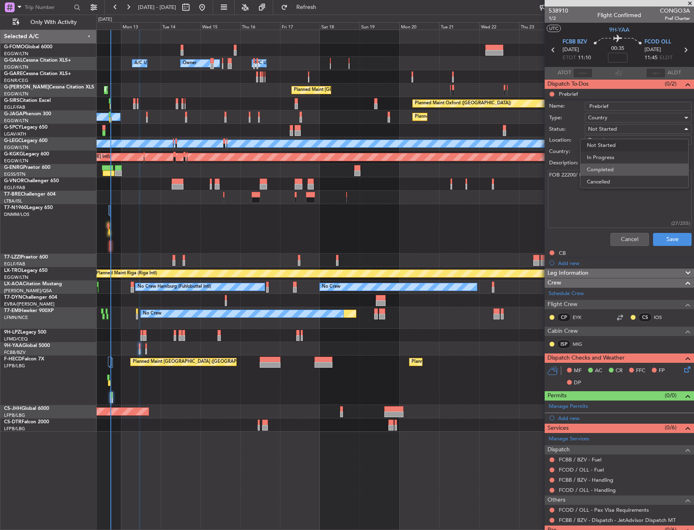
click at [609, 175] on span "Completed" at bounding box center [634, 170] width 95 height 12
click at [654, 239] on button "Save" at bounding box center [672, 239] width 39 height 13
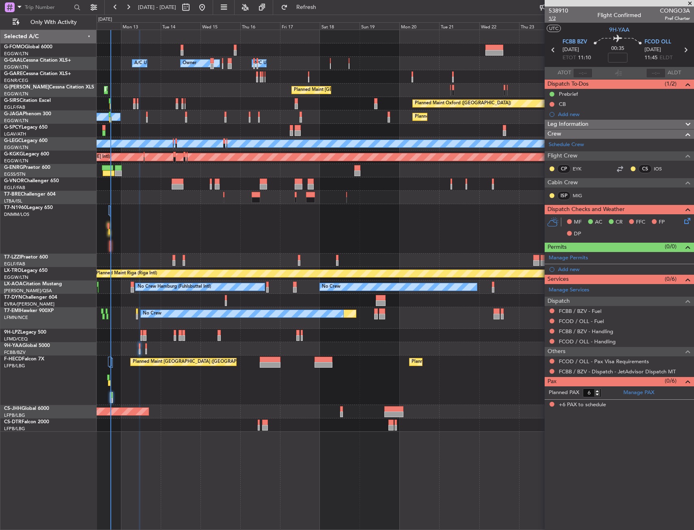
click at [554, 17] on span "1/2" at bounding box center [558, 18] width 19 height 7
click at [552, 104] on button at bounding box center [552, 104] width 5 height 5
click at [547, 137] on span "Completed" at bounding box center [555, 140] width 27 height 8
click at [687, 217] on icon at bounding box center [686, 219] width 6 height 6
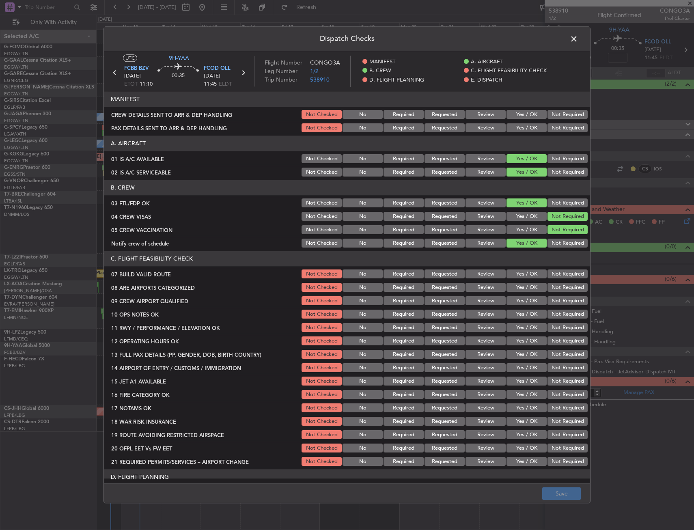
scroll to position [81, 0]
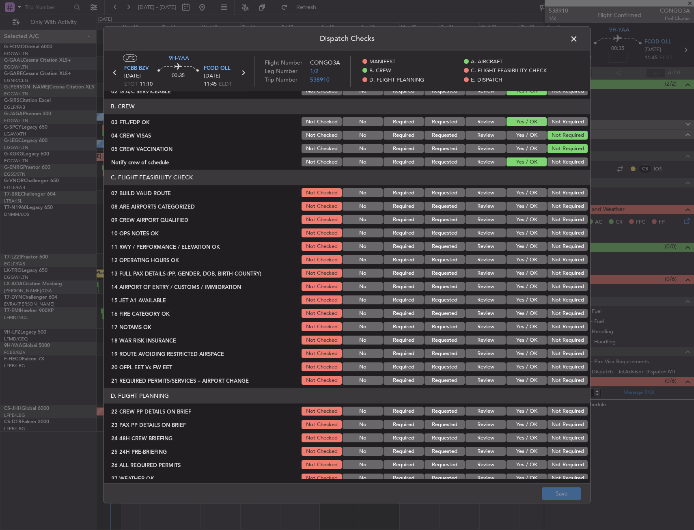
click at [523, 192] on button "Yes / OK" at bounding box center [527, 193] width 40 height 9
click at [523, 205] on button "Yes / OK" at bounding box center [527, 206] width 40 height 9
click at [524, 216] on button "Yes / OK" at bounding box center [527, 220] width 40 height 9
click at [524, 229] on button "Yes / OK" at bounding box center [527, 233] width 40 height 9
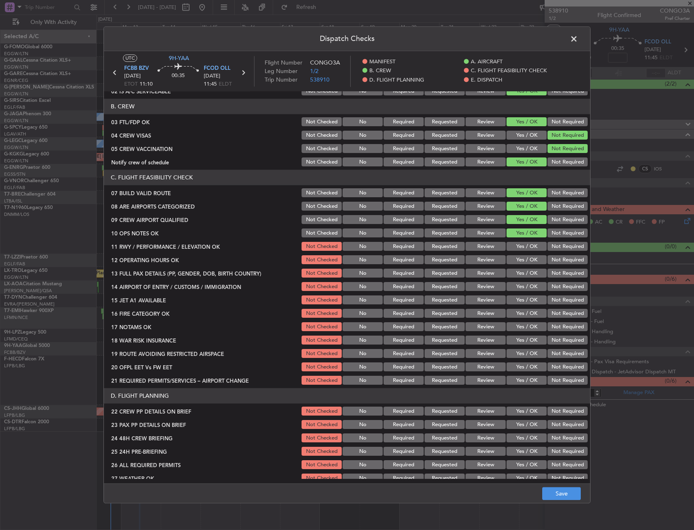
click at [524, 241] on div "Yes / OK" at bounding box center [525, 246] width 41 height 11
click at [524, 247] on button "Yes / OK" at bounding box center [527, 246] width 40 height 9
click at [525, 259] on button "Yes / OK" at bounding box center [527, 260] width 40 height 9
click at [524, 273] on button "Yes / OK" at bounding box center [527, 273] width 40 height 9
drag, startPoint x: 524, startPoint y: 289, endPoint x: 524, endPoint y: 296, distance: 6.9
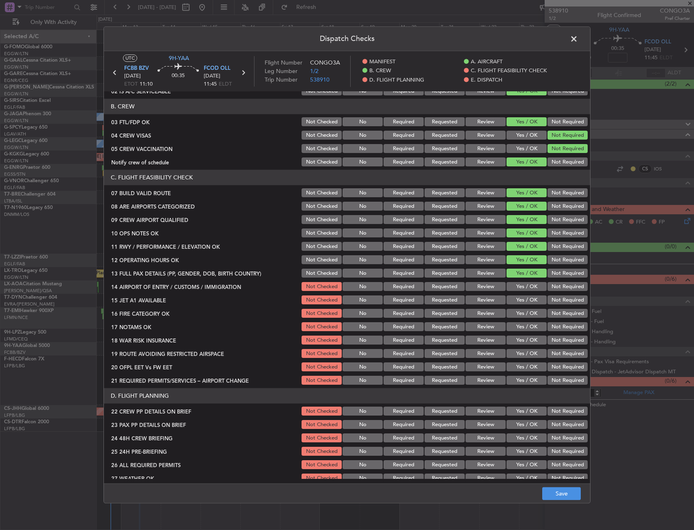
click at [524, 289] on button "Yes / OK" at bounding box center [527, 287] width 40 height 9
click at [526, 303] on button "Yes / OK" at bounding box center [527, 300] width 40 height 9
click at [527, 317] on button "Yes / OK" at bounding box center [527, 313] width 40 height 9
click at [528, 331] on button "Yes / OK" at bounding box center [527, 327] width 40 height 9
click at [529, 335] on div "Yes / OK" at bounding box center [525, 340] width 41 height 11
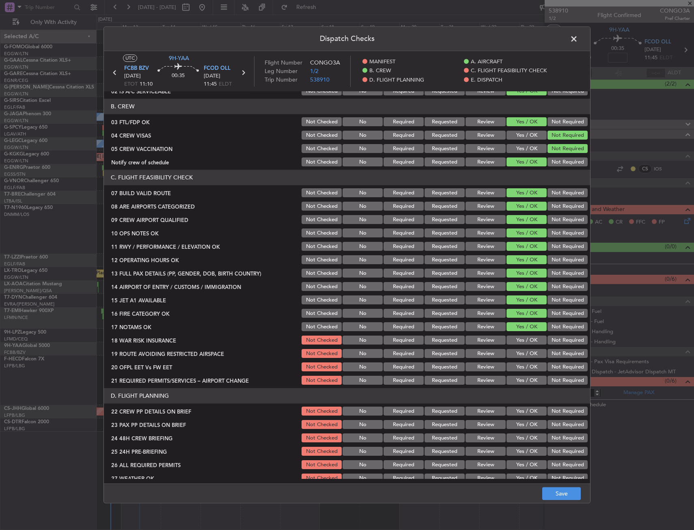
click at [525, 342] on button "Yes / OK" at bounding box center [527, 340] width 40 height 9
drag, startPoint x: 523, startPoint y: 356, endPoint x: 523, endPoint y: 363, distance: 6.9
click at [523, 356] on button "Yes / OK" at bounding box center [527, 354] width 40 height 9
drag, startPoint x: 524, startPoint y: 371, endPoint x: 521, endPoint y: 385, distance: 15.0
click at [524, 373] on section "C. FLIGHT FEASIBILITY CHECK 07 BUILD VALID ROUTE Not Checked No Required Reques…" at bounding box center [347, 278] width 486 height 216
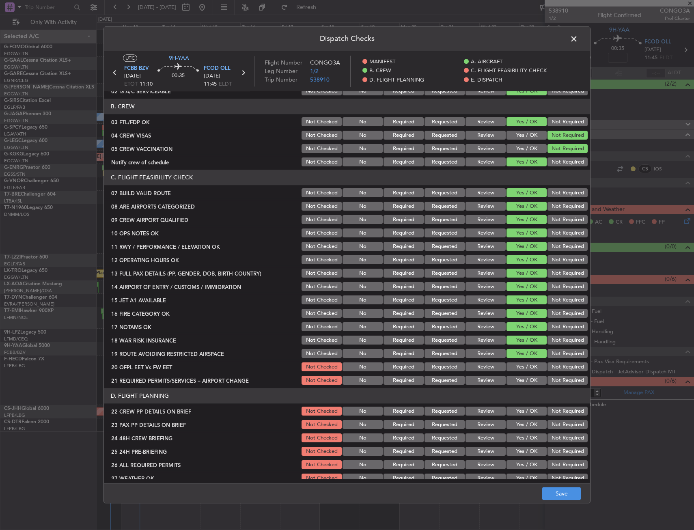
click at [521, 385] on div "Yes / OK" at bounding box center [525, 380] width 41 height 11
drag, startPoint x: 518, startPoint y: 378, endPoint x: 519, endPoint y: 371, distance: 6.3
click at [518, 378] on button "Yes / OK" at bounding box center [527, 380] width 40 height 9
click at [521, 370] on button "Yes / OK" at bounding box center [527, 367] width 40 height 9
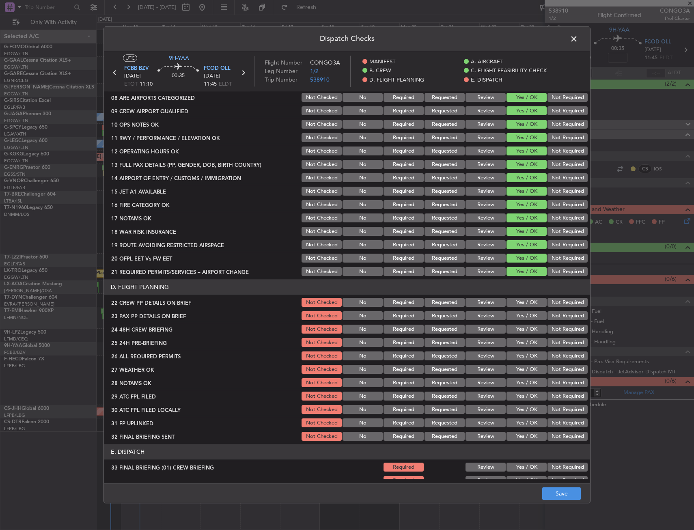
scroll to position [284, 0]
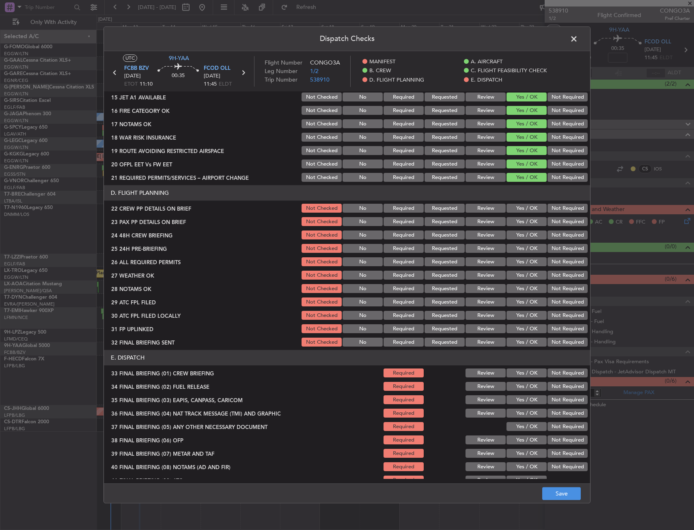
click at [516, 210] on button "Yes / OK" at bounding box center [527, 208] width 40 height 9
click at [521, 223] on button "Yes / OK" at bounding box center [527, 222] width 40 height 9
click at [521, 230] on div "Yes / OK" at bounding box center [525, 235] width 41 height 11
click at [523, 237] on button "Yes / OK" at bounding box center [527, 235] width 40 height 9
click at [551, 257] on div "Not Required" at bounding box center [566, 262] width 41 height 11
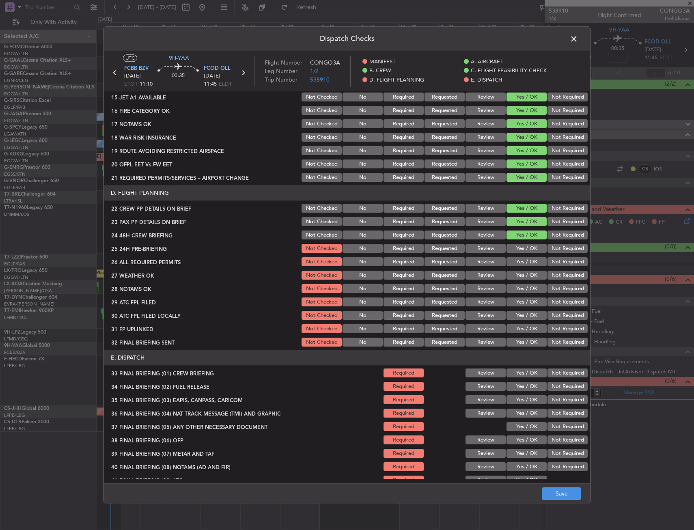
click at [550, 250] on button "Not Required" at bounding box center [568, 248] width 40 height 9
click at [556, 492] on button "Save" at bounding box center [561, 494] width 39 height 13
click at [578, 38] on span at bounding box center [578, 41] width 0 height 16
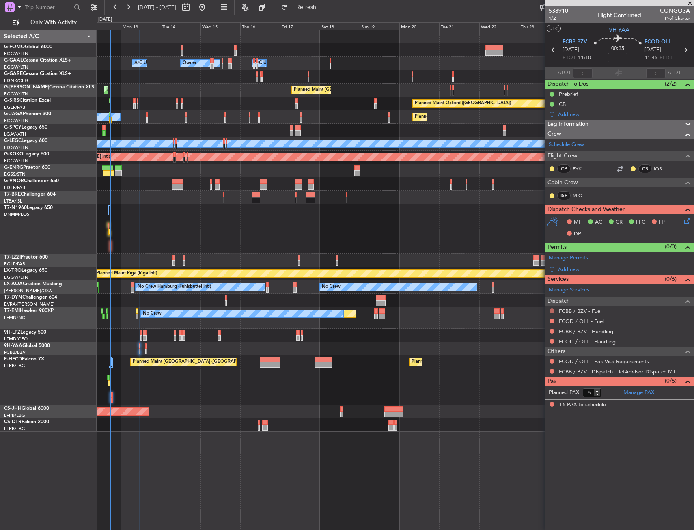
click at [551, 311] on button at bounding box center [552, 311] width 5 height 5
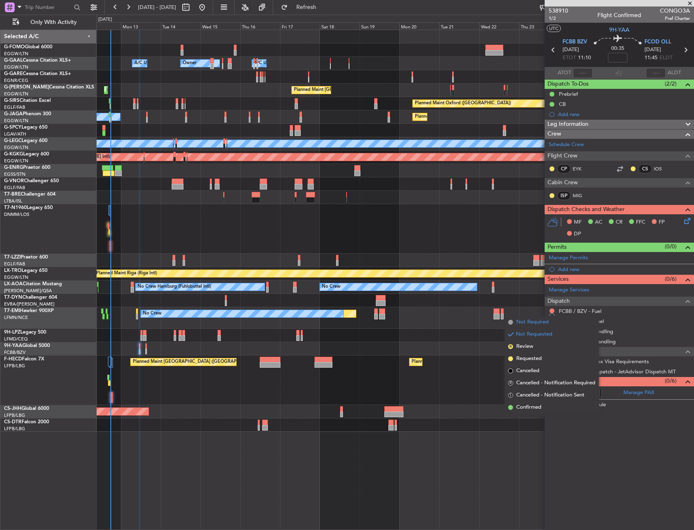
click at [521, 322] on span "Not Required" at bounding box center [532, 322] width 32 height 8
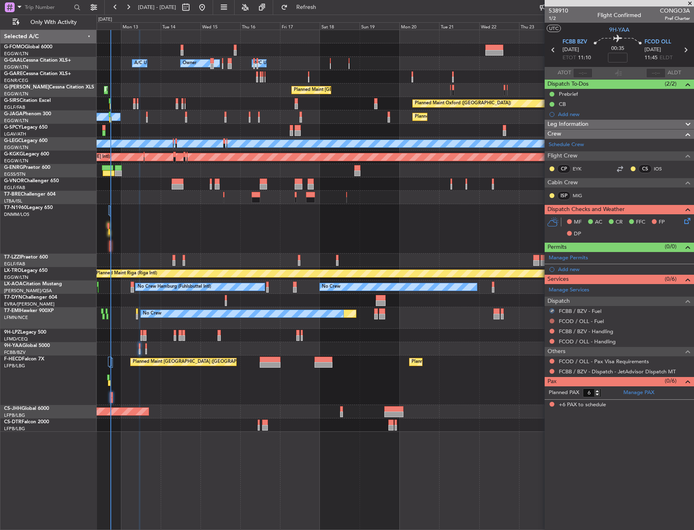
click at [552, 319] on button at bounding box center [552, 321] width 5 height 5
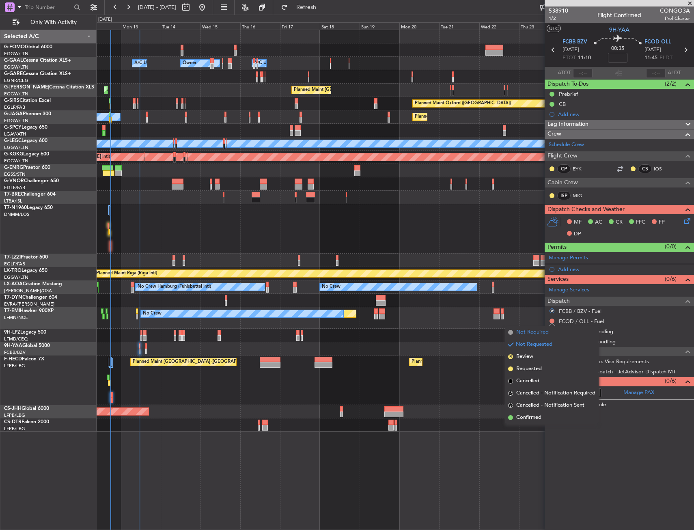
click at [517, 332] on span "Not Required" at bounding box center [532, 332] width 32 height 8
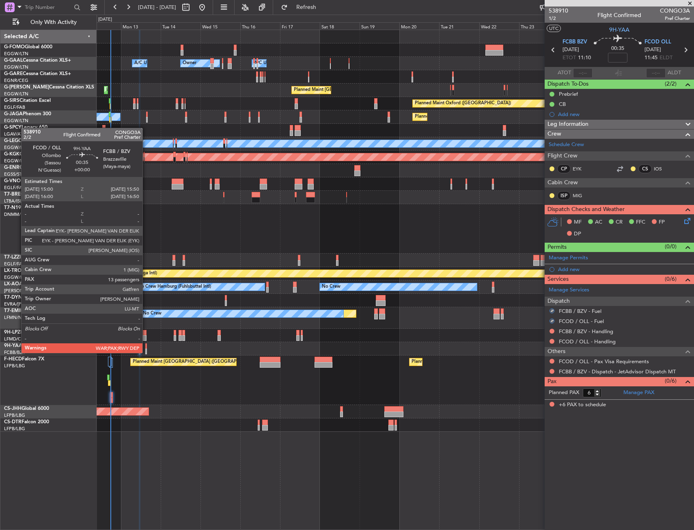
click at [146, 352] on div at bounding box center [146, 352] width 2 height 6
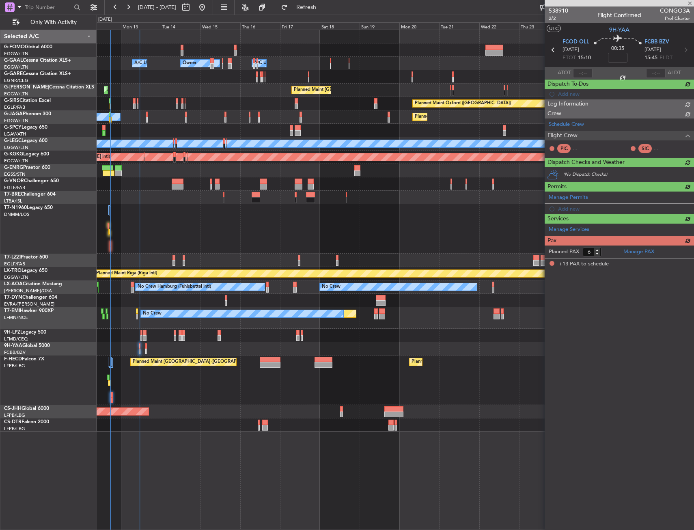
type input "13"
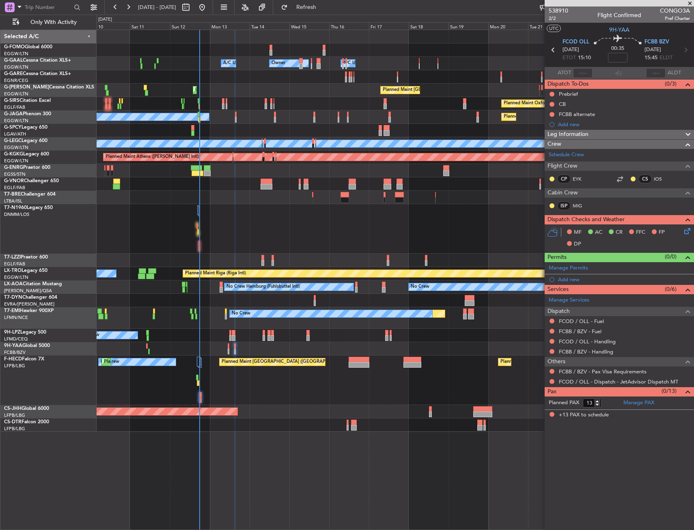
click at [237, 345] on div "Owner A/C Unavailable Owner A/C Unavailable Owner Unplanned Maint [GEOGRAPHIC_D…" at bounding box center [395, 231] width 597 height 402
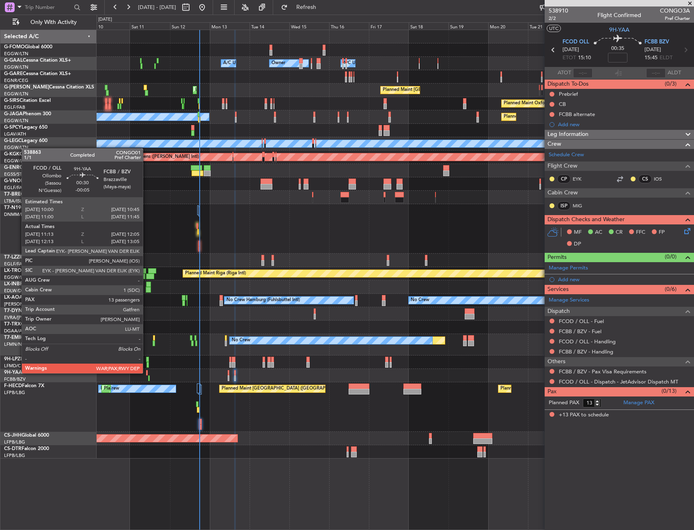
click at [147, 373] on div at bounding box center [147, 373] width 2 height 6
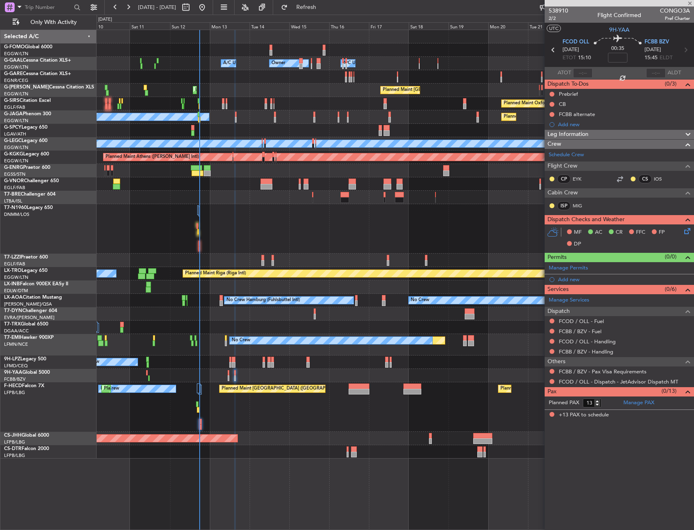
type input "-00:05"
type input "11:23"
type input "12:00"
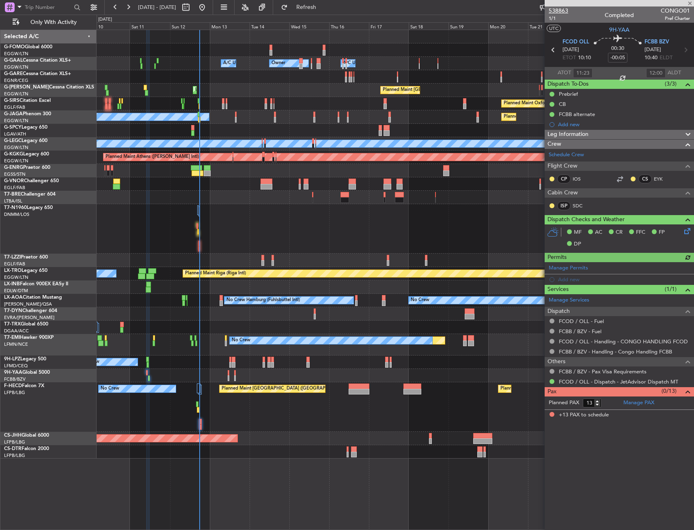
type input "12:23"
type input "13:00"
type input "11:23"
type input "12:00"
click at [555, 19] on span "1/1" at bounding box center [558, 18] width 19 height 7
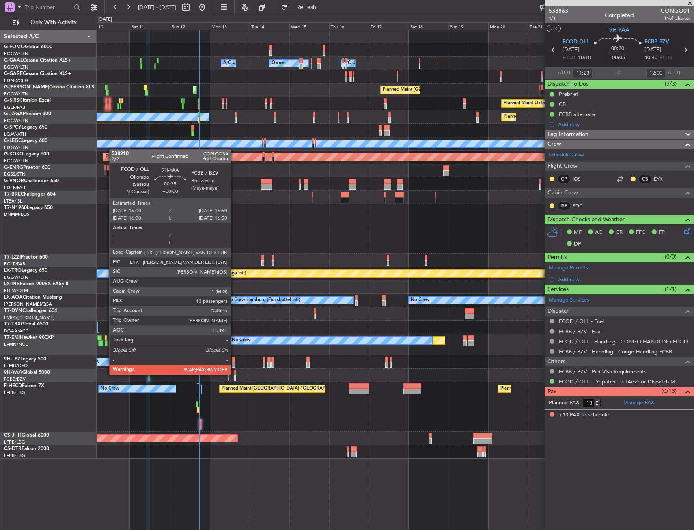
click at [234, 374] on div at bounding box center [235, 373] width 2 height 6
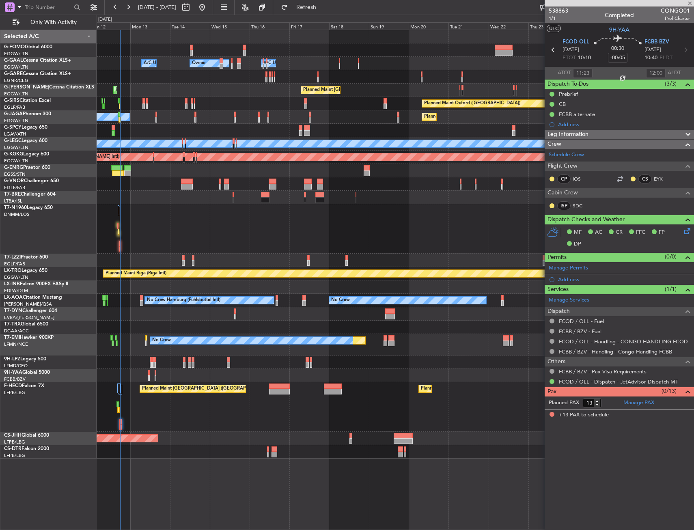
click at [208, 378] on div at bounding box center [395, 375] width 597 height 13
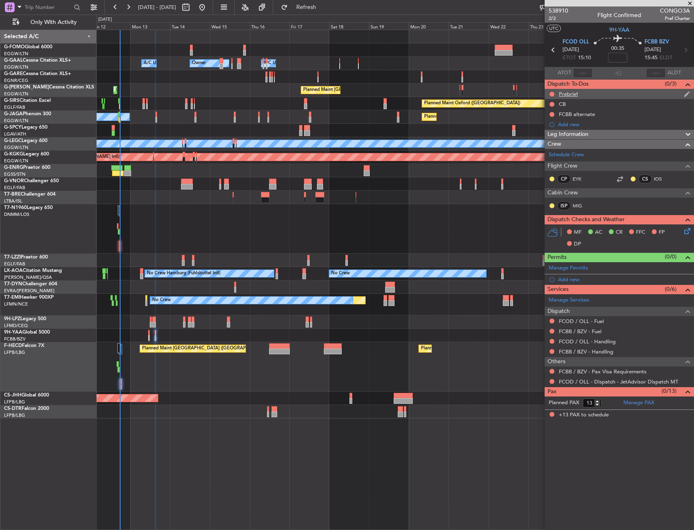
click at [554, 92] on div at bounding box center [552, 94] width 6 height 6
click at [553, 93] on button at bounding box center [552, 94] width 5 height 5
click at [547, 128] on span "Completed" at bounding box center [555, 130] width 27 height 8
click at [593, 95] on div "Prebrief" at bounding box center [619, 94] width 149 height 10
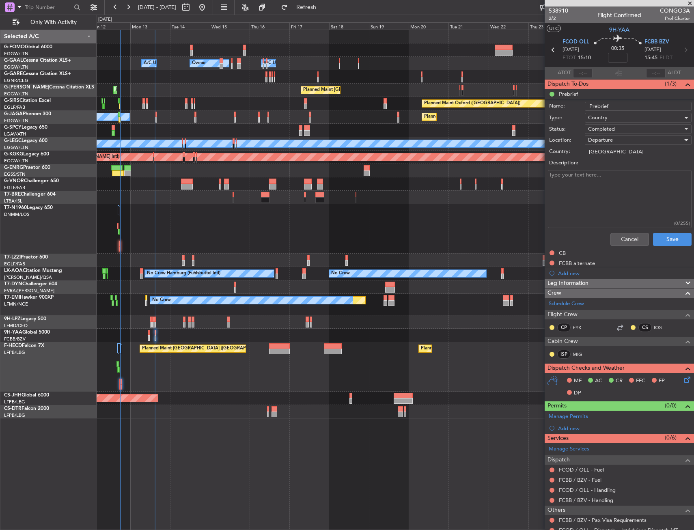
click at [601, 181] on textarea "Description:" at bounding box center [620, 199] width 144 height 58
paste textarea "FOB arrival -500/ Pax 13/ CARGO 1000"
type textarea "FOB arrival -500/ Pax 13/ CARGO 1000"
click at [653, 238] on button "Save" at bounding box center [672, 239] width 39 height 13
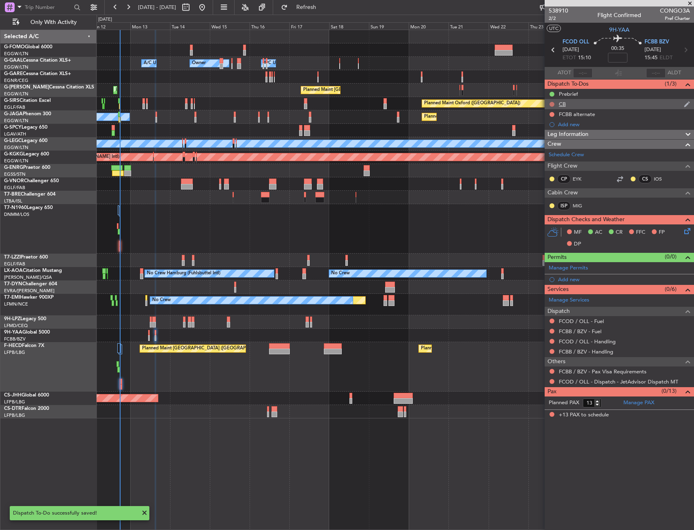
click at [552, 102] on button at bounding box center [552, 104] width 5 height 5
click at [552, 140] on span "Completed" at bounding box center [555, 140] width 27 height 8
click at [597, 117] on div "FCBB alternate" at bounding box center [619, 114] width 149 height 10
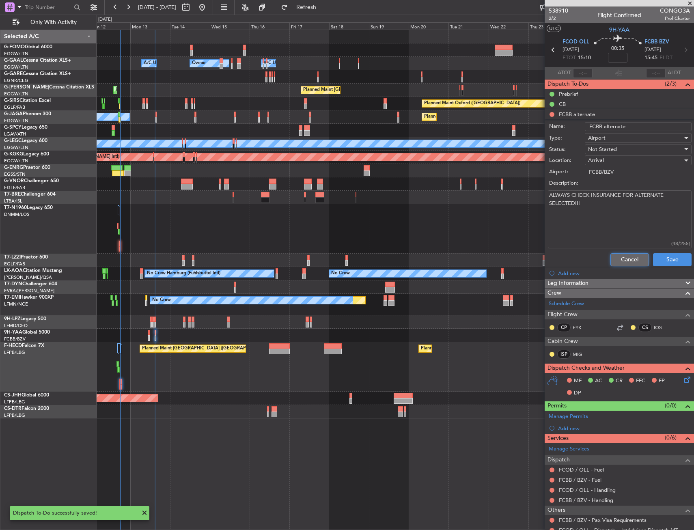
click at [612, 260] on button "Cancel" at bounding box center [630, 259] width 39 height 13
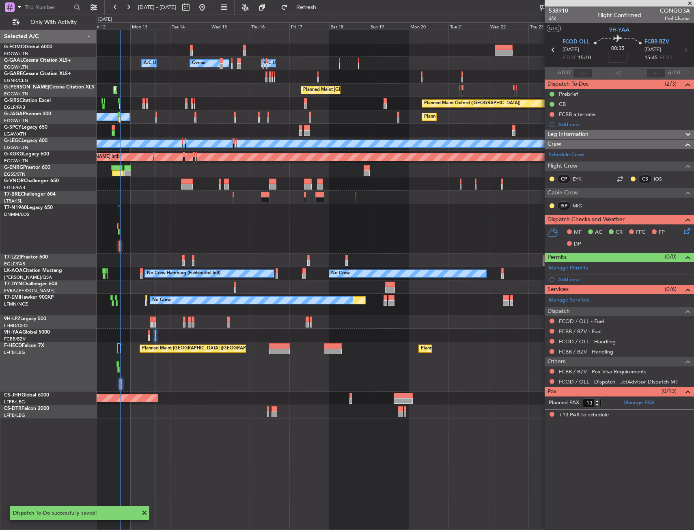
click at [686, 232] on icon at bounding box center [686, 230] width 6 height 6
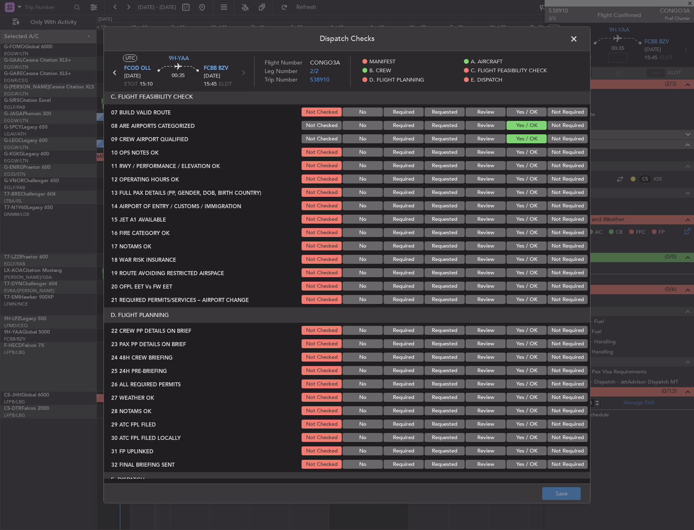
scroll to position [162, 0]
click at [524, 110] on button "Yes / OK" at bounding box center [527, 112] width 40 height 9
drag, startPoint x: 522, startPoint y: 157, endPoint x: 524, endPoint y: 152, distance: 5.4
click at [522, 157] on div "Yes / OK" at bounding box center [525, 152] width 41 height 11
click at [524, 150] on button "Yes / OK" at bounding box center [527, 152] width 40 height 9
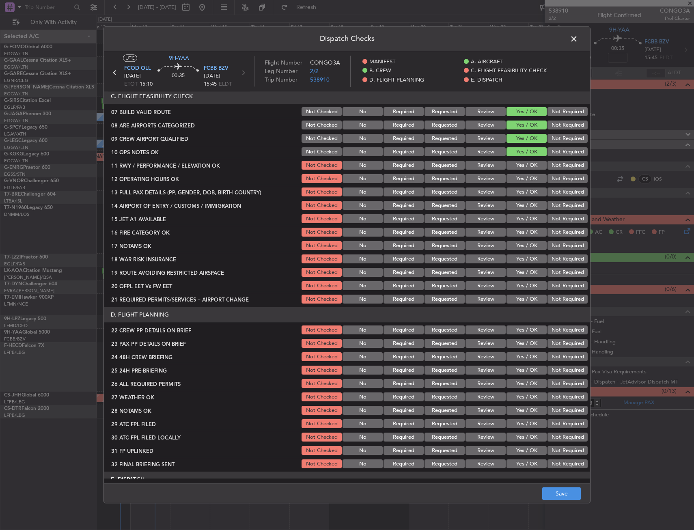
click at [527, 162] on button "Yes / OK" at bounding box center [527, 165] width 40 height 9
drag, startPoint x: 526, startPoint y: 175, endPoint x: 525, endPoint y: 188, distance: 12.6
click at [526, 175] on button "Yes / OK" at bounding box center [527, 179] width 40 height 9
drag, startPoint x: 525, startPoint y: 188, endPoint x: 525, endPoint y: 196, distance: 8.9
click at [525, 189] on button "Yes / OK" at bounding box center [527, 192] width 40 height 9
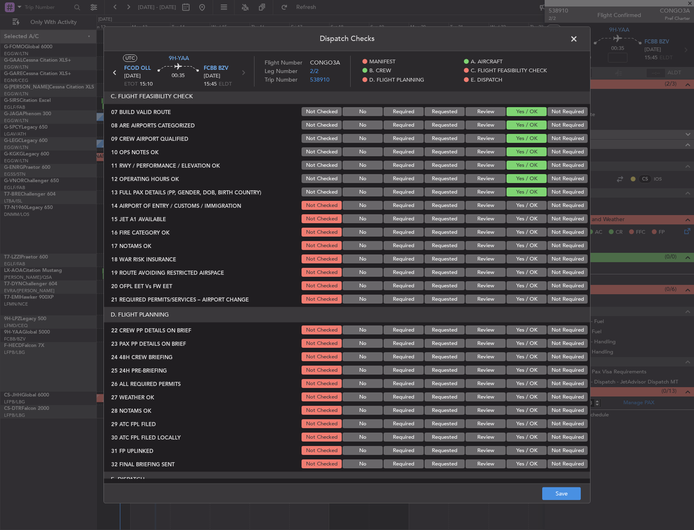
click at [525, 207] on button "Yes / OK" at bounding box center [527, 205] width 40 height 9
click at [525, 218] on button "Yes / OK" at bounding box center [527, 219] width 40 height 9
drag, startPoint x: 524, startPoint y: 231, endPoint x: 523, endPoint y: 243, distance: 12.3
click at [524, 231] on button "Yes / OK" at bounding box center [527, 232] width 40 height 9
click at [522, 250] on button "Yes / OK" at bounding box center [527, 246] width 40 height 9
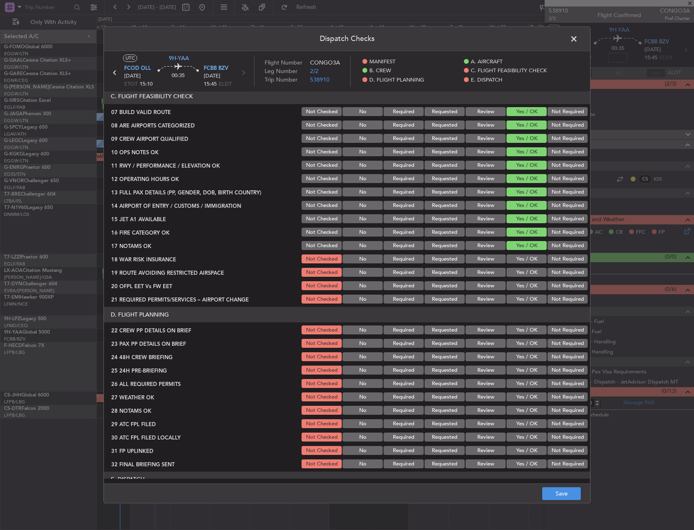
click at [522, 260] on button "Yes / OK" at bounding box center [527, 259] width 40 height 9
click at [520, 272] on button "Yes / OK" at bounding box center [527, 272] width 40 height 9
click at [518, 283] on button "Yes / OK" at bounding box center [527, 286] width 40 height 9
drag, startPoint x: 518, startPoint y: 295, endPoint x: 518, endPoint y: 302, distance: 7.3
click at [518, 296] on button "Yes / OK" at bounding box center [527, 299] width 40 height 9
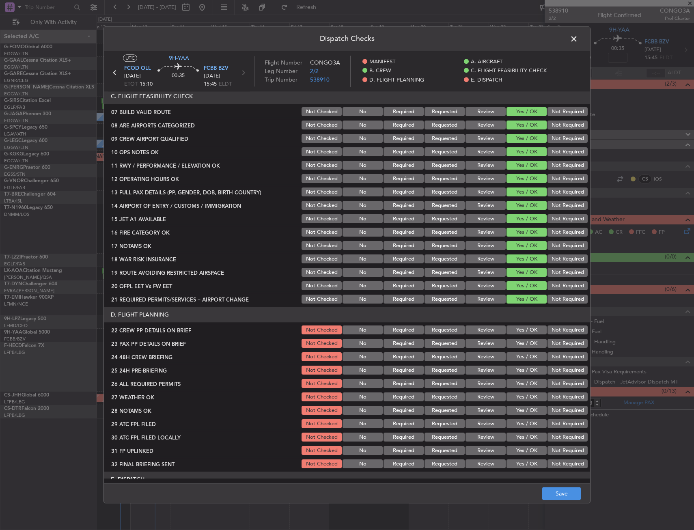
click at [520, 328] on button "Yes / OK" at bounding box center [527, 330] width 40 height 9
click at [521, 340] on button "Yes / OK" at bounding box center [527, 343] width 40 height 9
click at [525, 354] on button "Yes / OK" at bounding box center [527, 357] width 40 height 9
click at [556, 371] on button "Not Required" at bounding box center [568, 370] width 40 height 9
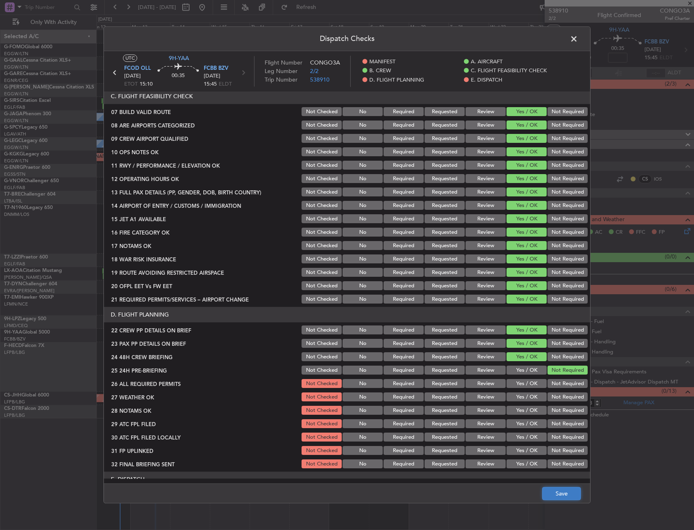
click at [561, 498] on button "Save" at bounding box center [561, 494] width 39 height 13
click at [578, 40] on span at bounding box center [578, 41] width 0 height 16
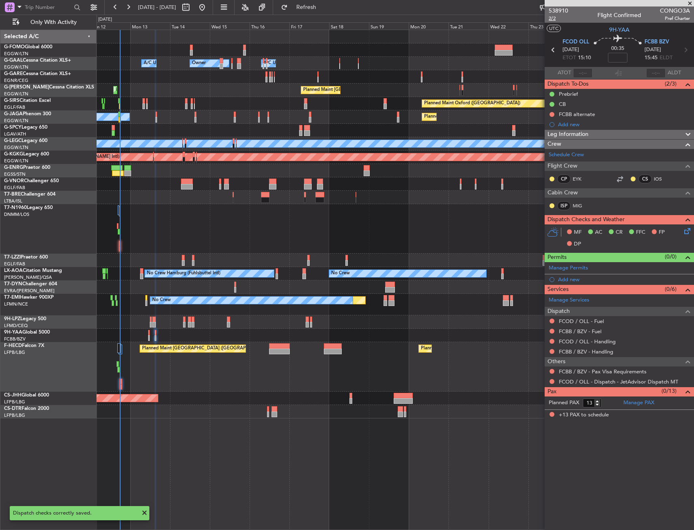
click at [555, 15] on span "2/2" at bounding box center [558, 18] width 19 height 7
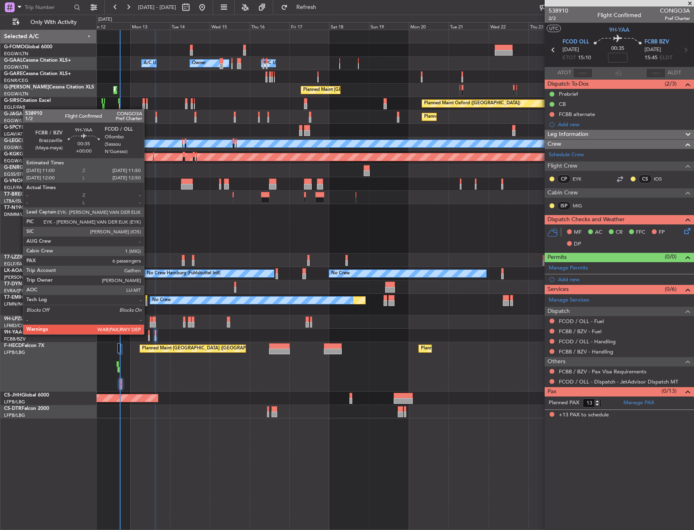
click at [149, 334] on div at bounding box center [149, 333] width 2 height 6
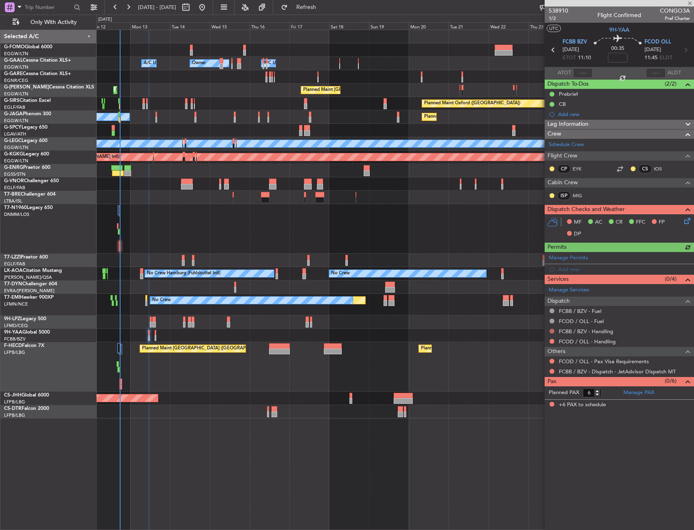
click at [552, 330] on button at bounding box center [552, 331] width 5 height 5
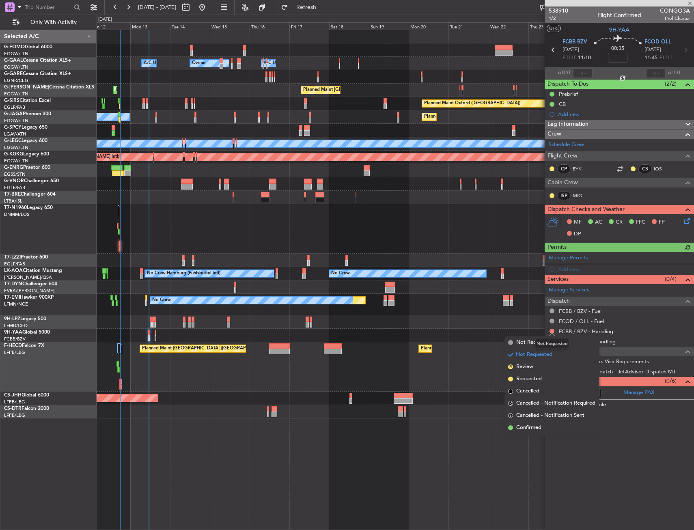
click at [532, 341] on mat-tooltip-component "Not Requested" at bounding box center [552, 344] width 46 height 22
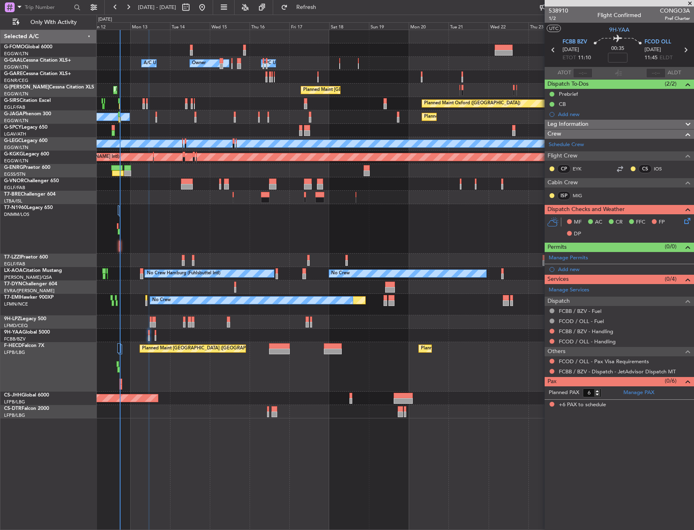
click at [551, 333] on div at bounding box center [552, 331] width 6 height 6
click at [551, 332] on button at bounding box center [552, 331] width 5 height 5
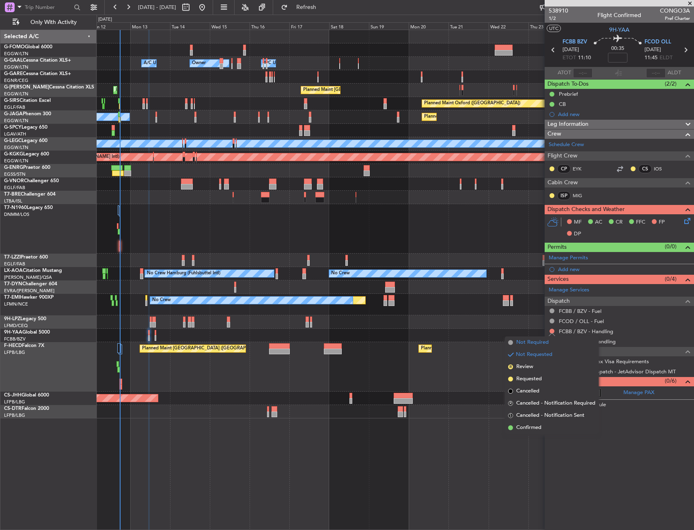
click at [529, 341] on span "Not Required" at bounding box center [532, 343] width 32 height 8
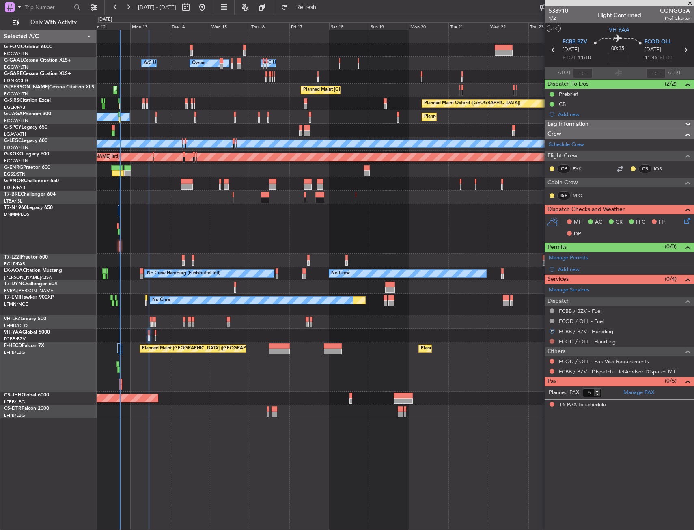
click at [552, 339] on button at bounding box center [552, 341] width 5 height 5
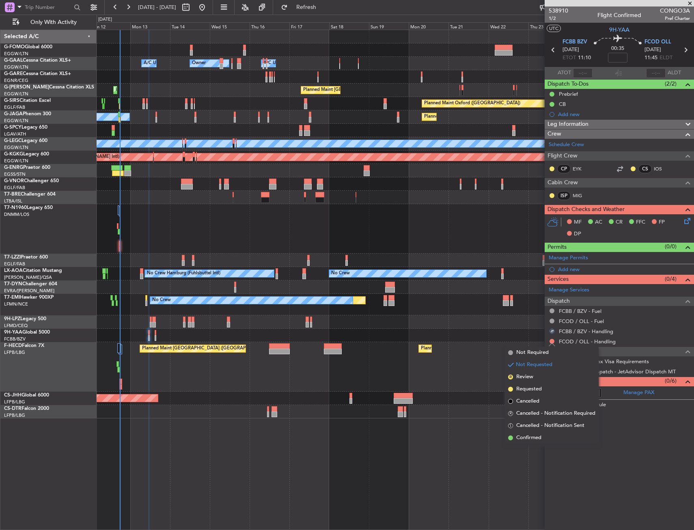
click at [527, 355] on span "Not Required" at bounding box center [532, 353] width 32 height 8
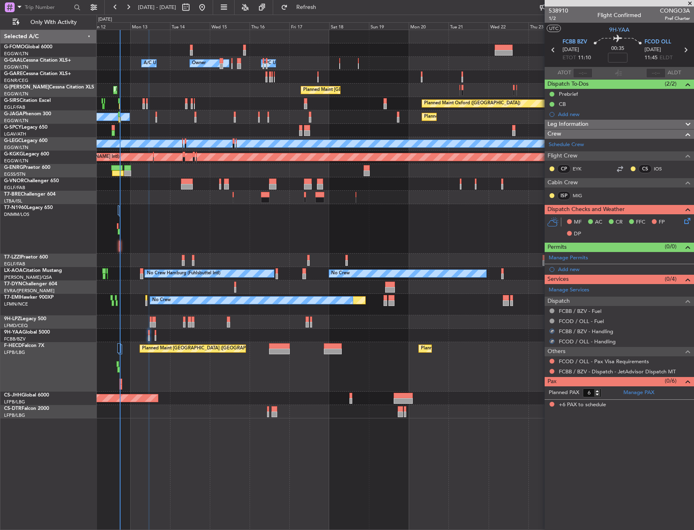
click at [552, 369] on div "Not Requested" at bounding box center [552, 369] width 0 height 0
click at [552, 371] on button at bounding box center [552, 371] width 5 height 5
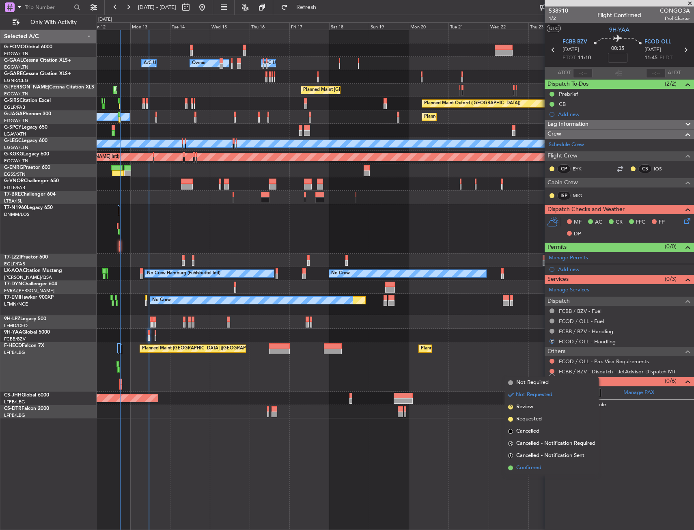
click at [525, 470] on span "Confirmed" at bounding box center [528, 468] width 25 height 8
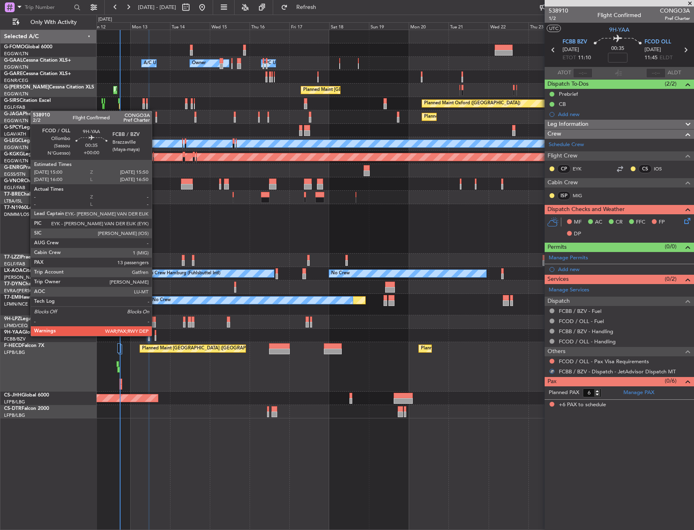
click at [155, 335] on div at bounding box center [156, 338] width 2 height 6
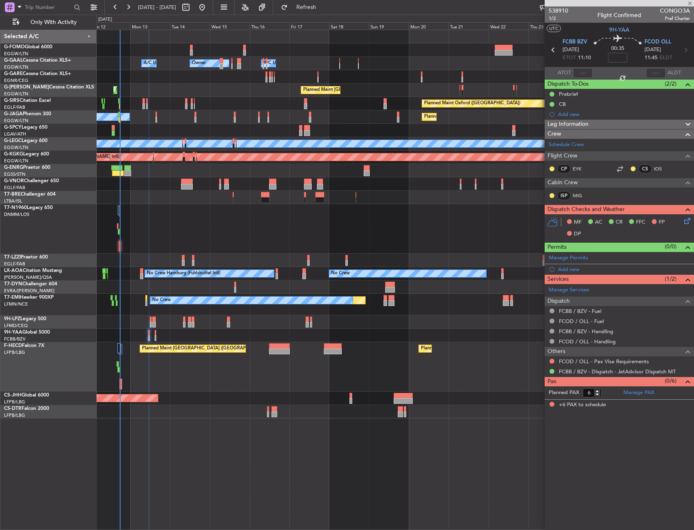
type input "13"
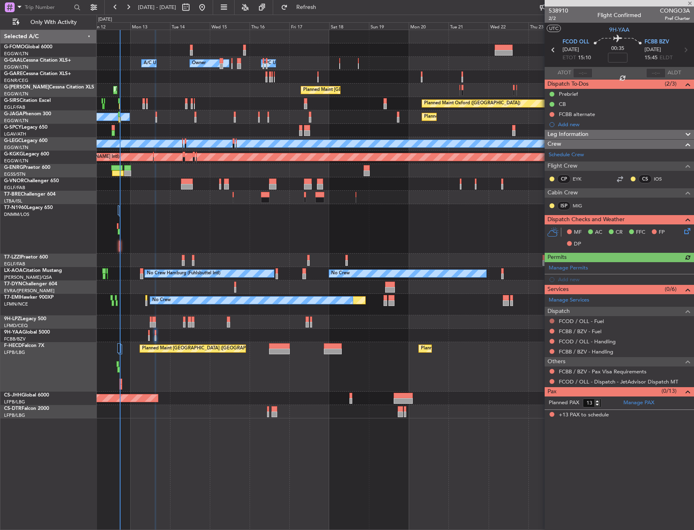
click at [550, 320] on button at bounding box center [552, 321] width 5 height 5
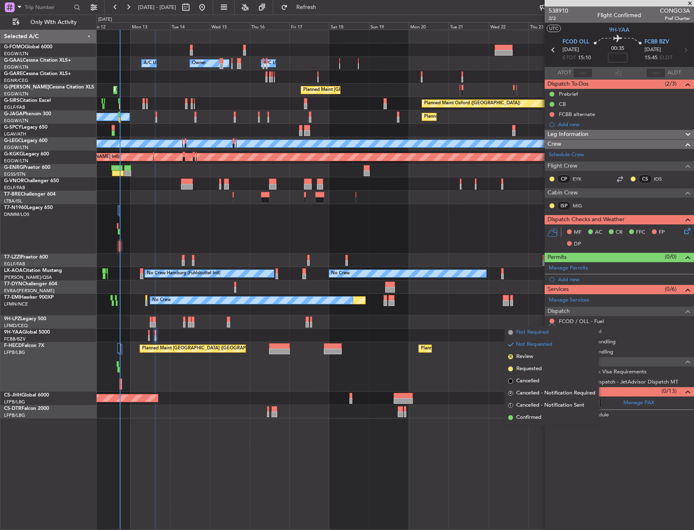
click at [537, 329] on span "Not Required" at bounding box center [532, 332] width 32 height 8
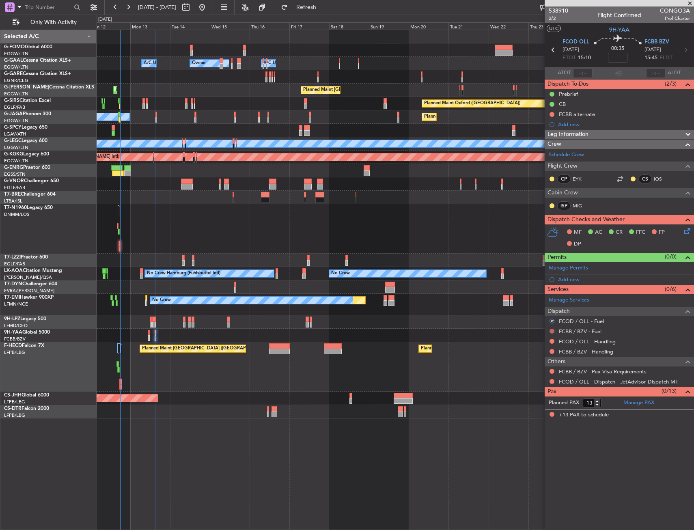
click at [554, 329] on button at bounding box center [552, 331] width 5 height 5
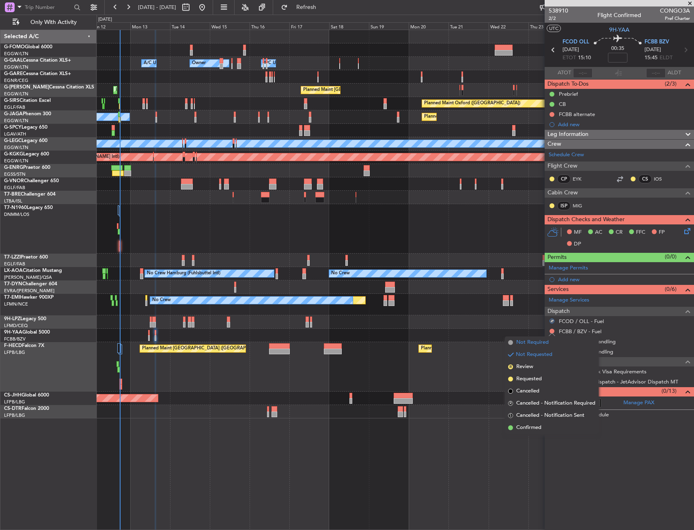
click at [534, 339] on span "Not Required" at bounding box center [532, 343] width 32 height 8
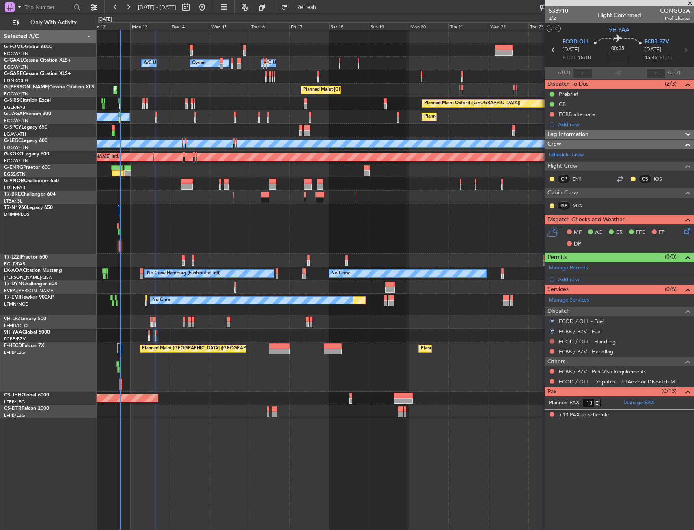
drag, startPoint x: 554, startPoint y: 342, endPoint x: 542, endPoint y: 346, distance: 13.0
click at [553, 342] on button at bounding box center [552, 341] width 5 height 5
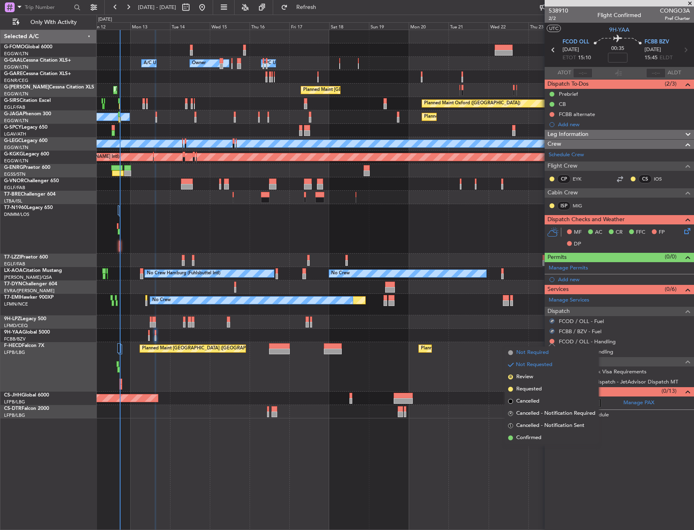
click at [527, 356] on span "Not Required" at bounding box center [532, 353] width 32 height 8
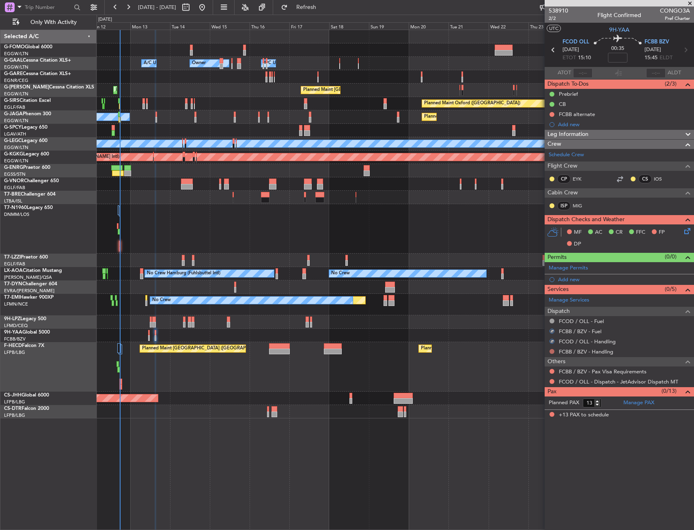
click at [554, 352] on button at bounding box center [552, 351] width 5 height 5
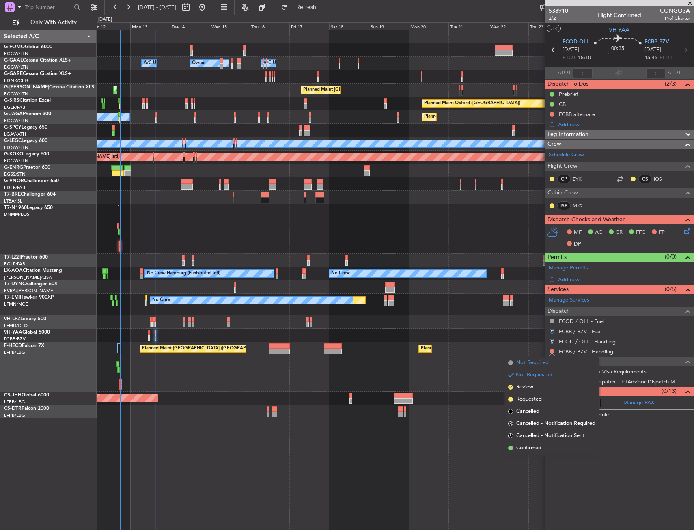
click at [529, 360] on span "Not Required" at bounding box center [532, 363] width 32 height 8
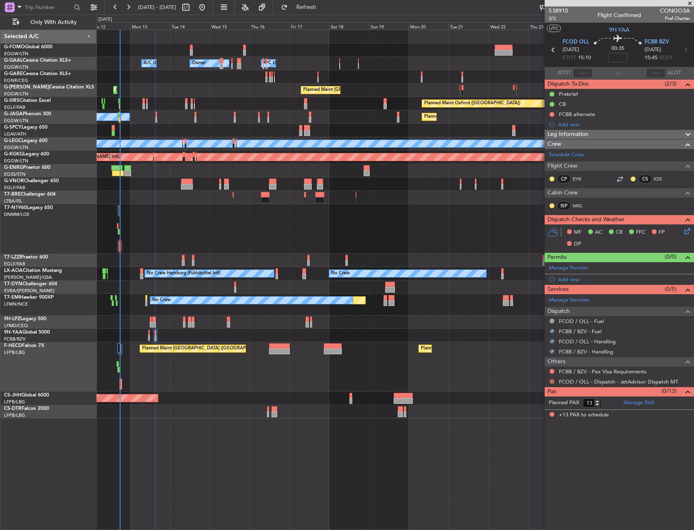
click at [552, 382] on button at bounding box center [552, 381] width 5 height 5
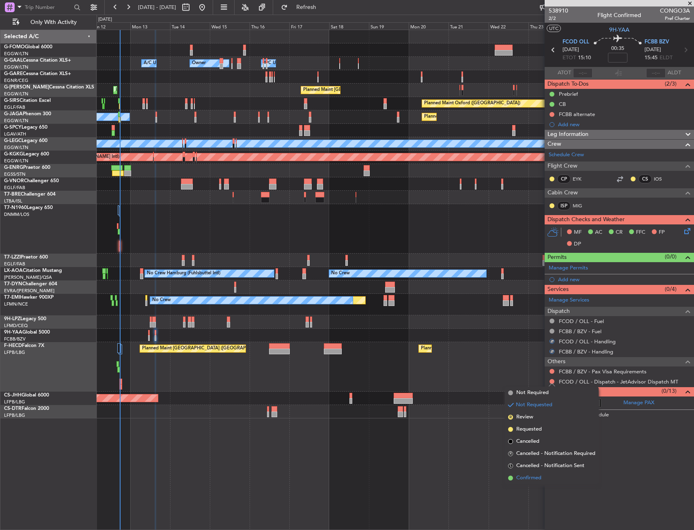
click at [531, 478] on span "Confirmed" at bounding box center [528, 478] width 25 height 8
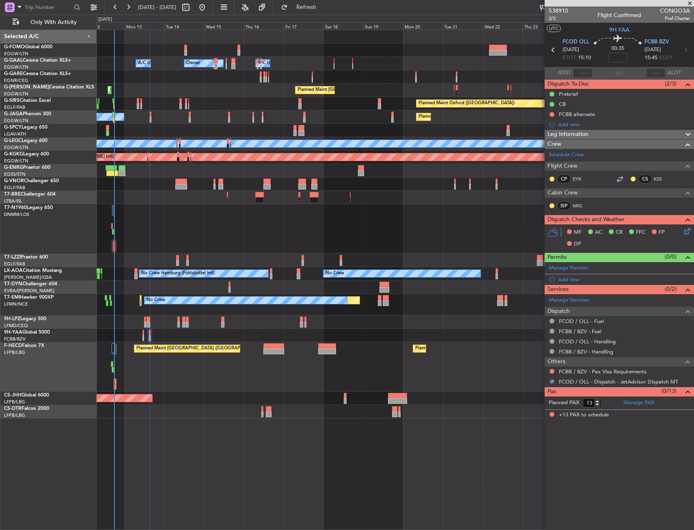
click at [143, 214] on div at bounding box center [395, 229] width 597 height 50
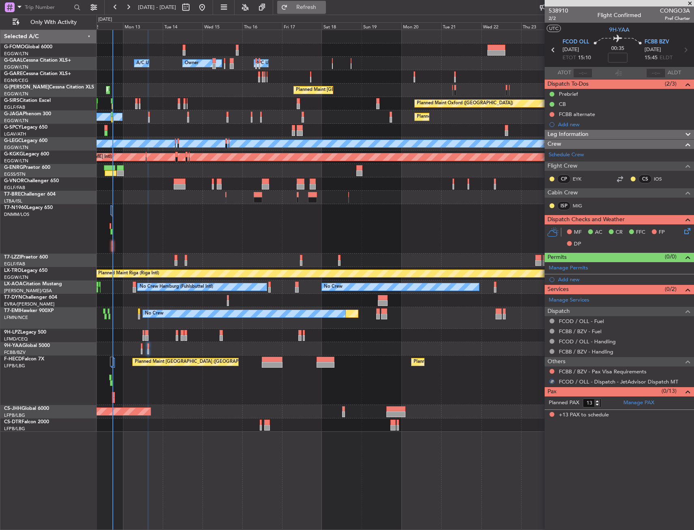
click at [324, 7] on span "Refresh" at bounding box center [306, 7] width 34 height 6
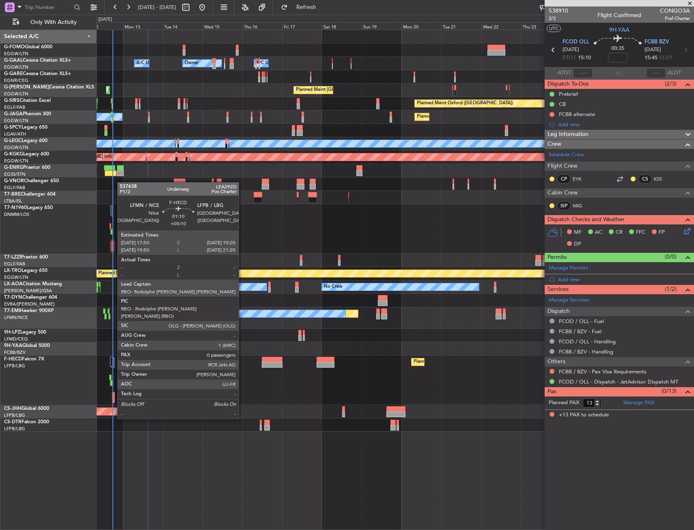
click at [113, 396] on div at bounding box center [113, 395] width 3 height 6
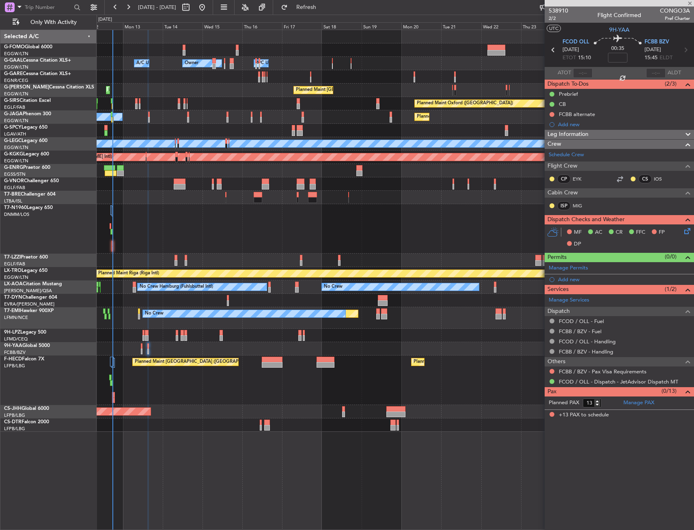
type input "+00:10"
type input "0"
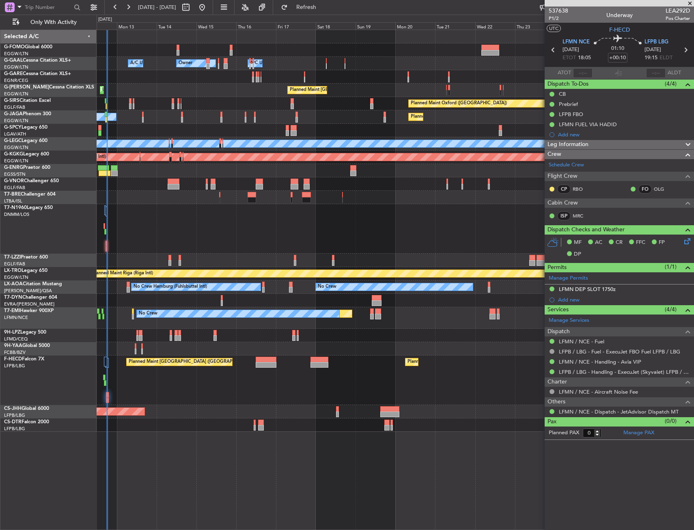
click at [235, 239] on div at bounding box center [395, 229] width 597 height 50
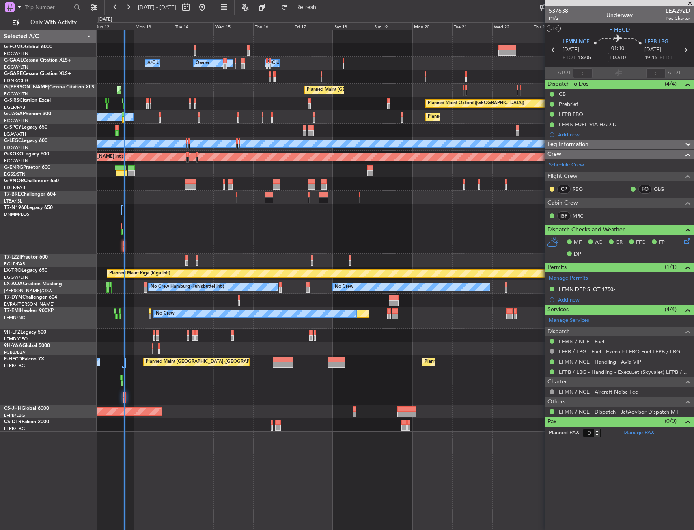
click at [199, 224] on div at bounding box center [395, 229] width 597 height 50
